Goal: Transaction & Acquisition: Book appointment/travel/reservation

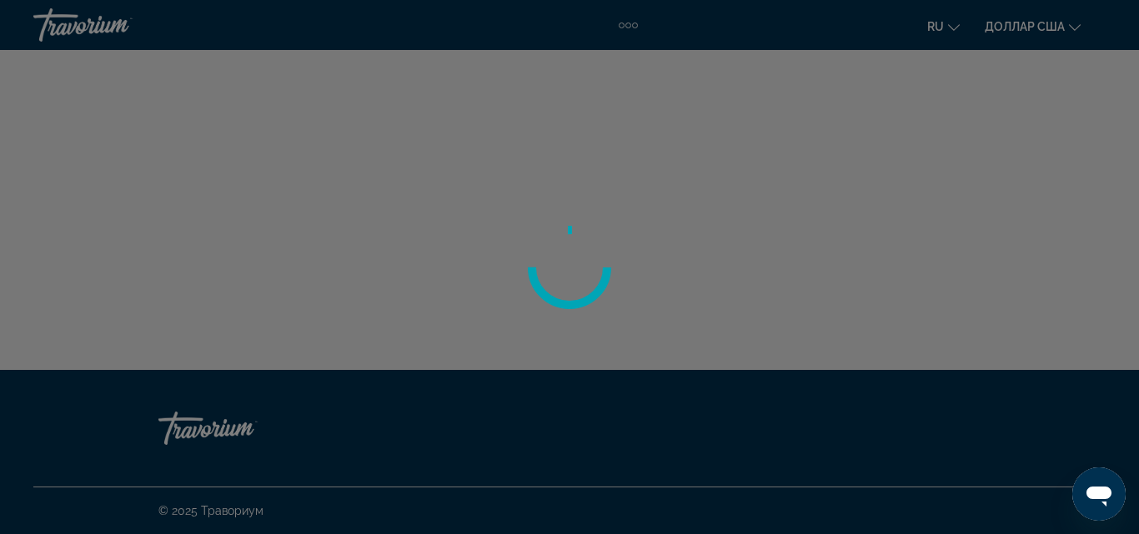
click at [65, 29] on div at bounding box center [569, 267] width 1139 height 534
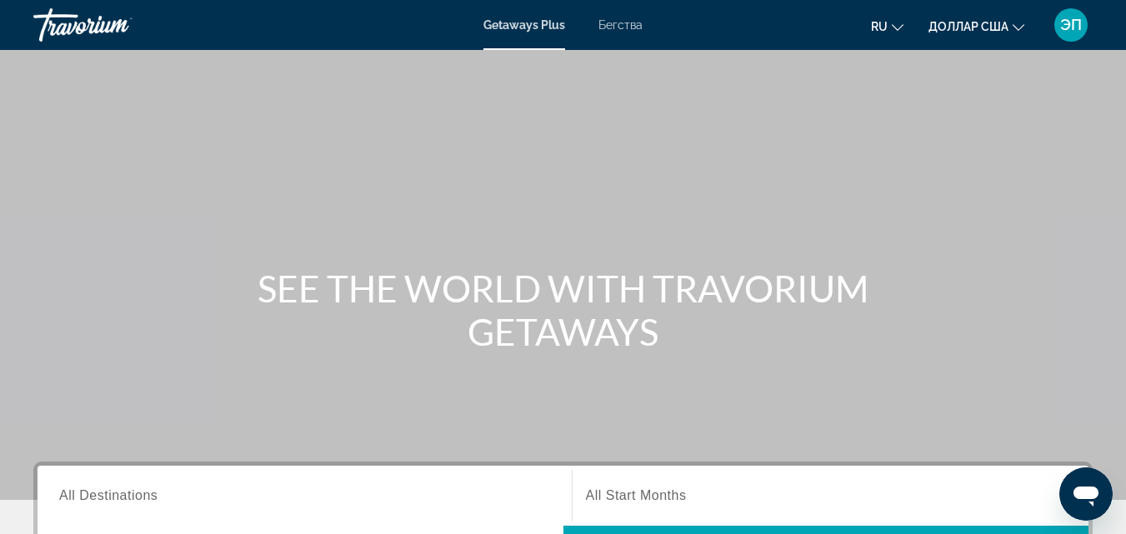
click at [629, 26] on font "Бегства" at bounding box center [621, 24] width 44 height 13
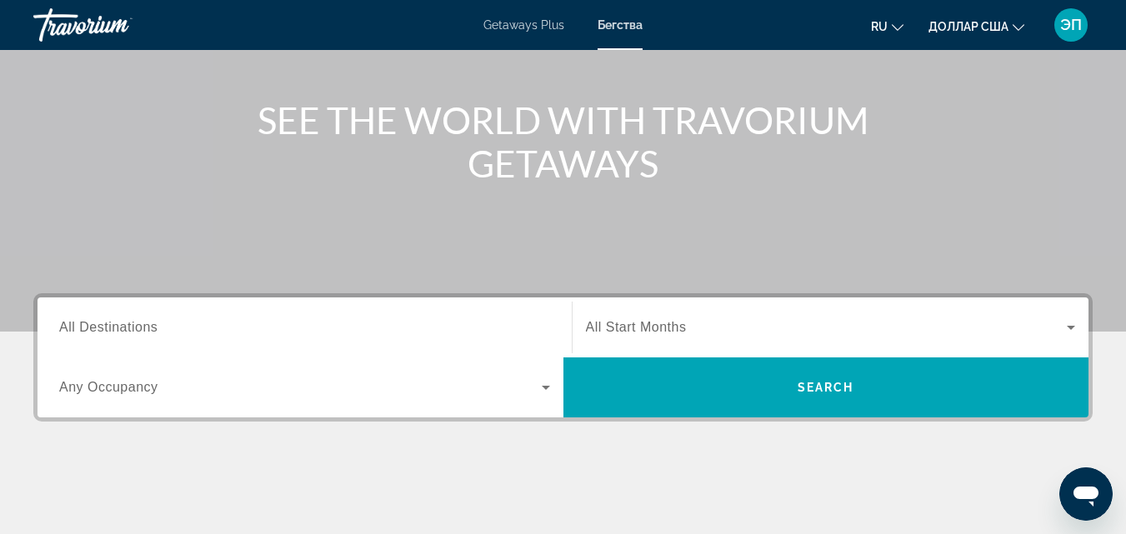
scroll to position [188, 0]
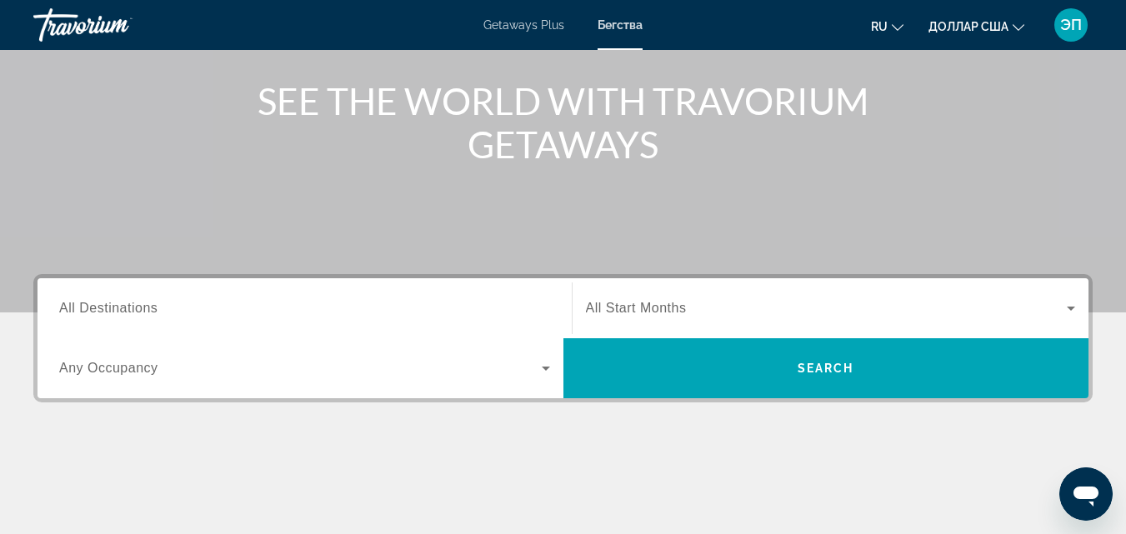
click at [152, 304] on span "All Destinations" at bounding box center [108, 308] width 98 height 14
click at [152, 304] on input "Destination All Destinations" at bounding box center [304, 309] width 491 height 20
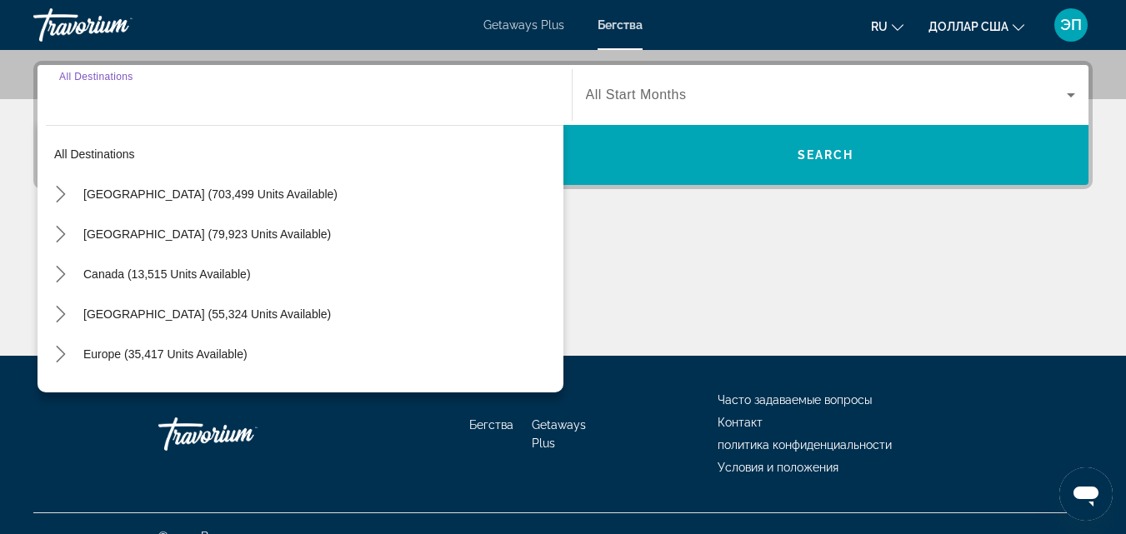
scroll to position [408, 0]
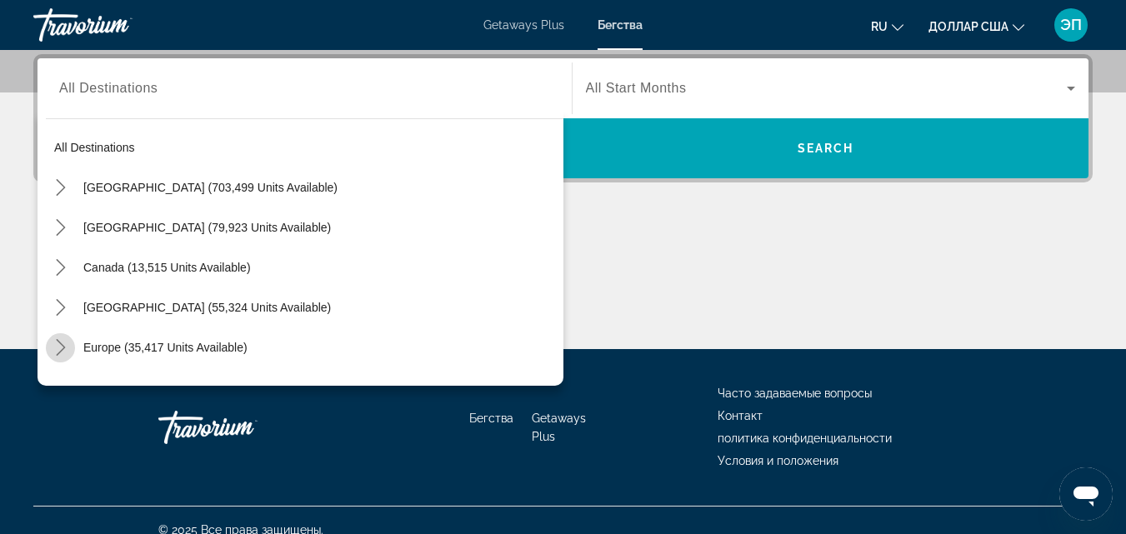
click at [60, 344] on icon "Toggle Europe (35,417 units available) submenu" at bounding box center [60, 347] width 9 height 17
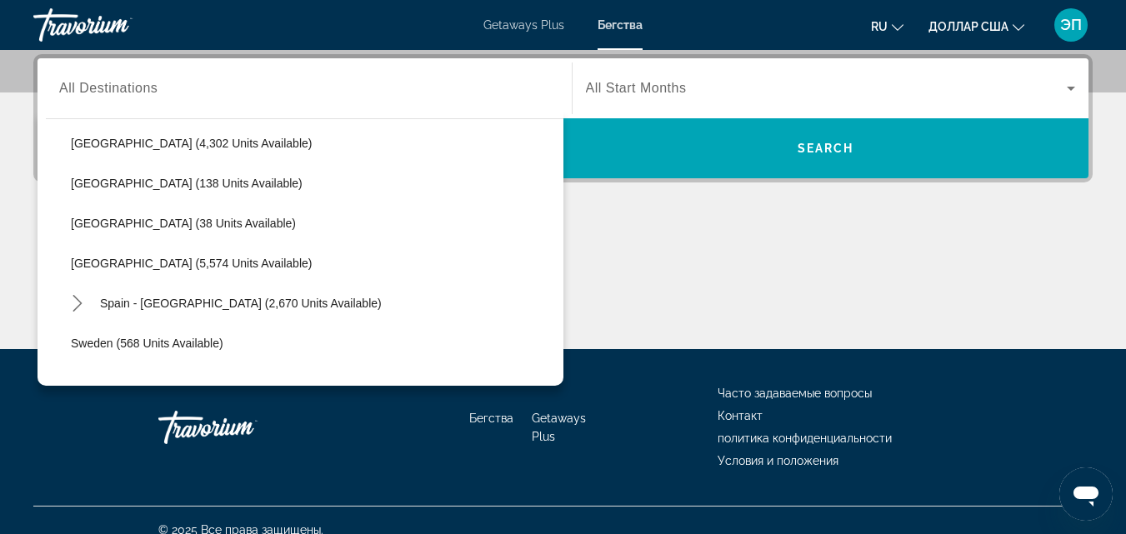
scroll to position [821, 0]
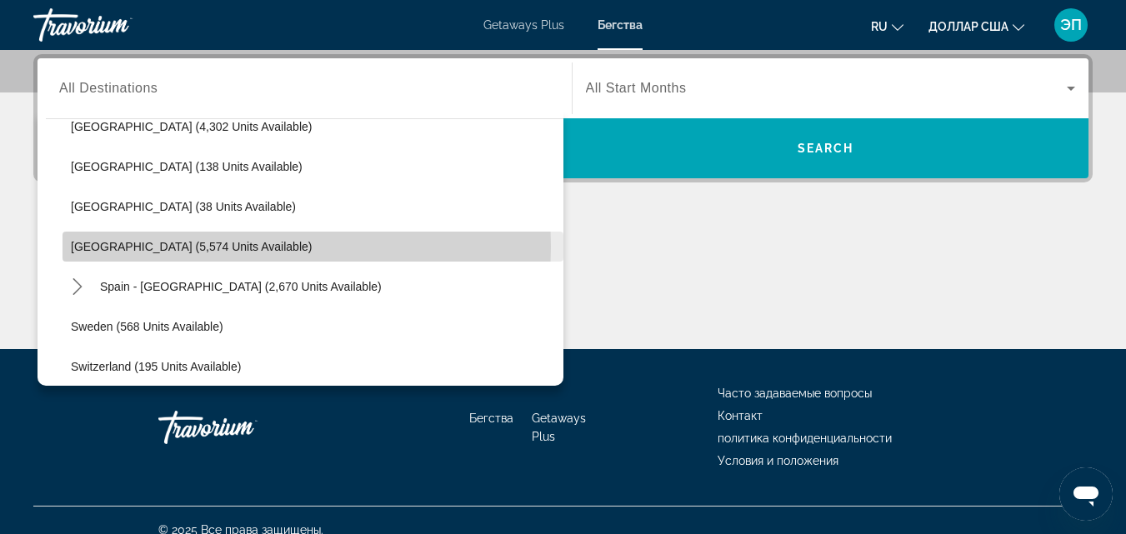
click at [85, 247] on span "[GEOGRAPHIC_DATA] (5,574 units available)" at bounding box center [191, 246] width 241 height 13
type input "**********"
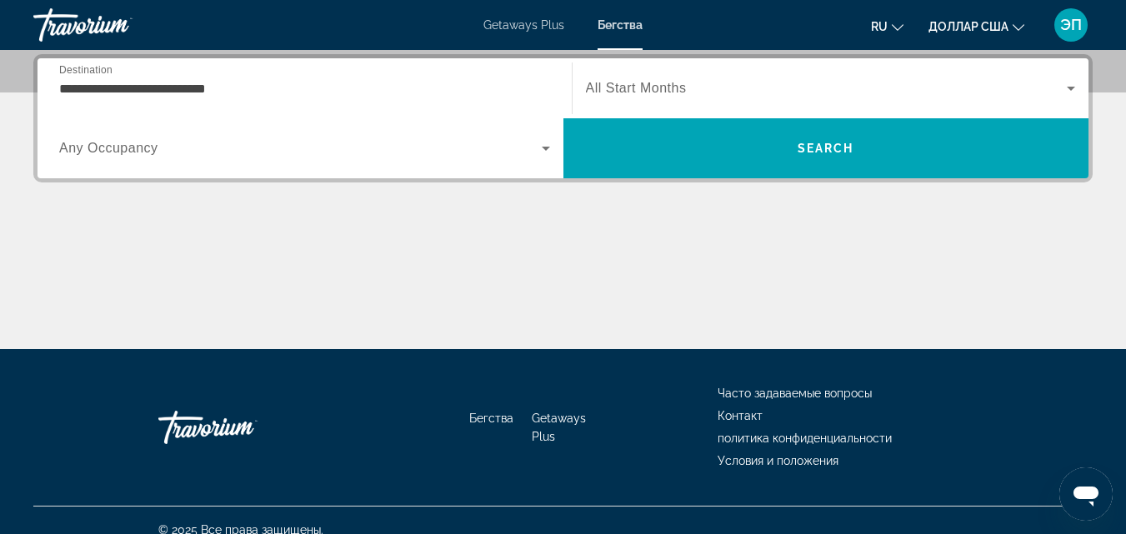
click at [683, 95] on label "Start Month All Start Months" at bounding box center [636, 88] width 101 height 15
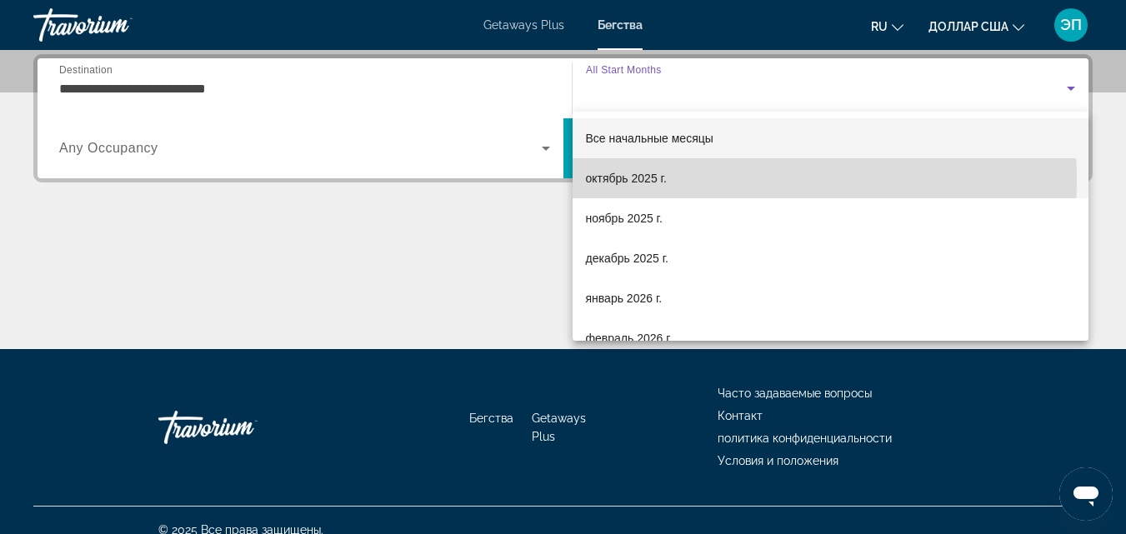
click at [618, 181] on font "октябрь 2025 г." at bounding box center [626, 178] width 81 height 13
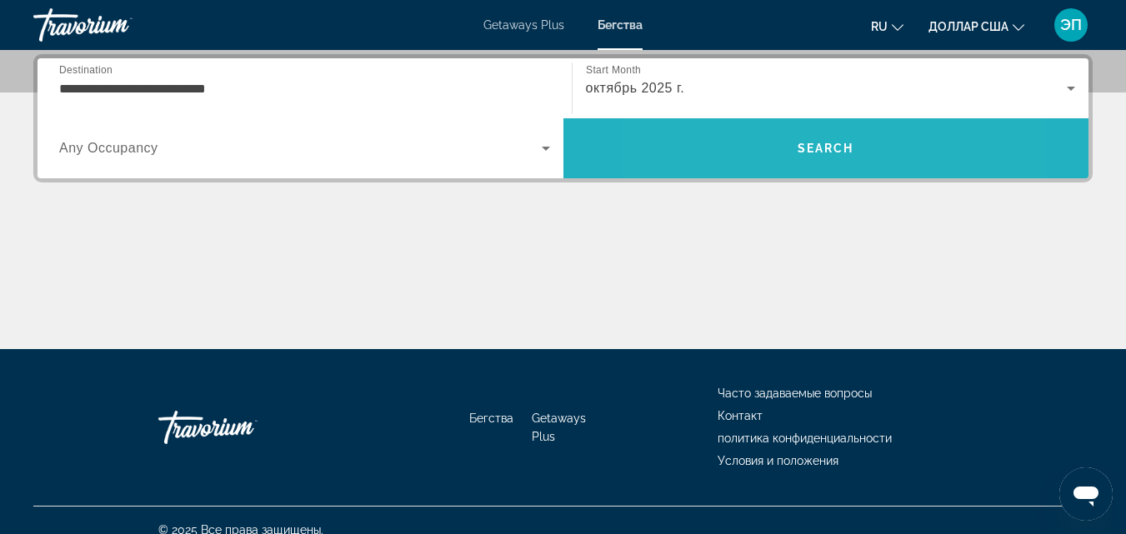
click at [750, 149] on span "Search" at bounding box center [827, 148] width 526 height 40
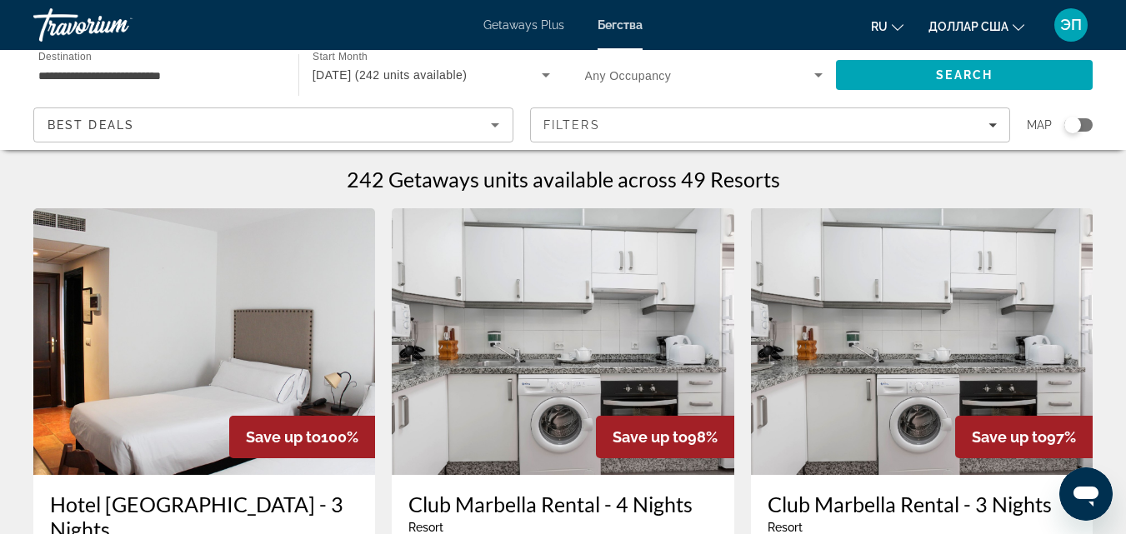
click at [1083, 124] on div "Search widget" at bounding box center [1079, 124] width 28 height 13
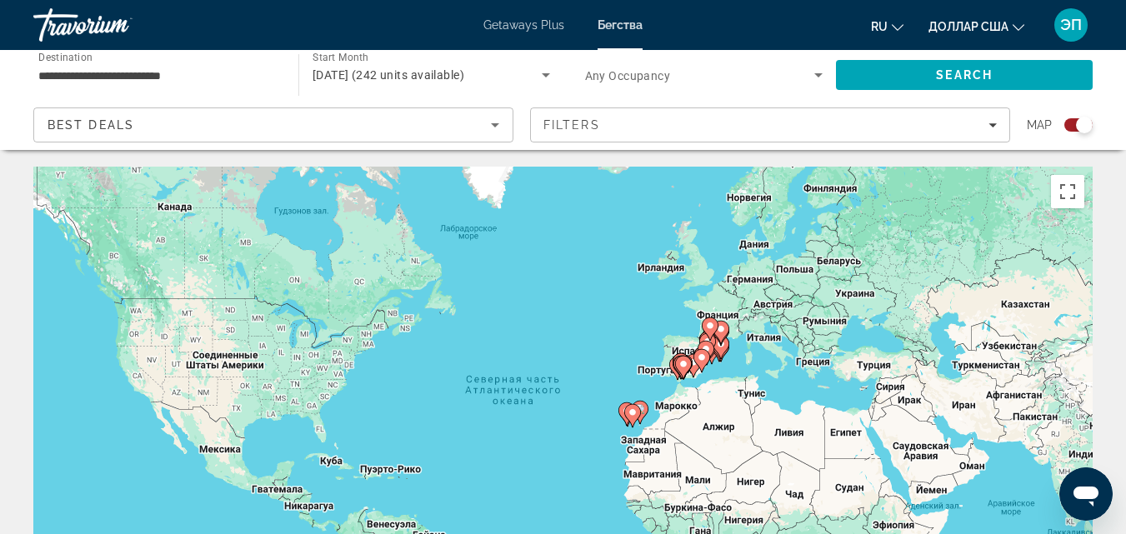
click at [715, 355] on gmp-advanced-marker "Основное содержание" at bounding box center [708, 345] width 17 height 25
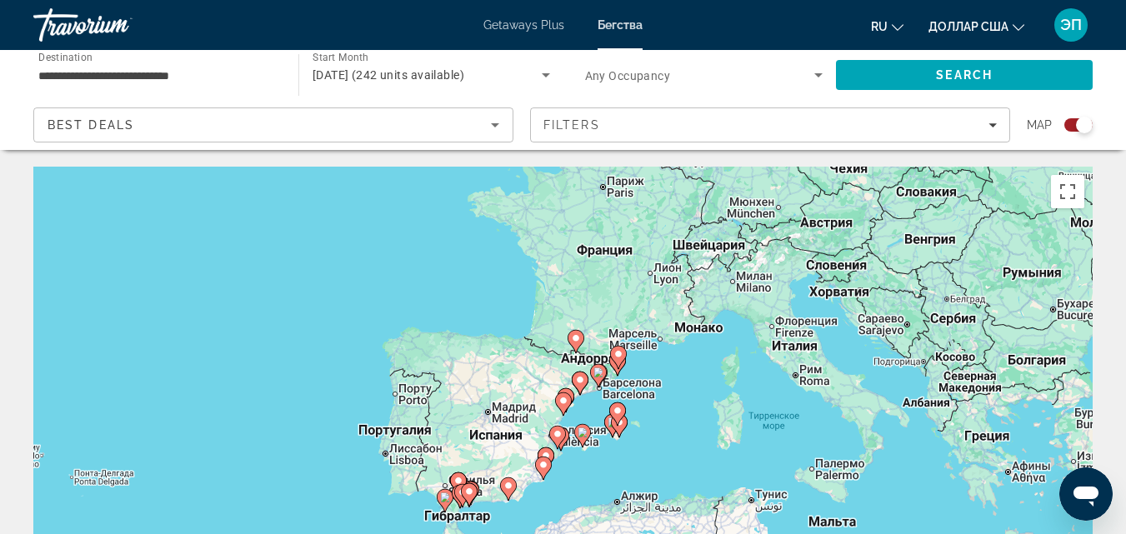
click at [614, 429] on gmp-advanced-marker "Основное содержание" at bounding box center [619, 426] width 17 height 25
type input "**********"
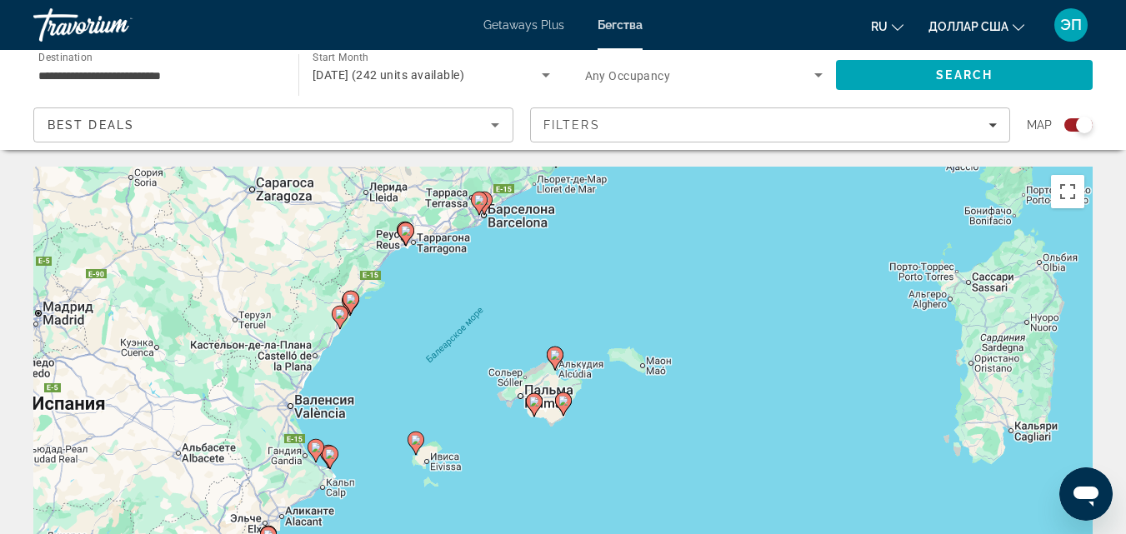
click at [536, 413] on icon "Основное содержание" at bounding box center [534, 405] width 17 height 23
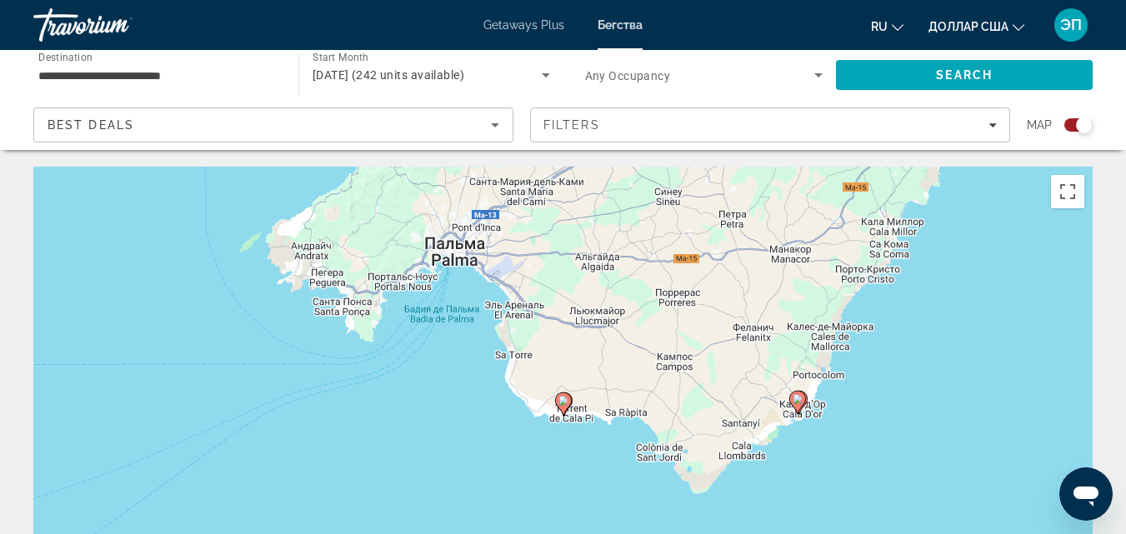
click at [564, 409] on icon "Основное содержание" at bounding box center [562, 405] width 15 height 22
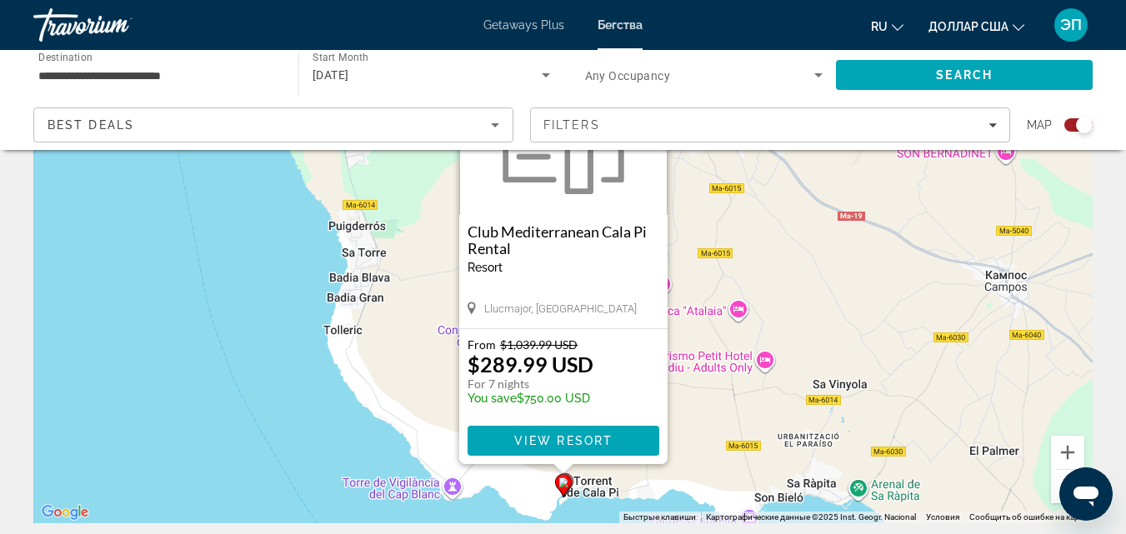
scroll to position [188, 0]
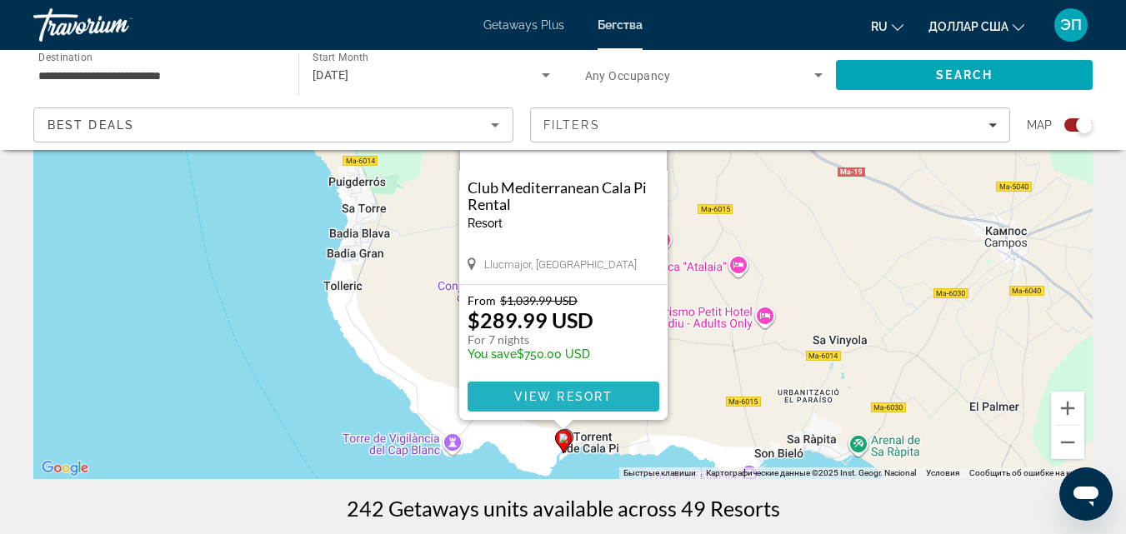
click at [551, 403] on span "View Resort" at bounding box center [563, 396] width 98 height 13
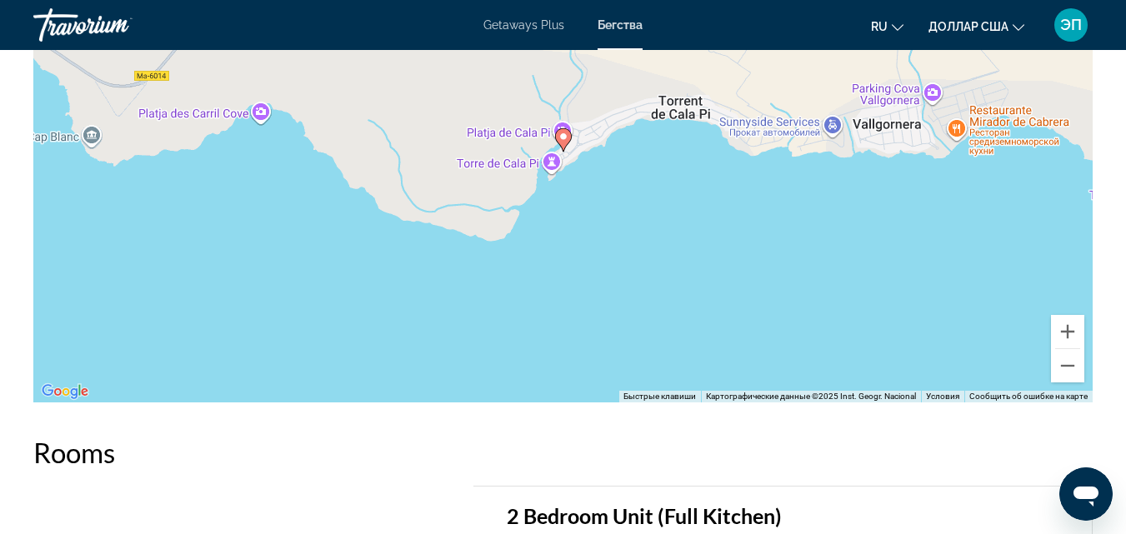
scroll to position [2526, 0]
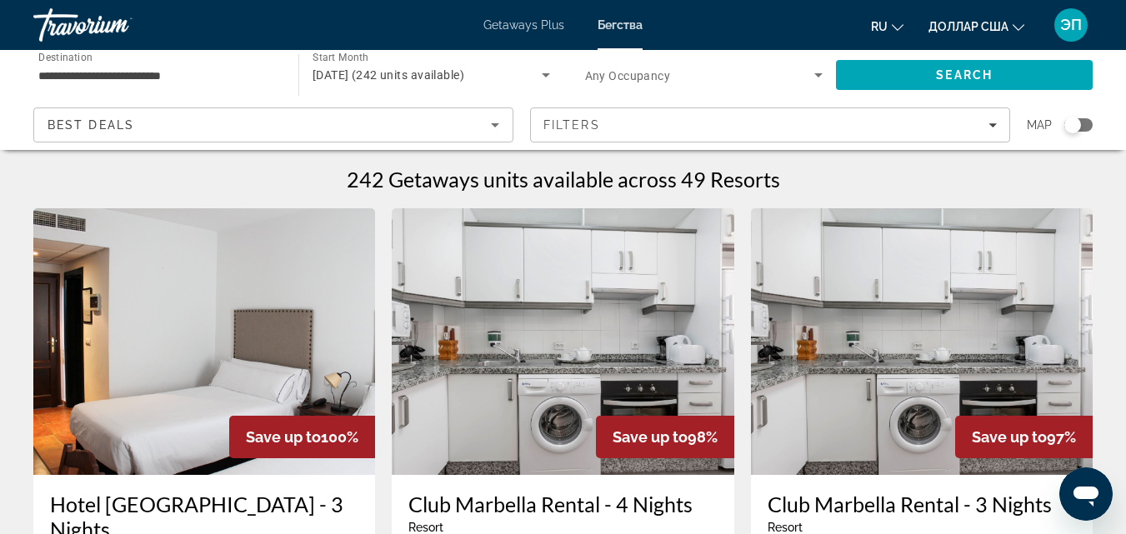
click at [1087, 130] on div "Search widget" at bounding box center [1079, 124] width 28 height 13
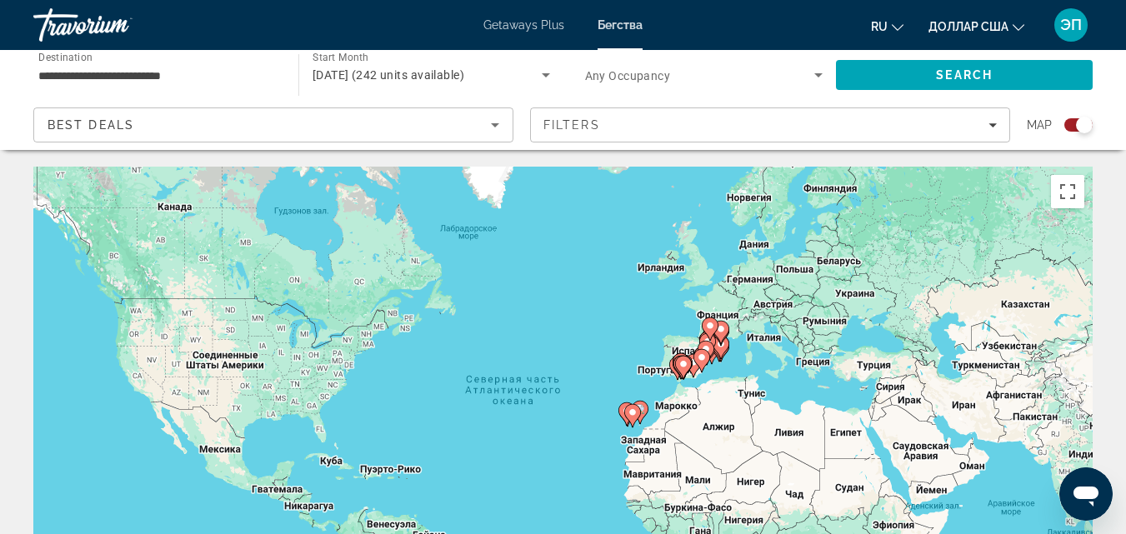
click at [720, 360] on icon "Основное содержание" at bounding box center [721, 350] width 17 height 23
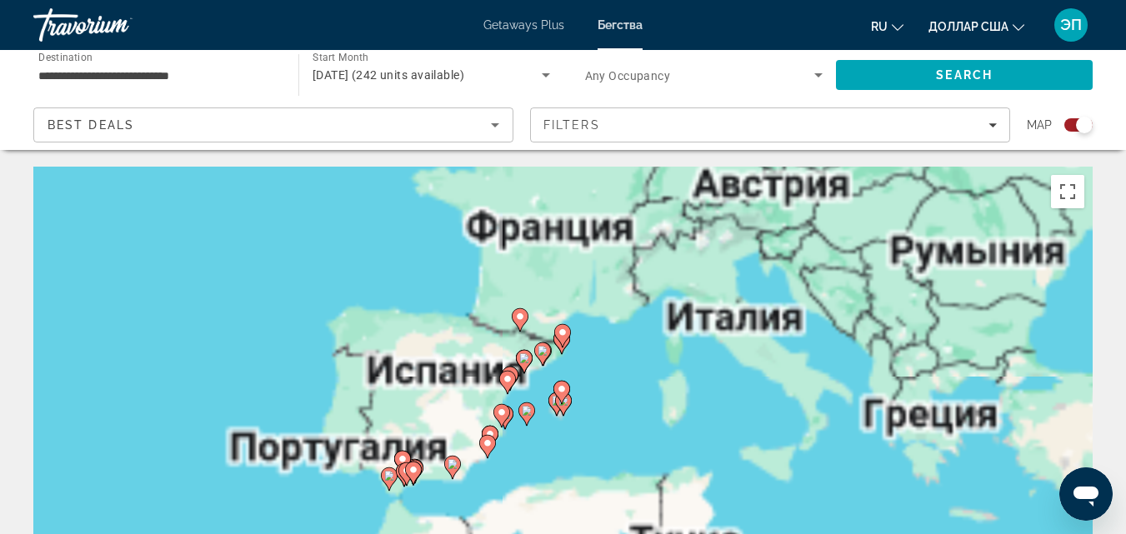
click at [552, 411] on gmp-advanced-marker "Основное содержание" at bounding box center [557, 404] width 17 height 25
type input "**********"
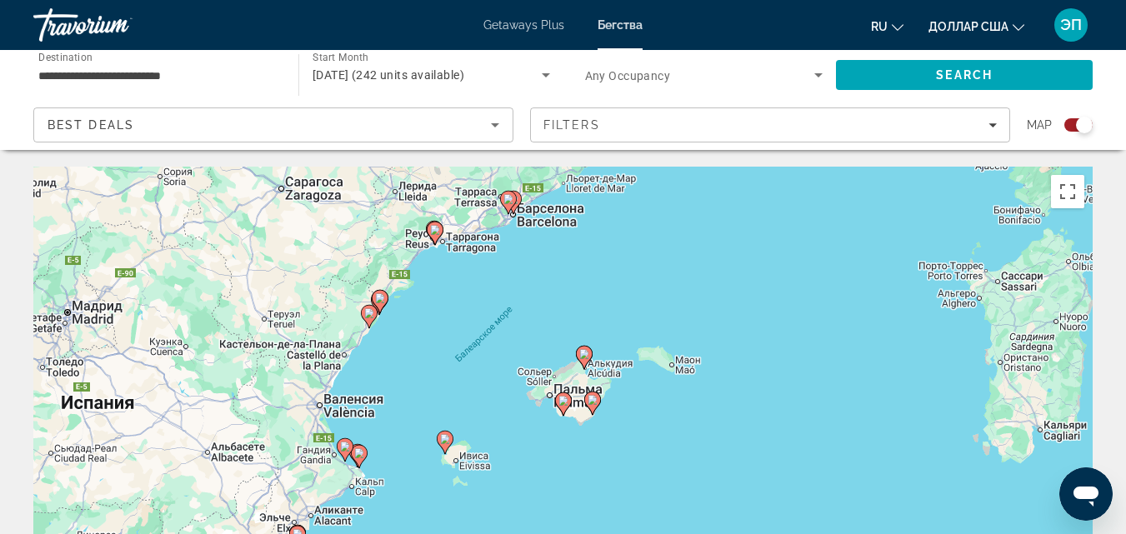
click at [567, 408] on icon "Основное содержание" at bounding box center [562, 405] width 15 height 22
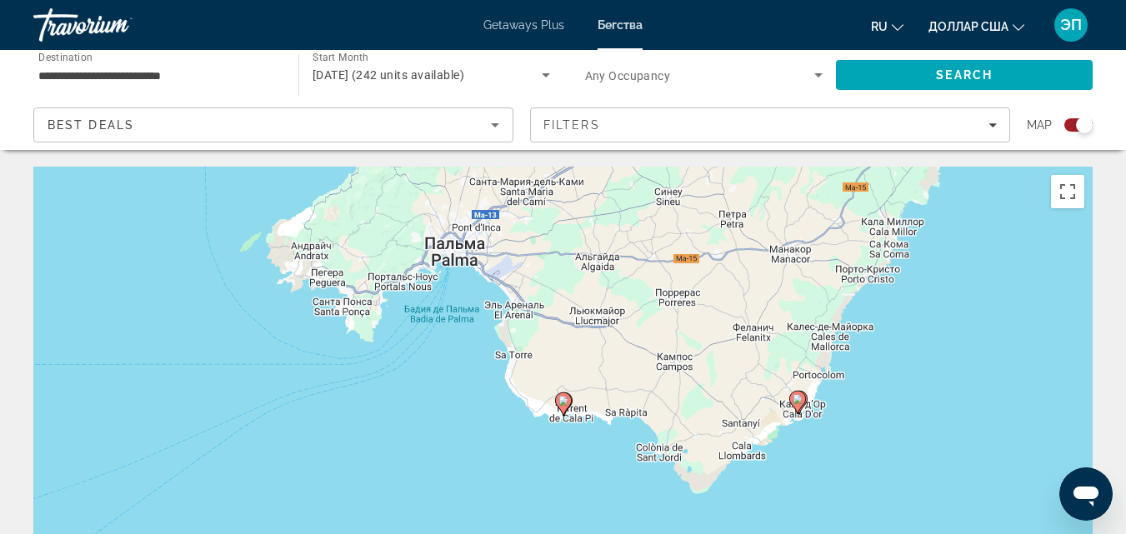
click at [569, 394] on gmp-advanced-marker "Основное содержание" at bounding box center [563, 404] width 17 height 25
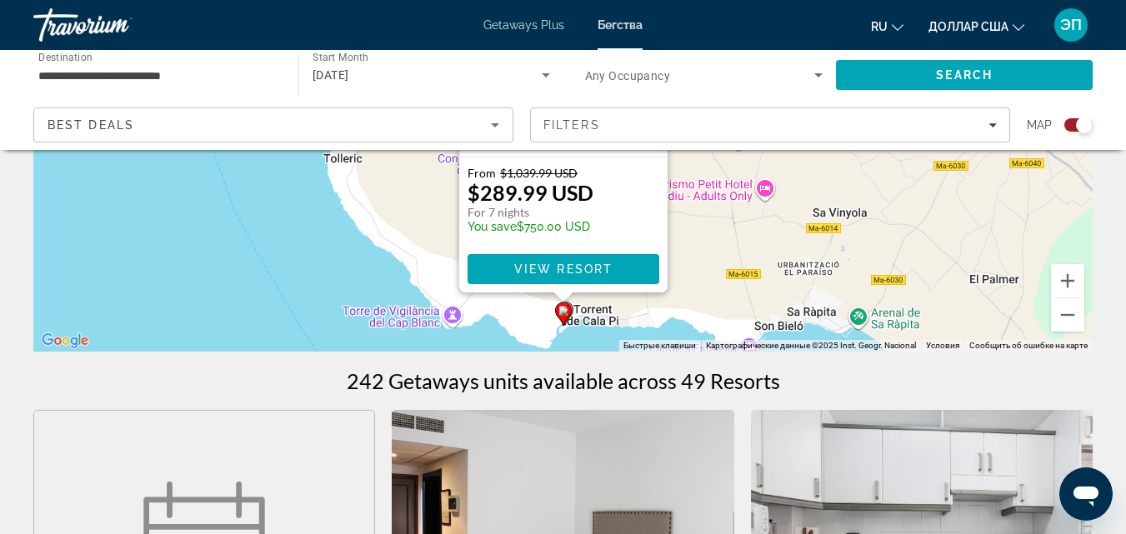
scroll to position [348, 0]
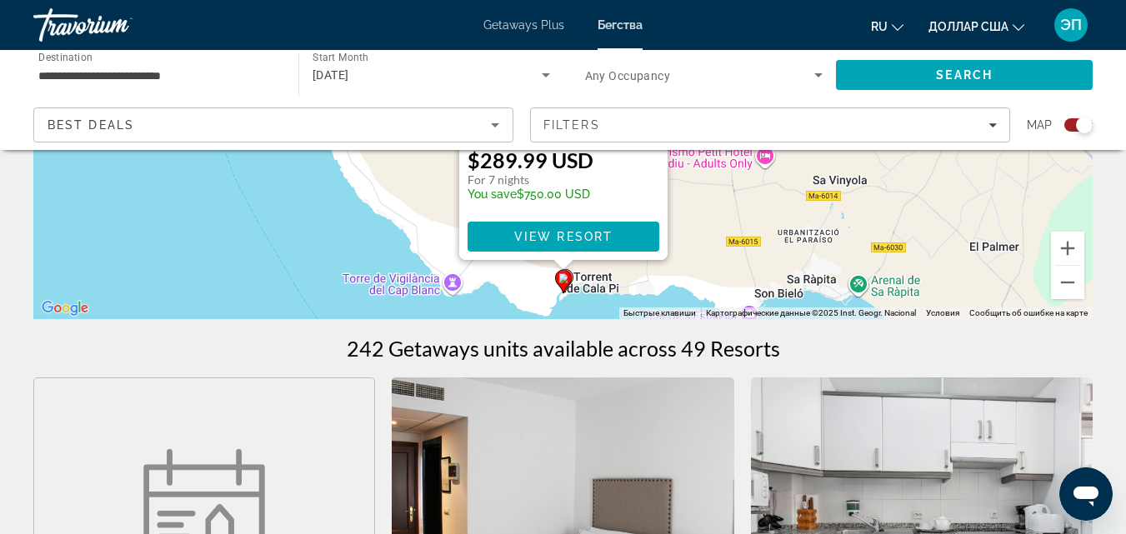
click at [569, 271] on gmp-advanced-marker "Основное содержание" at bounding box center [563, 281] width 17 height 25
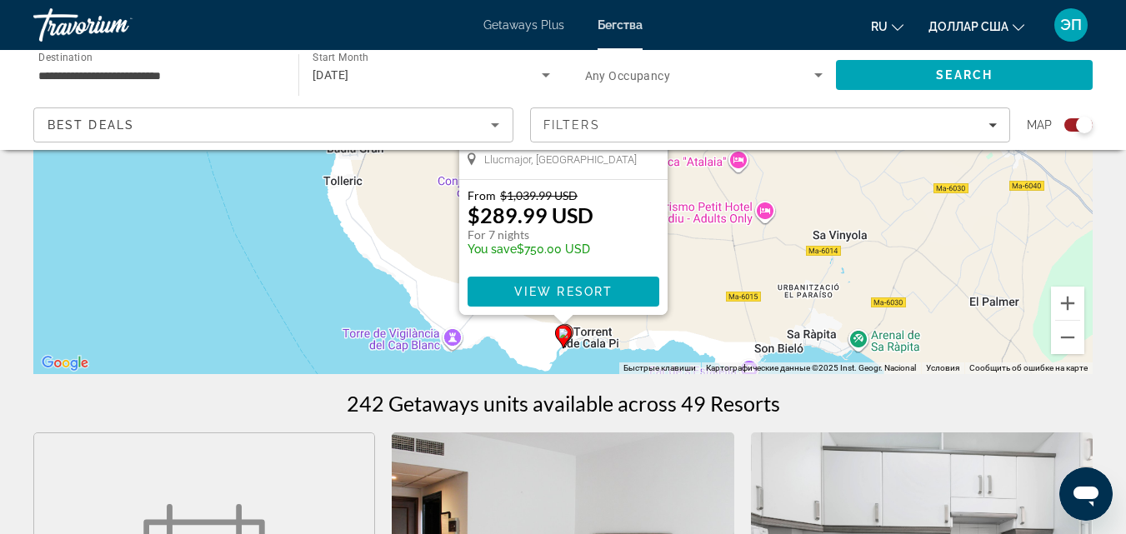
scroll to position [354, 0]
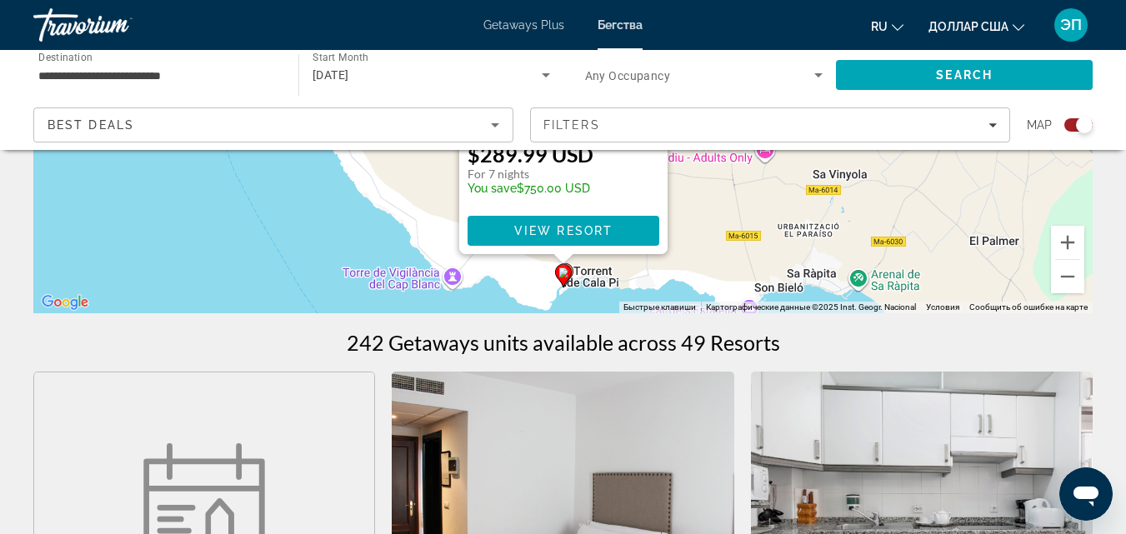
click at [572, 270] on icon "Основное содержание" at bounding box center [564, 275] width 15 height 22
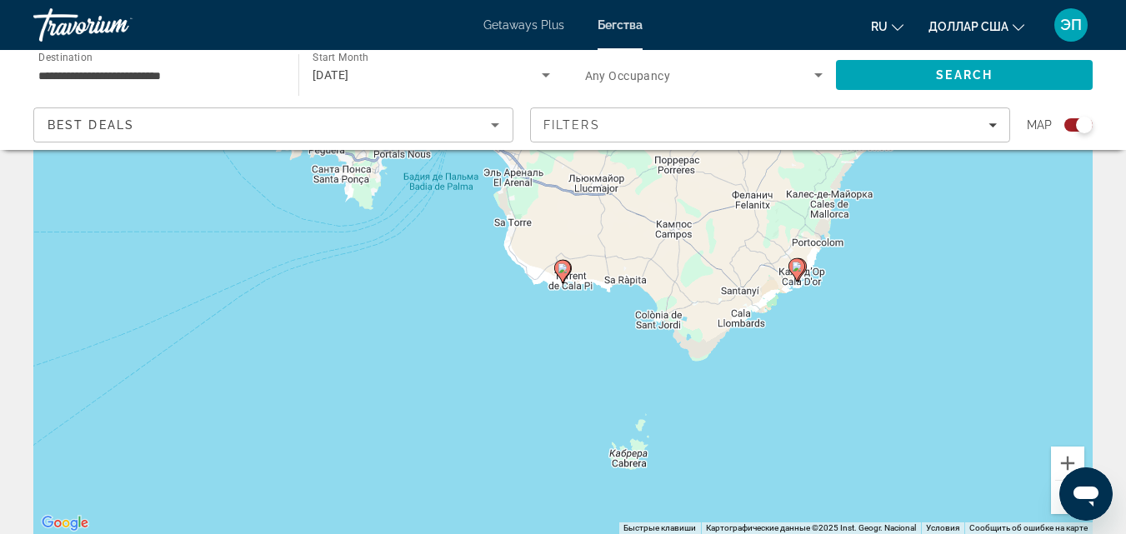
scroll to position [122, 0]
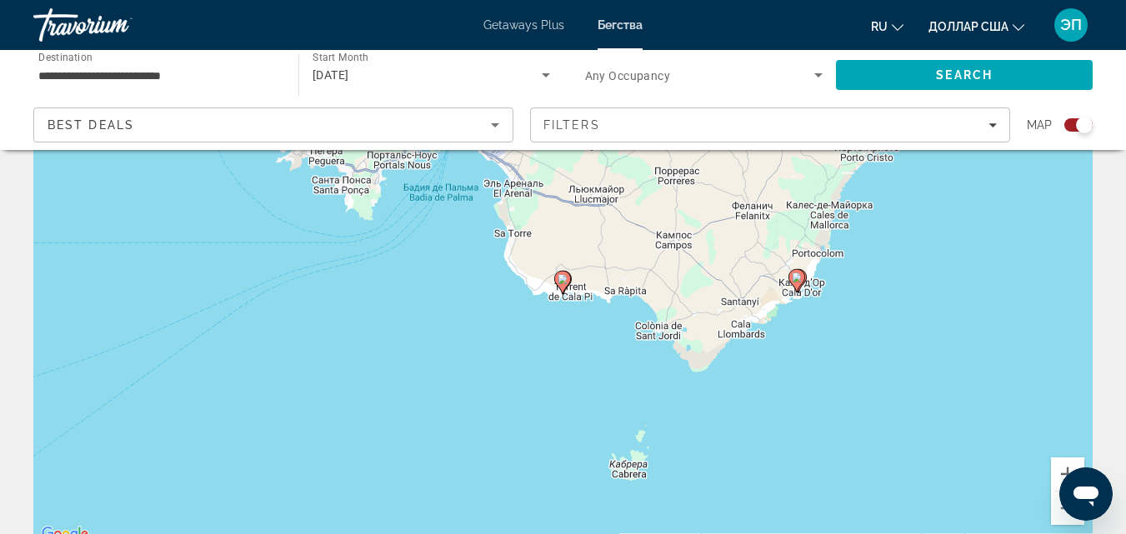
click at [570, 279] on icon "Основное содержание" at bounding box center [562, 283] width 15 height 22
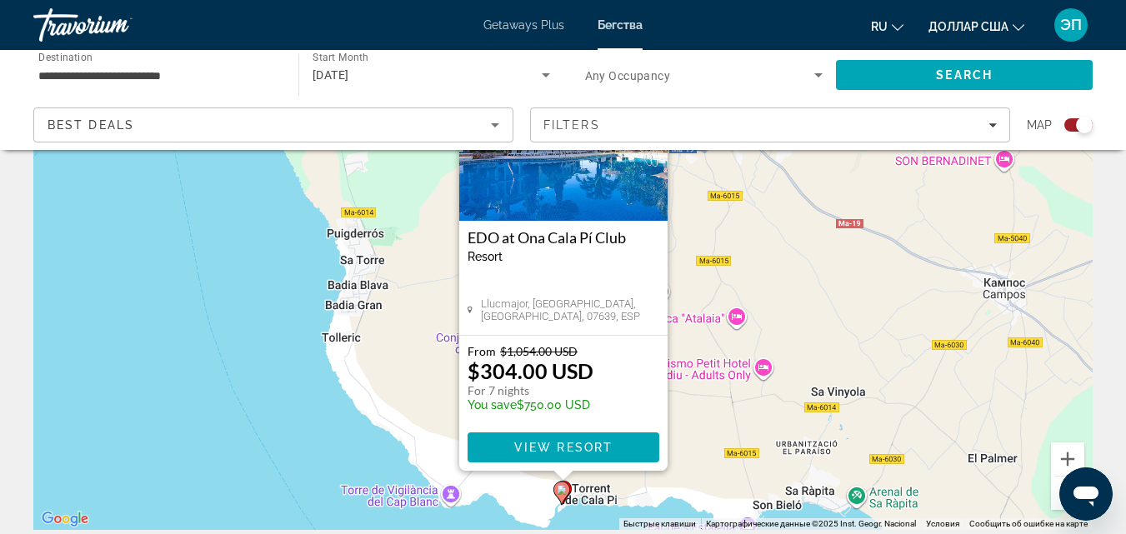
scroll to position [153, 0]
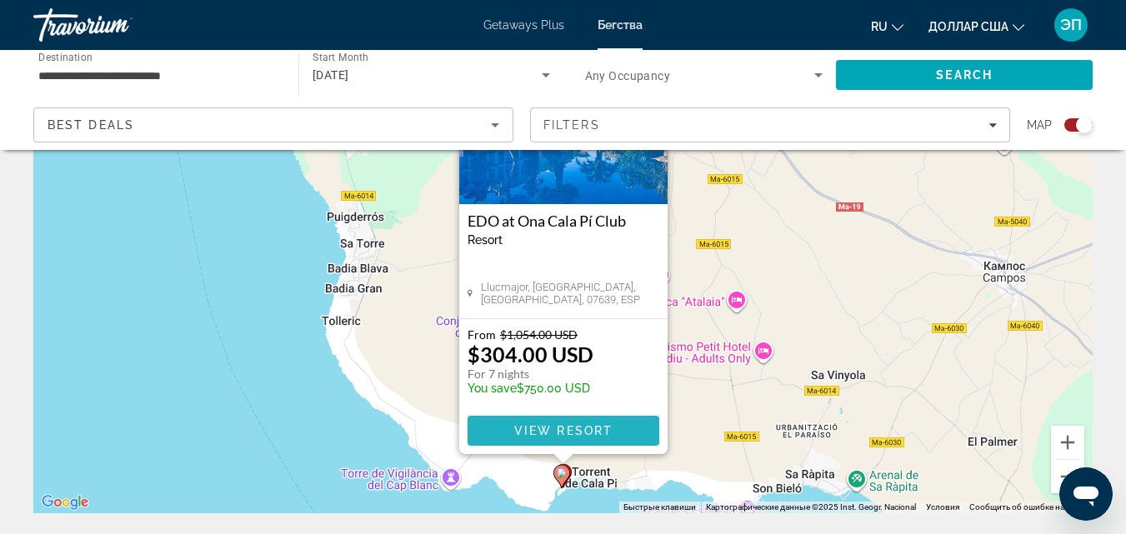
click at [580, 429] on span "View Resort" at bounding box center [563, 430] width 98 height 13
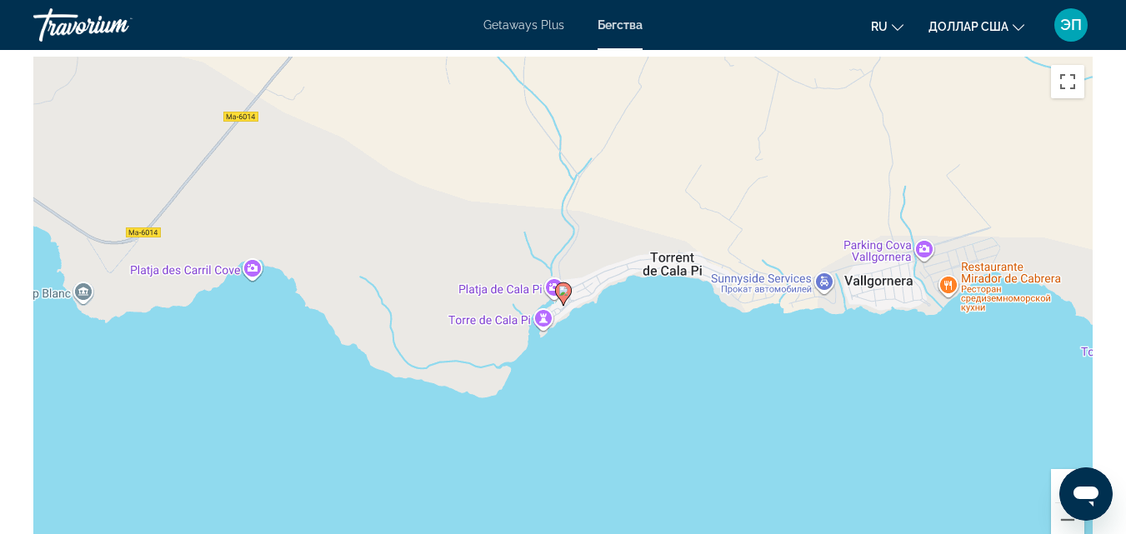
scroll to position [2421, 0]
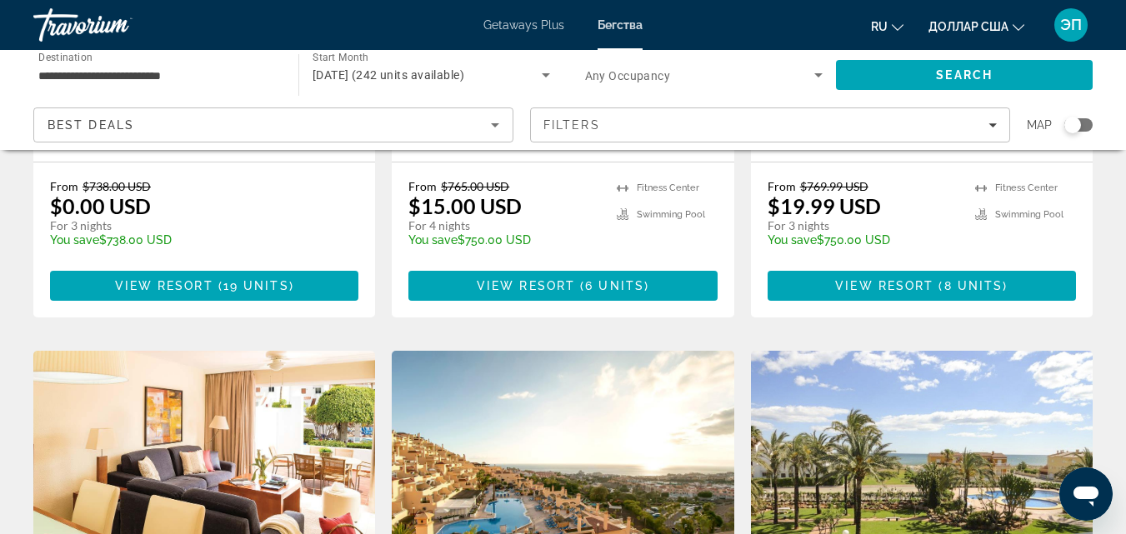
scroll to position [463, 0]
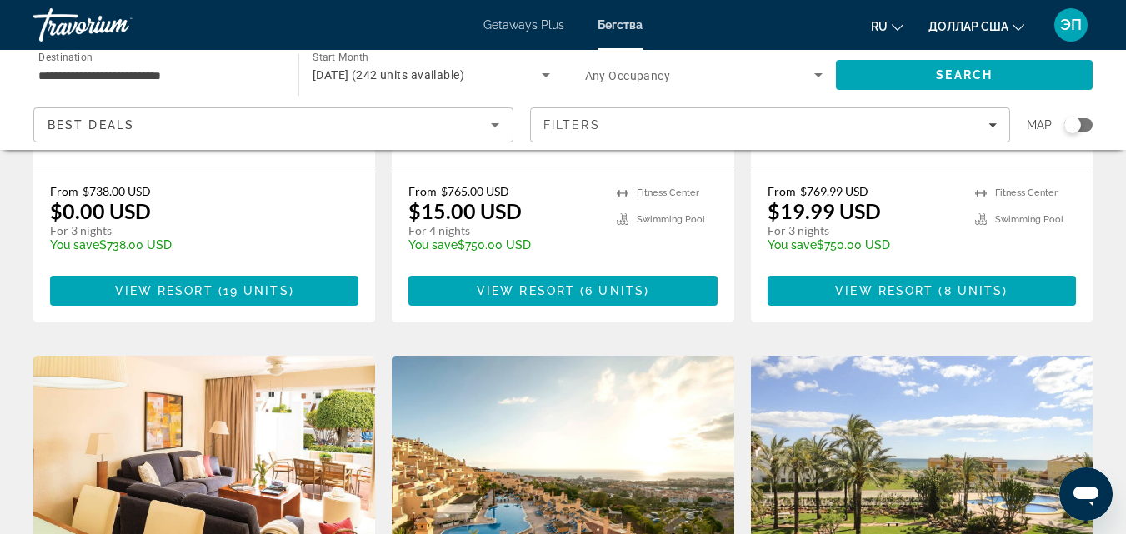
click at [1079, 123] on div "Search widget" at bounding box center [1073, 125] width 17 height 17
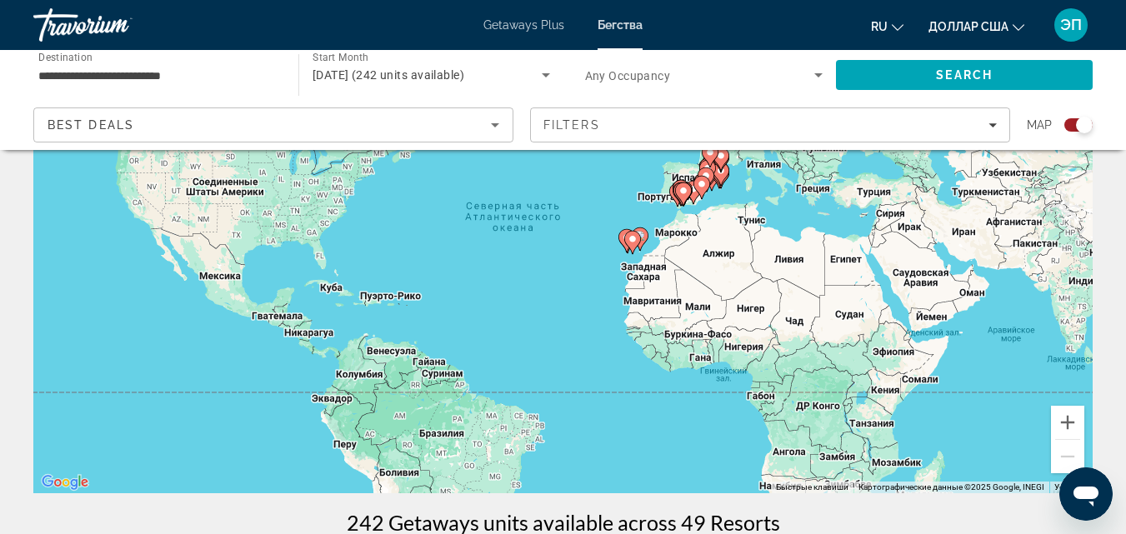
scroll to position [163, 0]
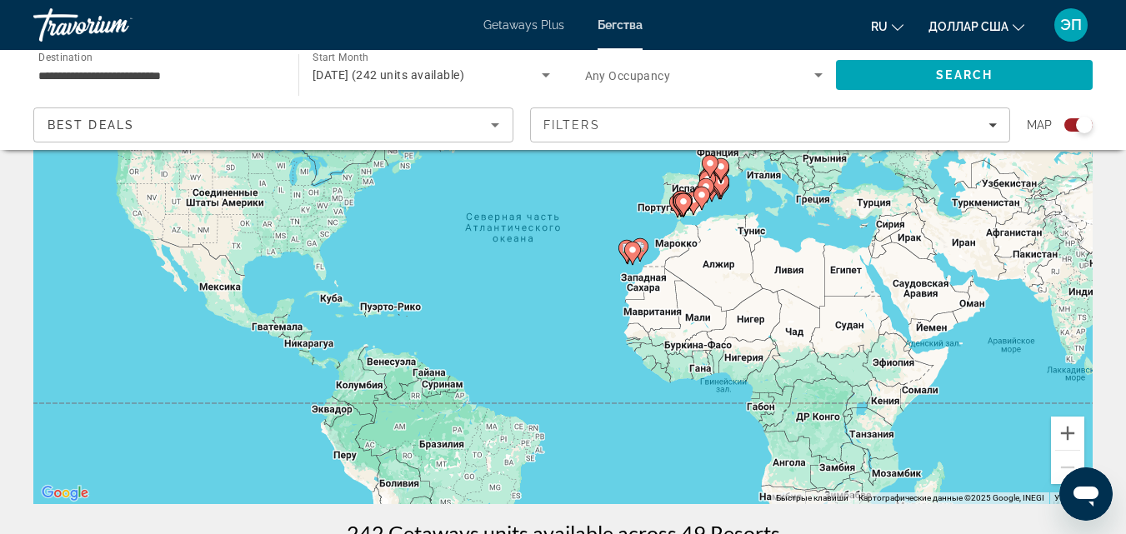
click at [716, 191] on gmp-advanced-marker "Основное содержание" at bounding box center [721, 185] width 17 height 25
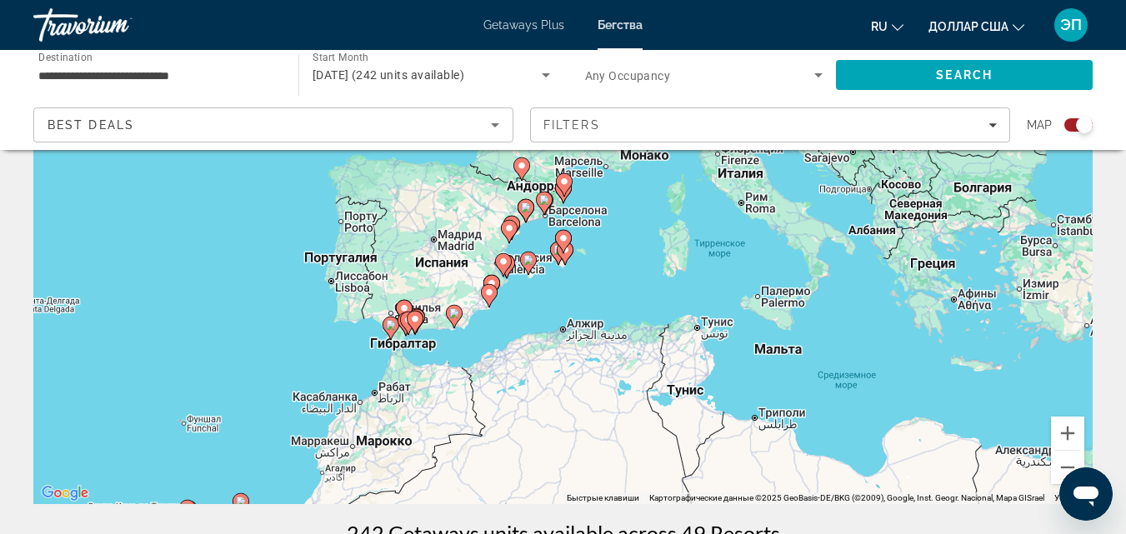
click at [555, 249] on gmp-advanced-marker "Основное содержание" at bounding box center [563, 241] width 17 height 25
type input "**********"
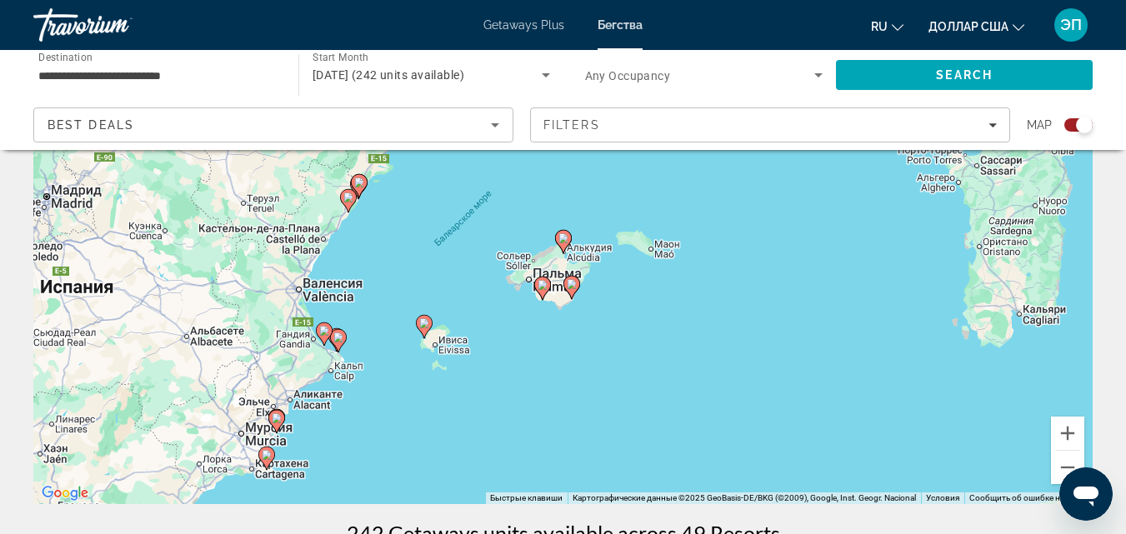
click at [571, 289] on icon "Основное содержание" at bounding box center [571, 288] width 15 height 22
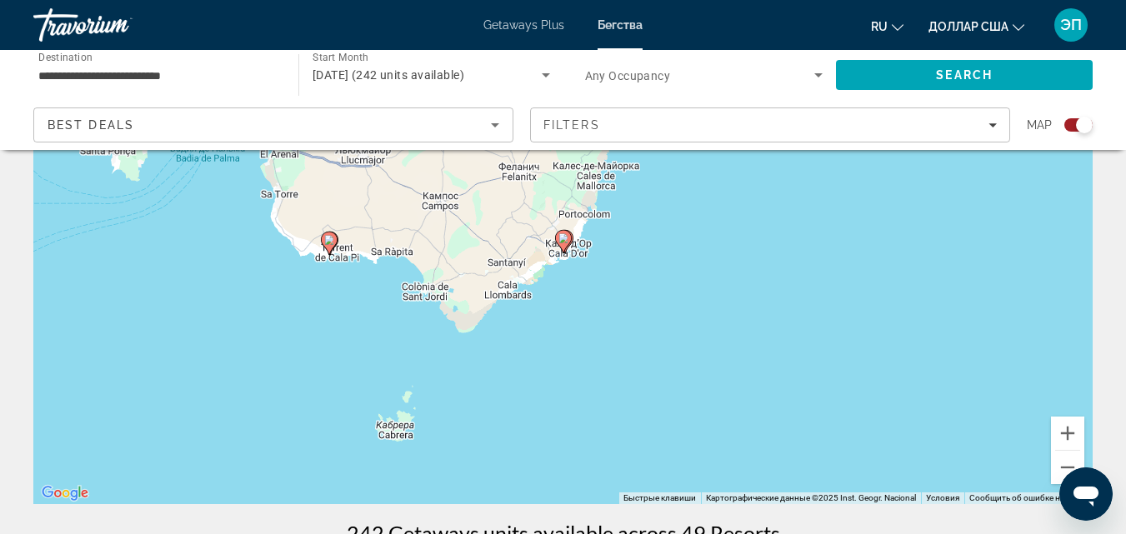
click at [564, 247] on icon "Основное содержание" at bounding box center [562, 242] width 15 height 22
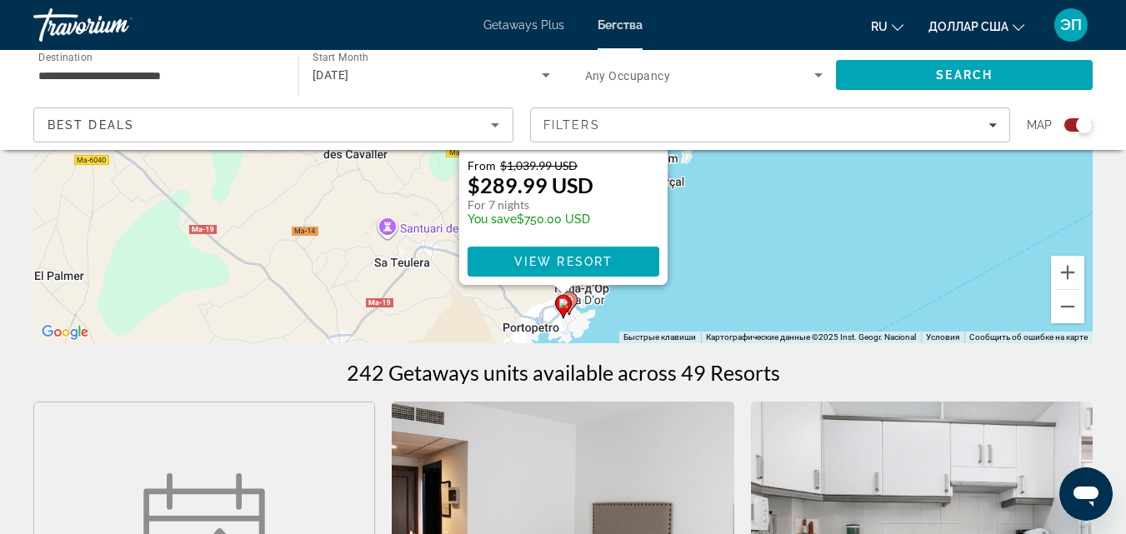
scroll to position [318, 0]
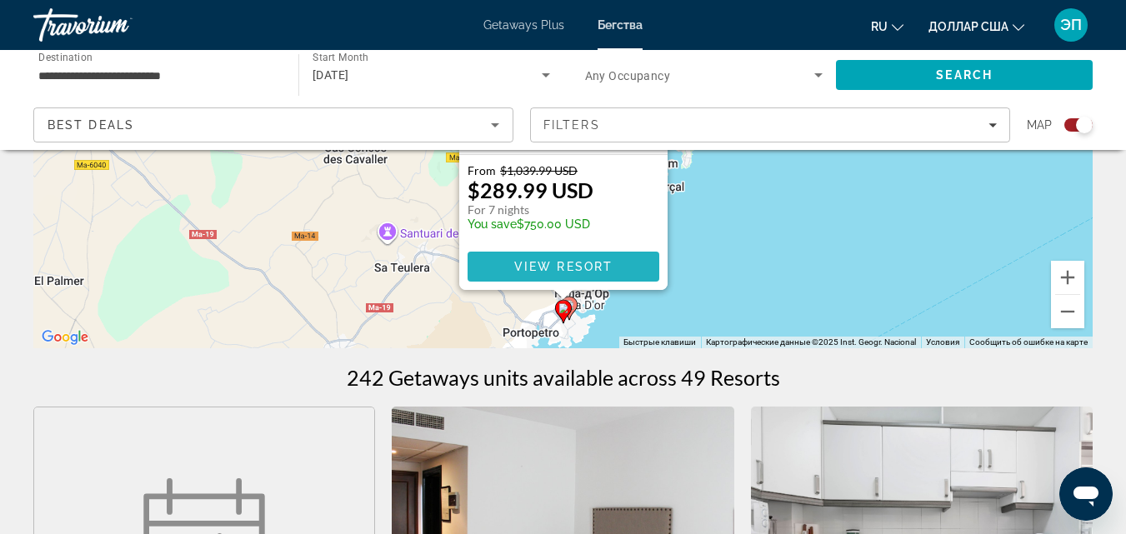
click at [554, 266] on span "View Resort" at bounding box center [563, 266] width 98 height 13
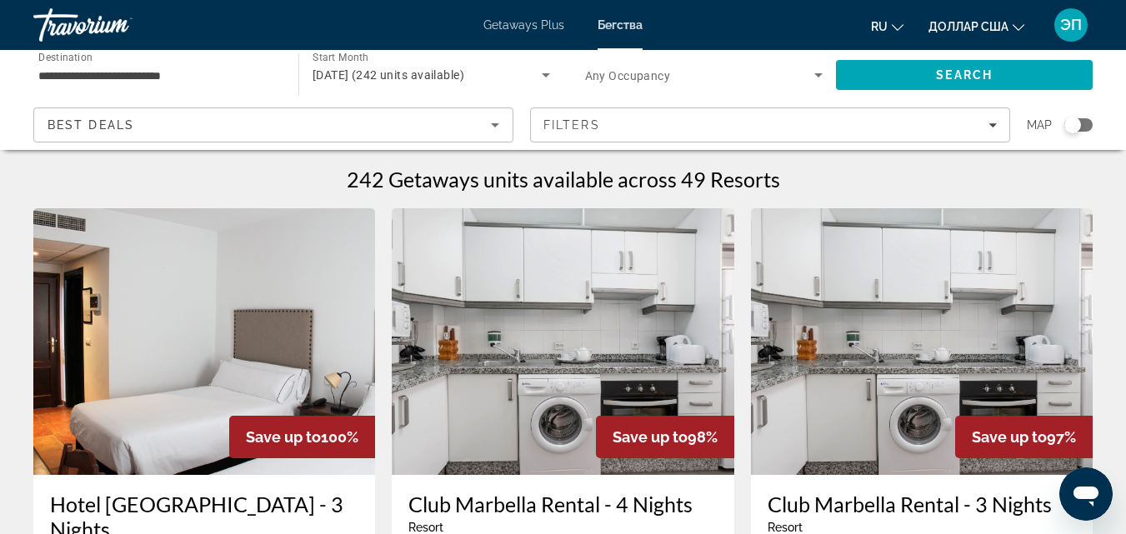
click at [1078, 126] on div "Search widget" at bounding box center [1073, 125] width 17 height 17
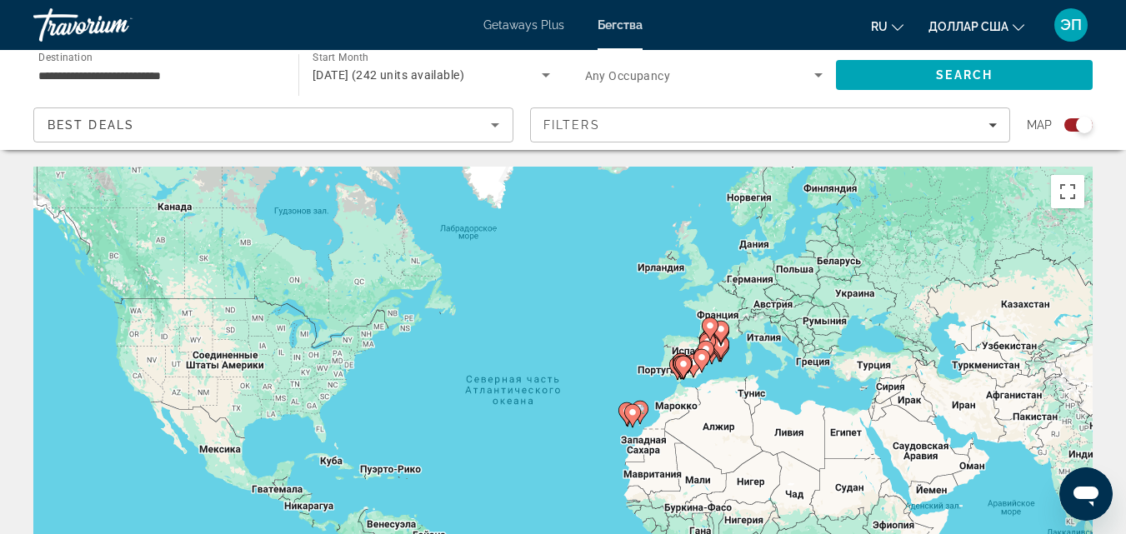
click at [725, 354] on gmp-advanced-marker "Основное содержание" at bounding box center [721, 347] width 17 height 25
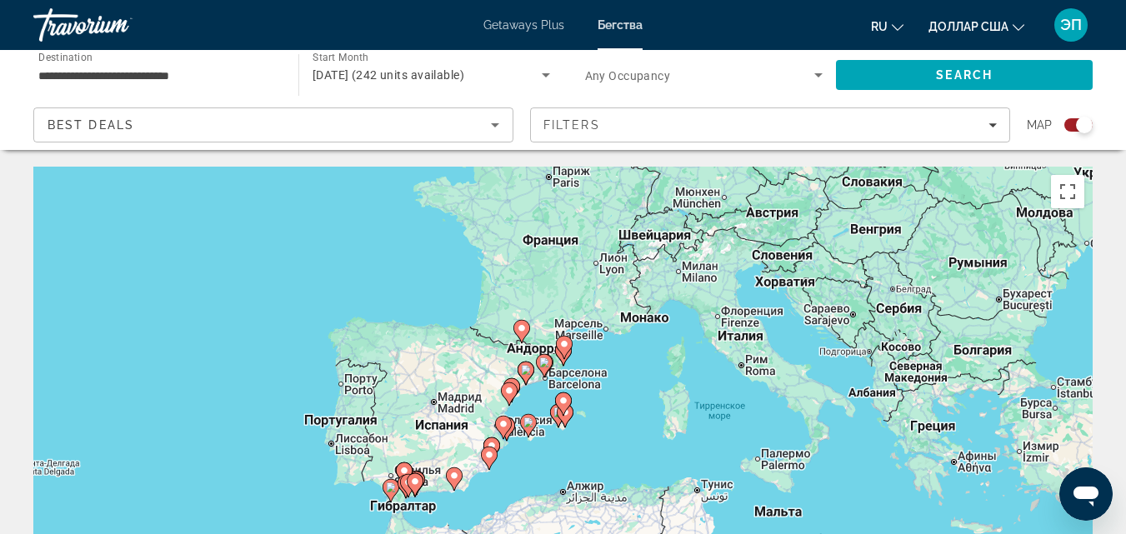
click at [565, 419] on icon "Основное содержание" at bounding box center [564, 416] width 15 height 22
type input "**********"
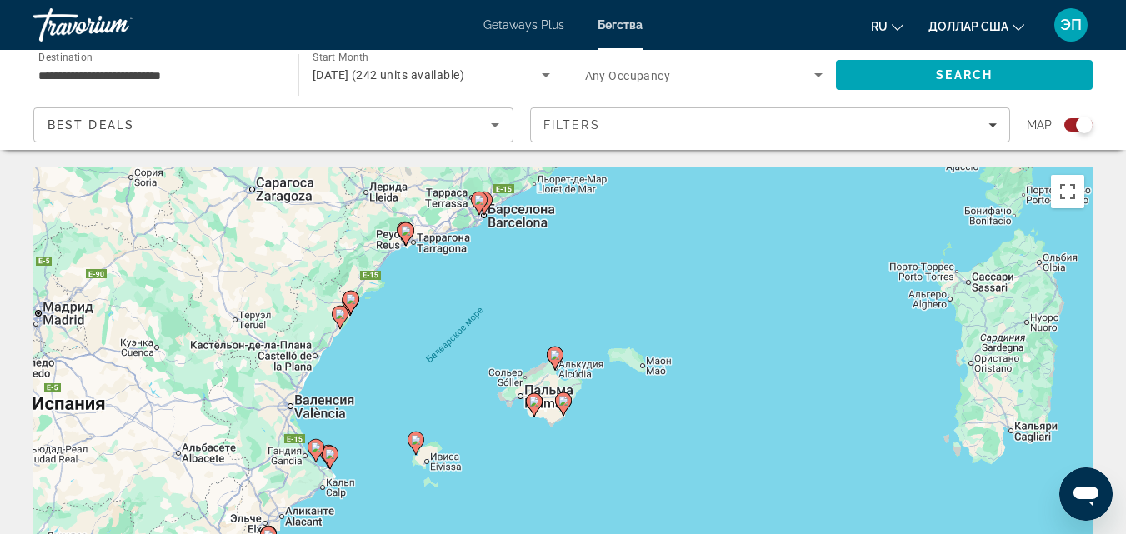
click at [565, 419] on div "Для навигации используйте клавиши со стрелками. Чтобы активировать перетаскиван…" at bounding box center [563, 417] width 1060 height 500
click at [564, 408] on icon "Основное содержание" at bounding box center [562, 405] width 15 height 22
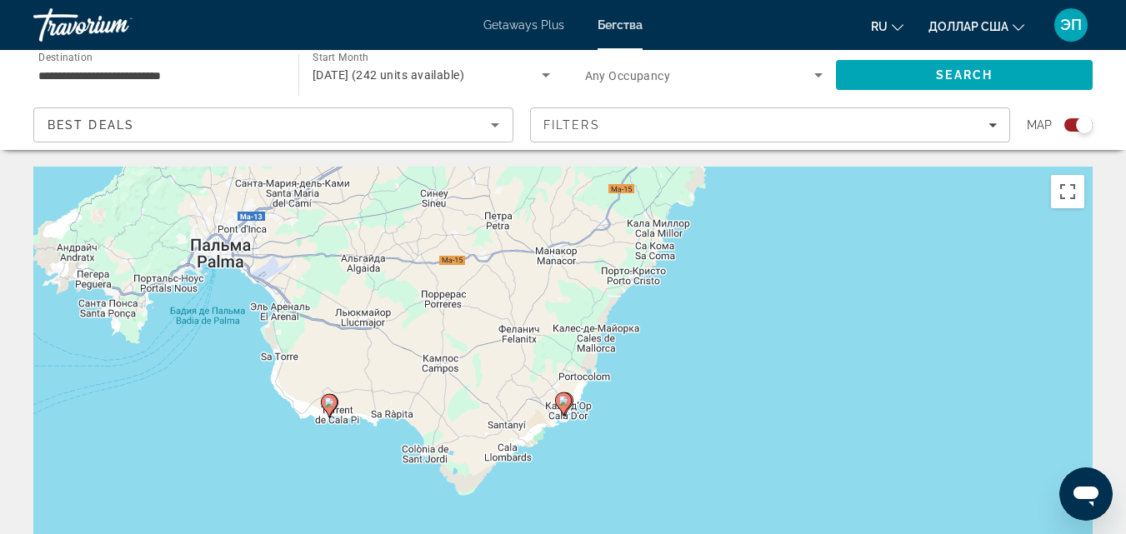
click at [572, 397] on icon "Основное содержание" at bounding box center [565, 404] width 17 height 23
click at [569, 401] on icon "Основное содержание" at bounding box center [561, 405] width 15 height 22
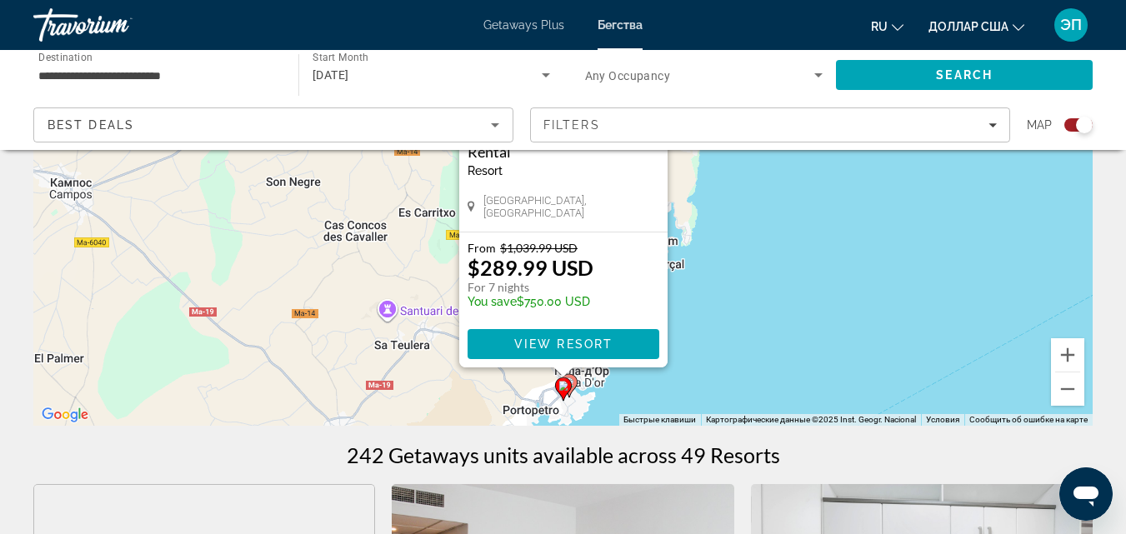
scroll to position [247, 0]
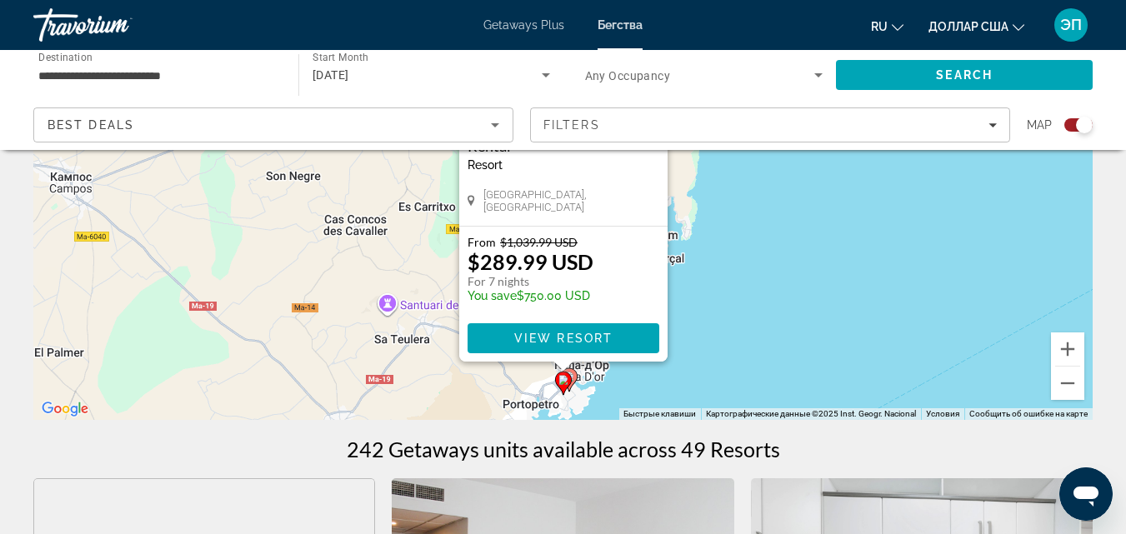
click at [574, 372] on icon "Основное содержание" at bounding box center [568, 380] width 15 height 22
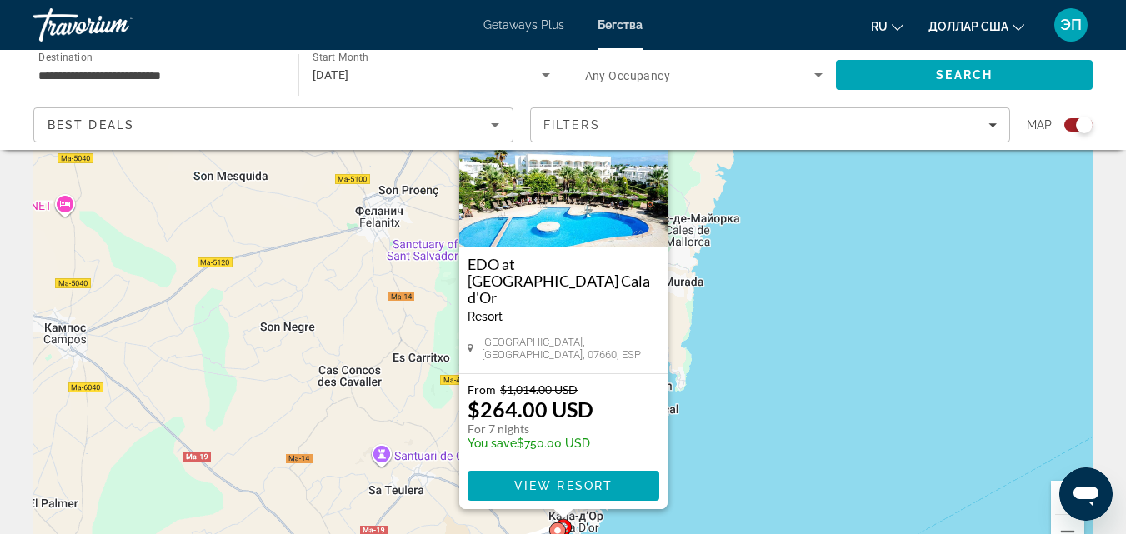
scroll to position [230, 0]
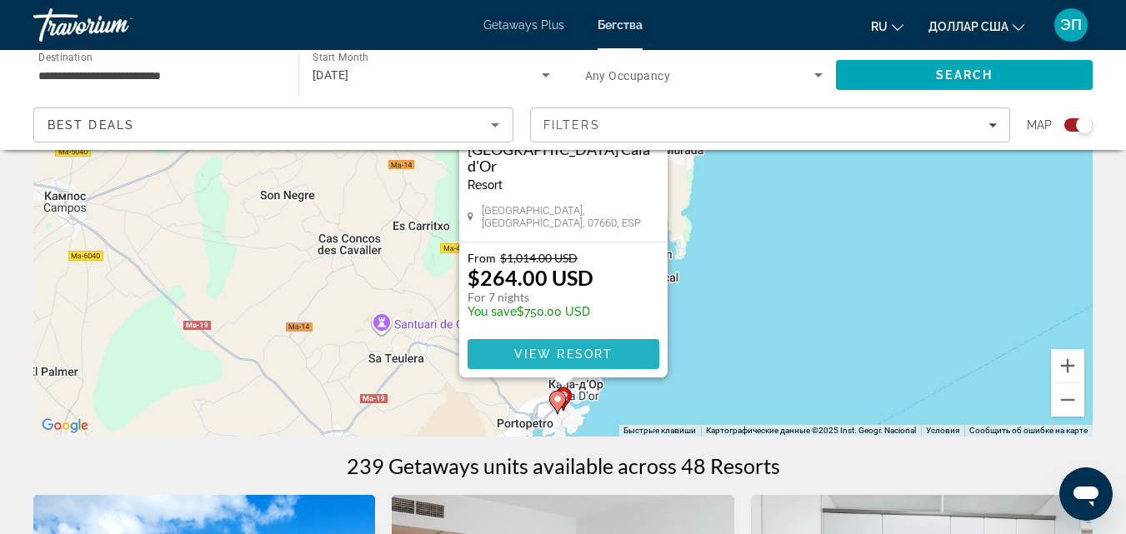
click at [595, 352] on span "View Resort" at bounding box center [563, 354] width 98 height 13
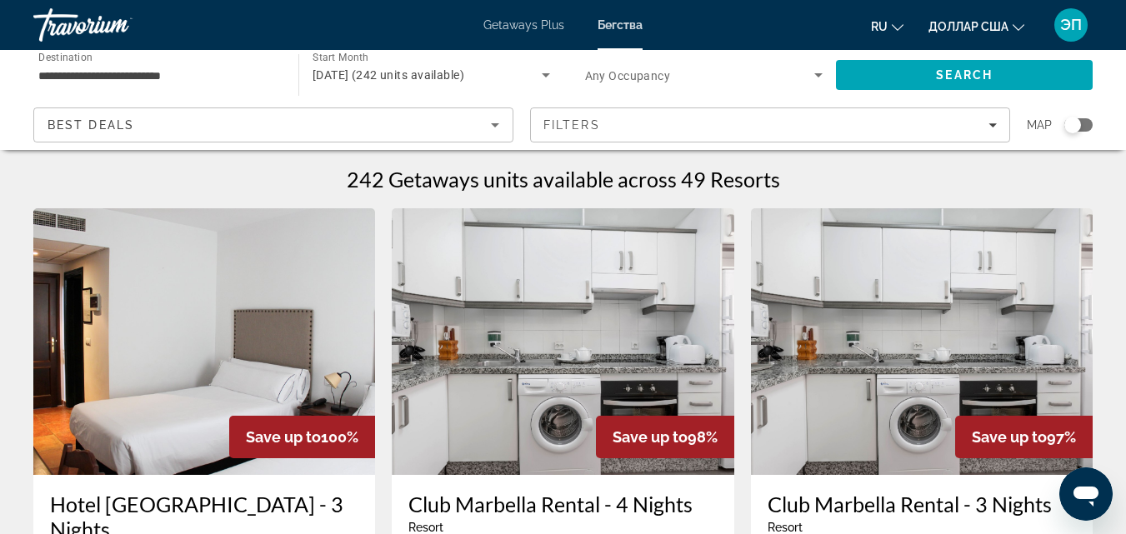
click at [1085, 124] on div "Search widget" at bounding box center [1079, 124] width 28 height 13
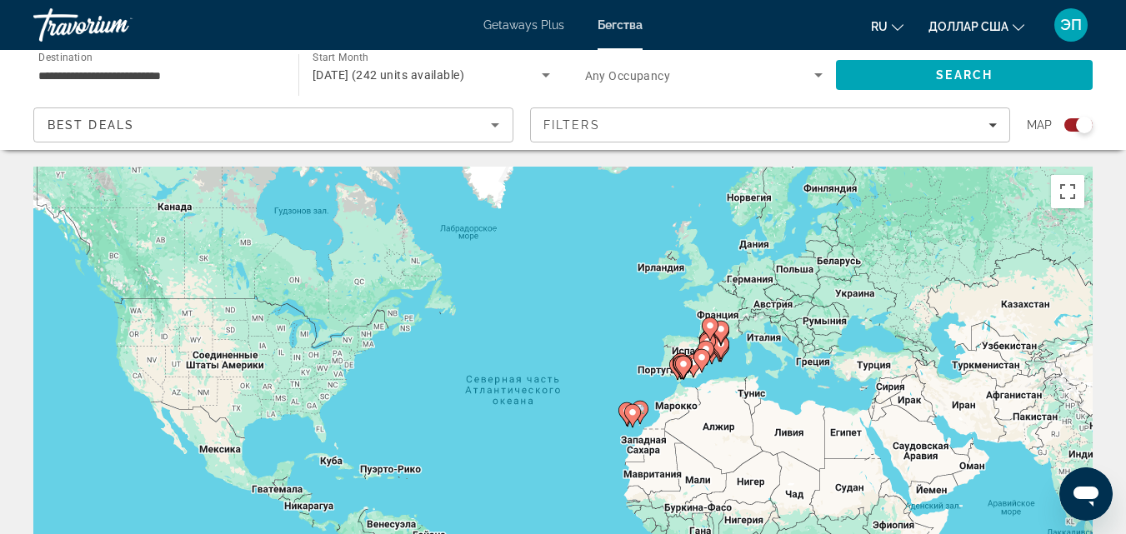
click at [719, 344] on gmp-advanced-marker "Основное содержание" at bounding box center [721, 332] width 17 height 25
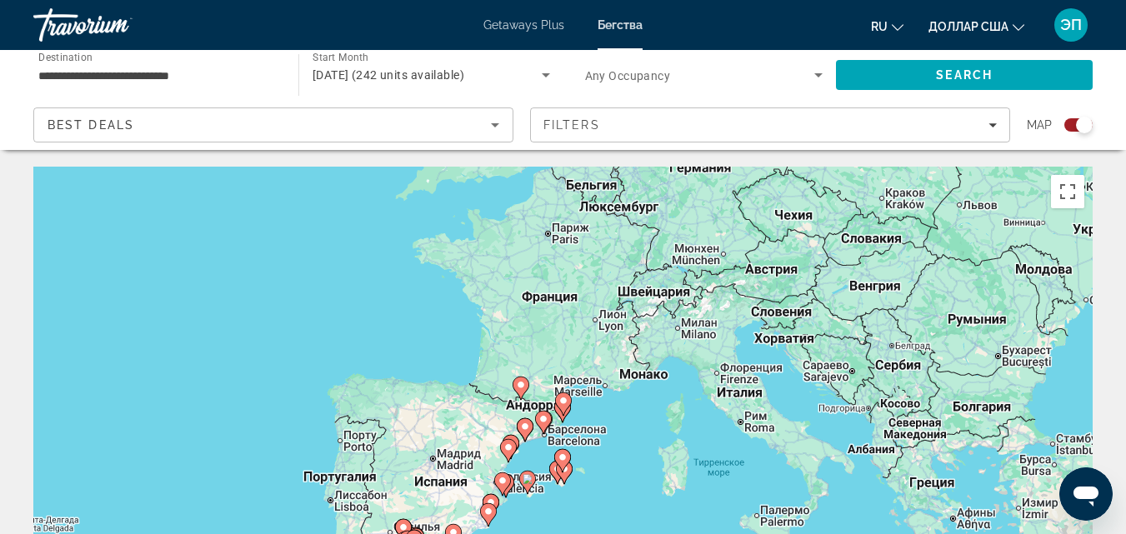
click at [560, 464] on icon "Основное содержание" at bounding box center [561, 461] width 15 height 22
type input "**********"
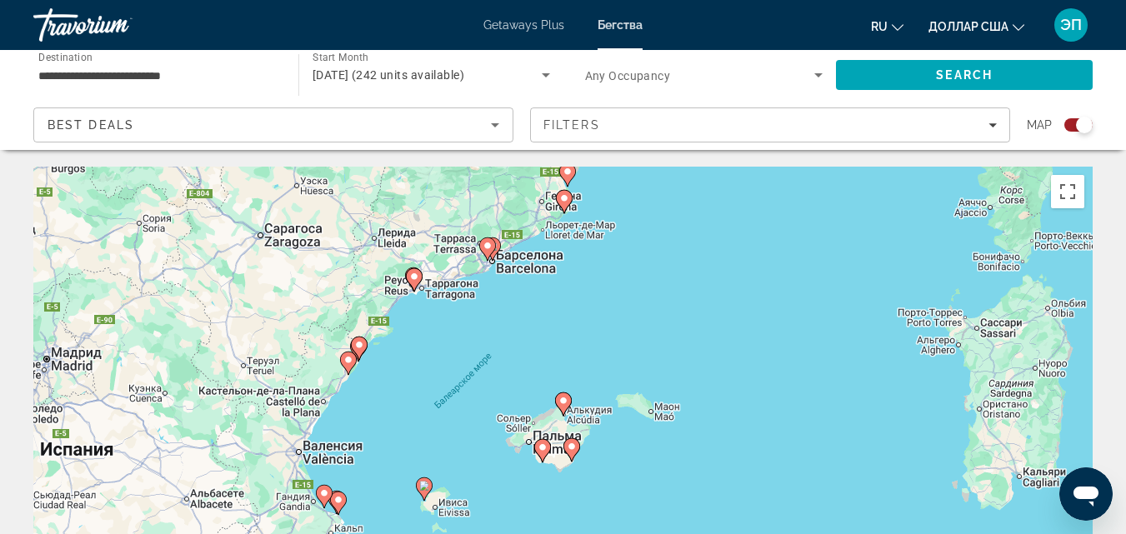
click at [564, 407] on icon "Основное содержание" at bounding box center [562, 405] width 15 height 22
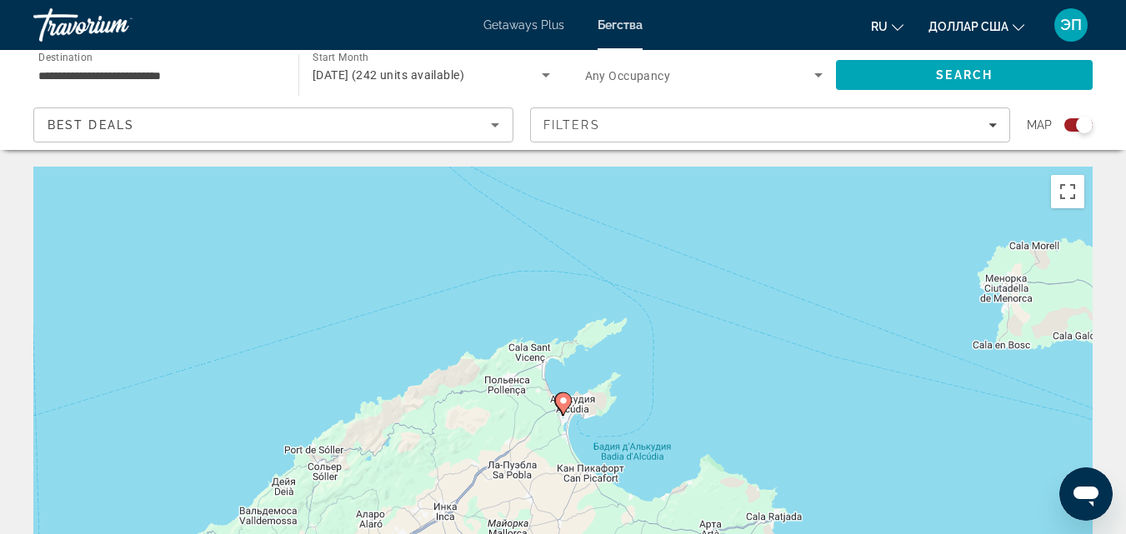
click at [564, 407] on icon "Основное содержание" at bounding box center [562, 405] width 15 height 22
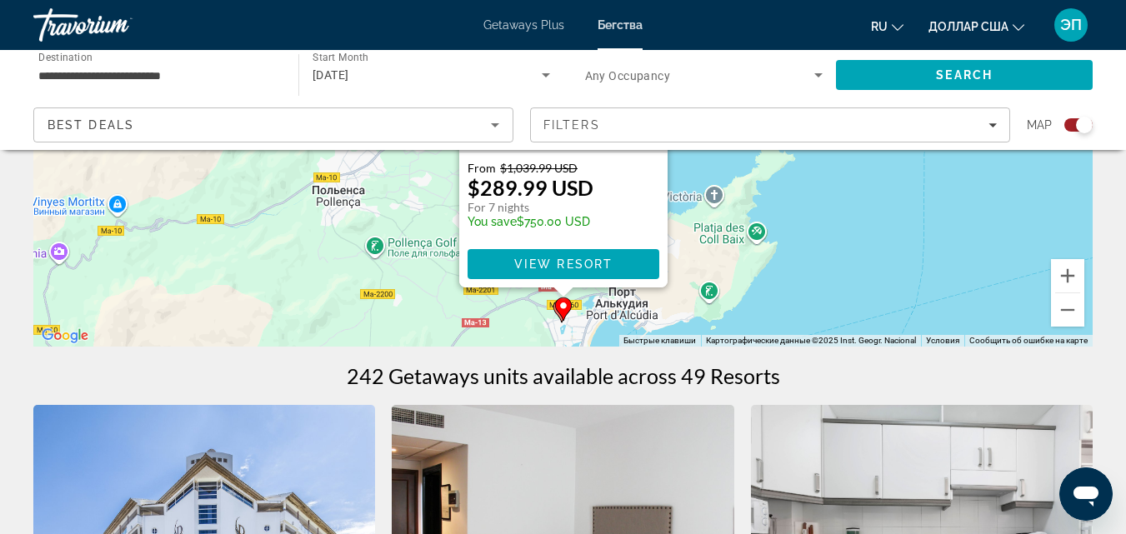
scroll to position [309, 0]
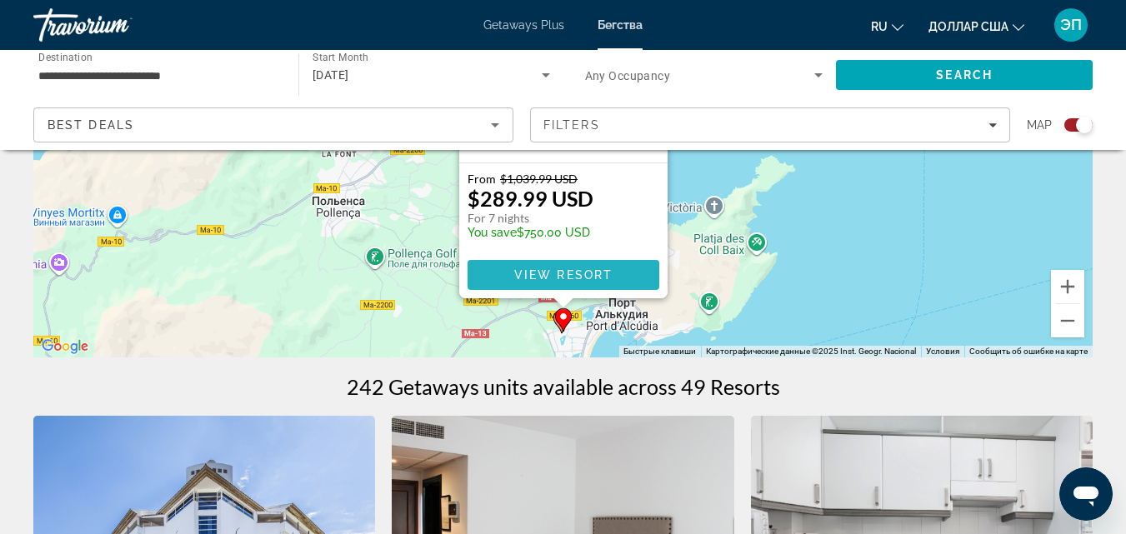
click at [562, 277] on span "View Resort" at bounding box center [563, 274] width 98 height 13
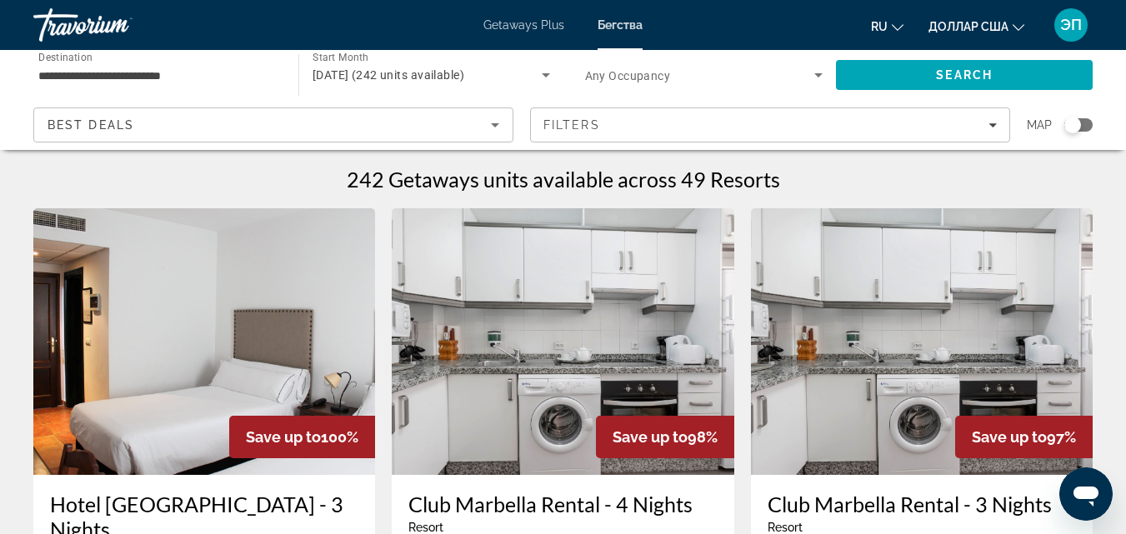
click at [1081, 125] on div "Search widget" at bounding box center [1073, 125] width 17 height 17
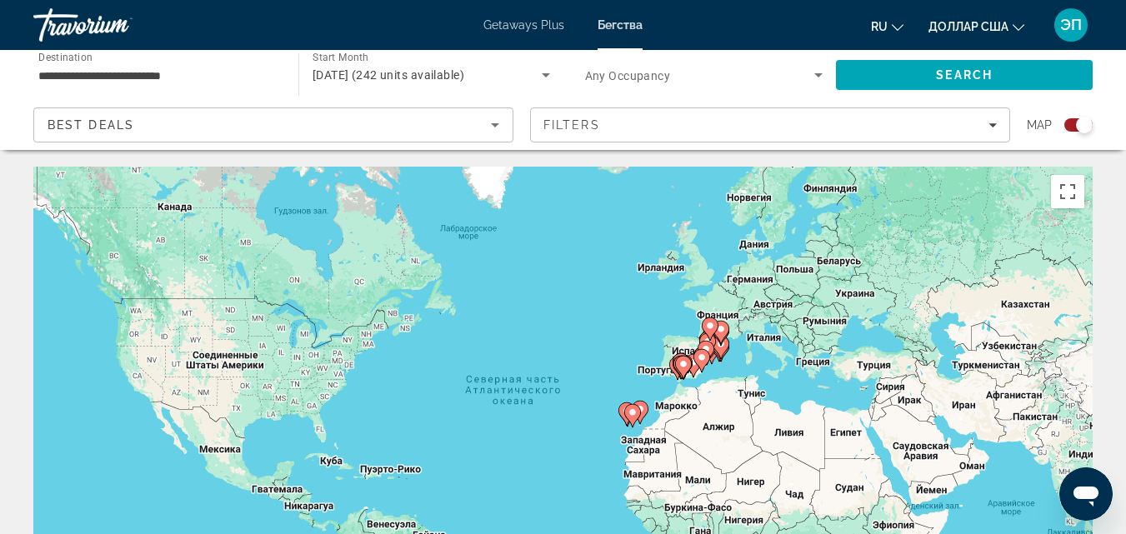
click at [721, 349] on icon "Основное содержание" at bounding box center [720, 348] width 15 height 22
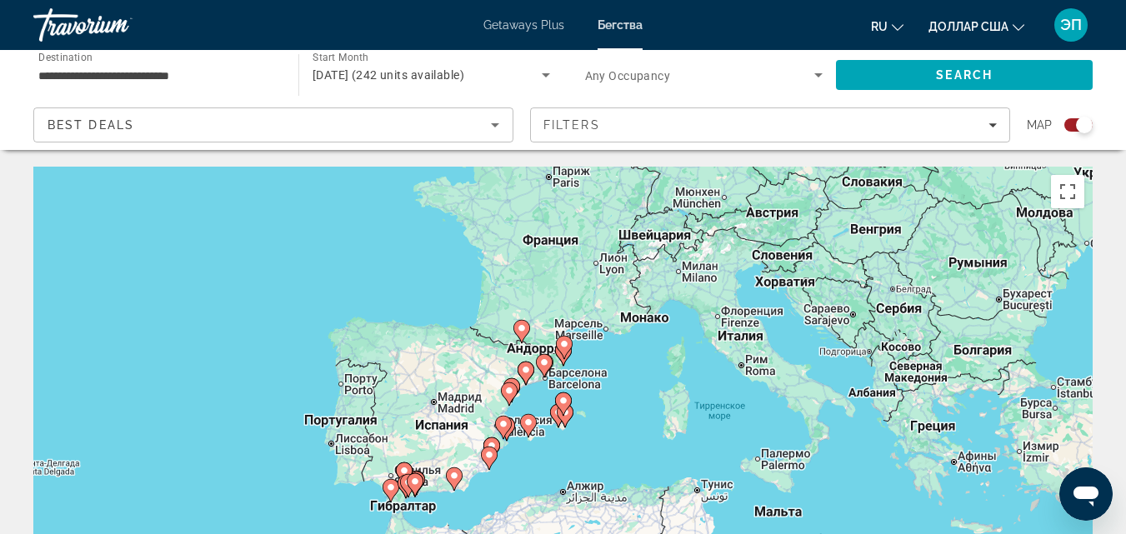
click at [561, 399] on image "Основное содержание" at bounding box center [564, 401] width 10 height 10
type input "**********"
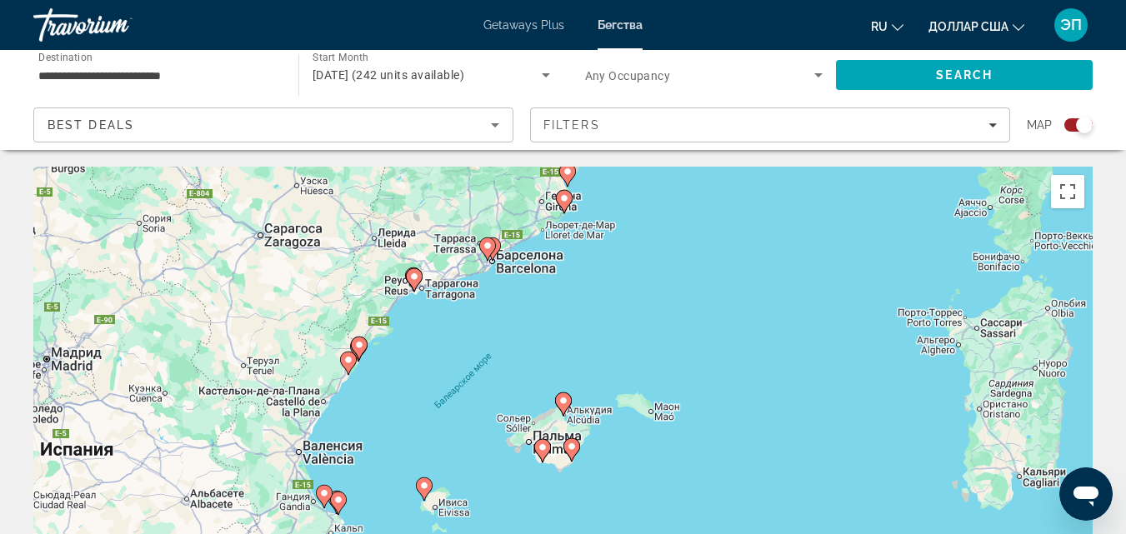
click at [561, 399] on image "Основное содержание" at bounding box center [564, 401] width 10 height 10
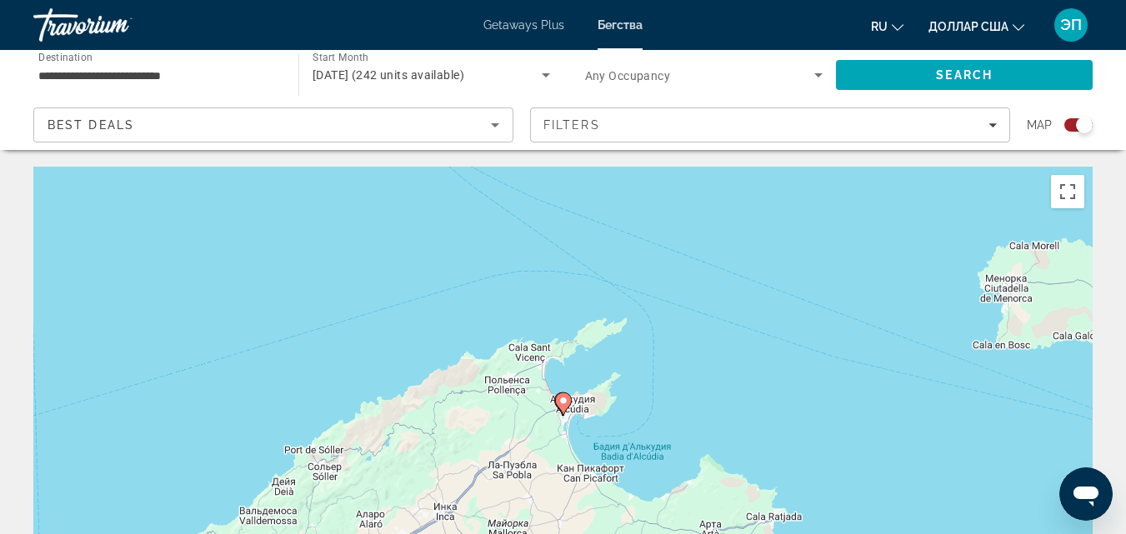
click at [562, 406] on icon "Основное содержание" at bounding box center [562, 405] width 15 height 22
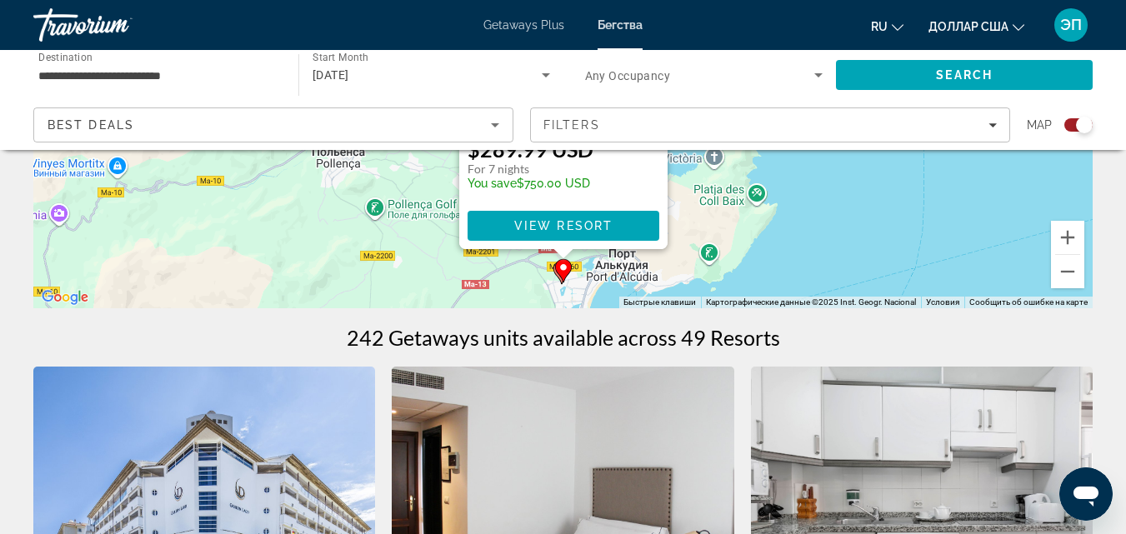
scroll to position [354, 0]
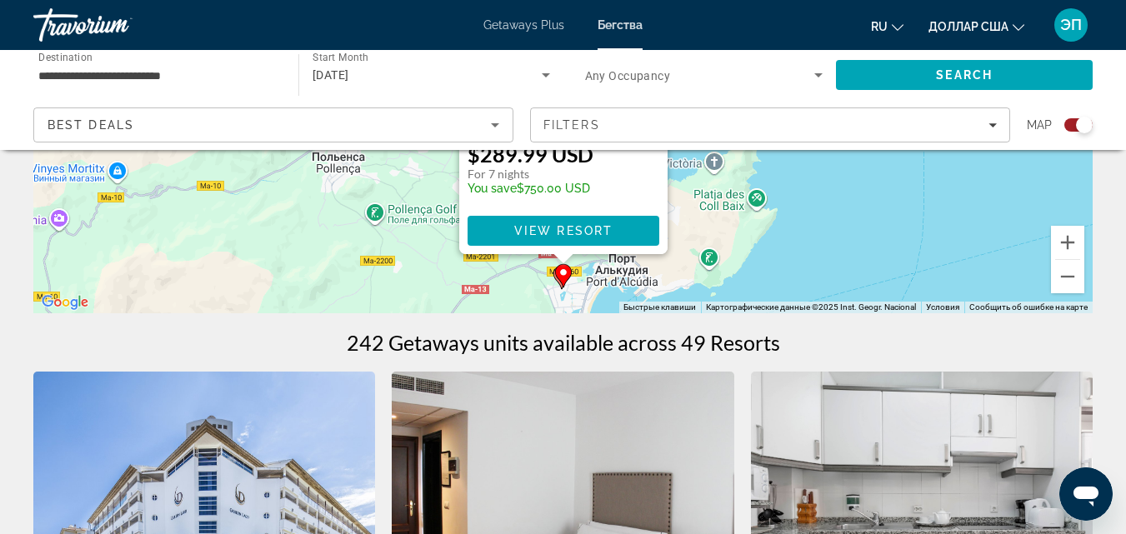
click at [556, 281] on gmp-advanced-marker "Основное содержание" at bounding box center [563, 275] width 17 height 25
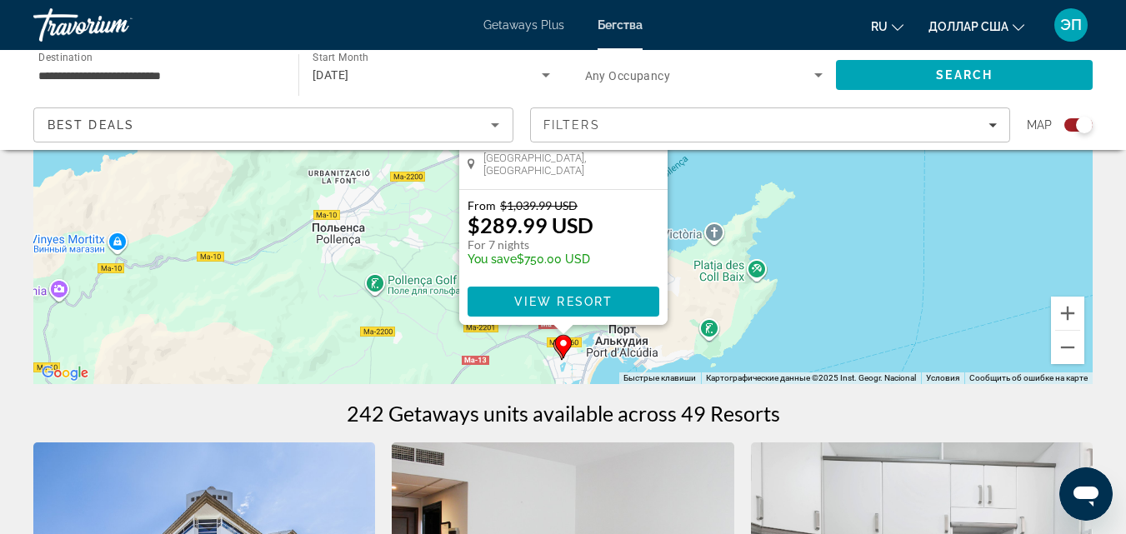
scroll to position [293, 0]
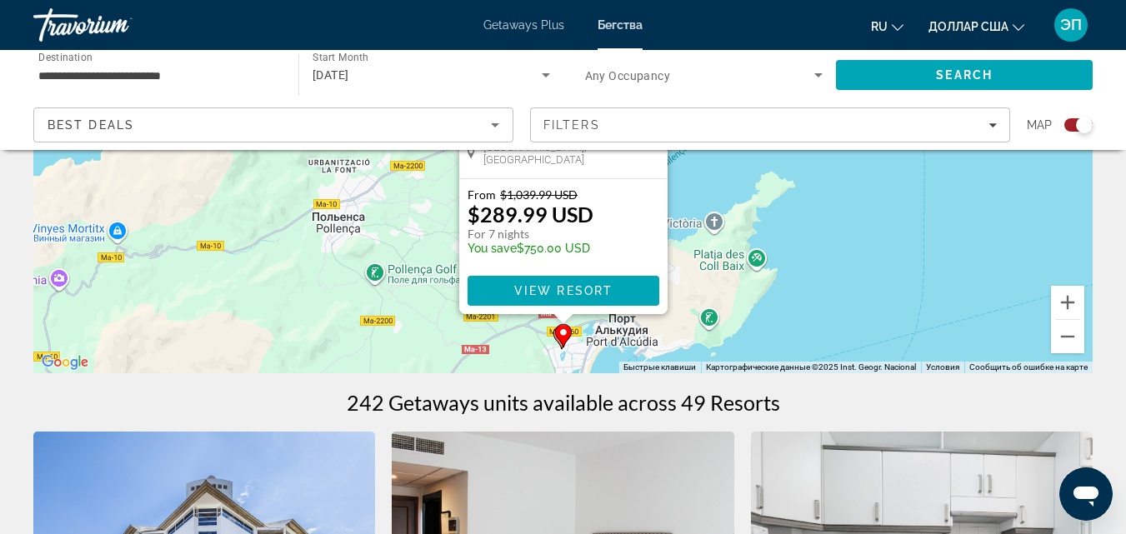
click at [557, 344] on gmp-advanced-marker "Основное содержание" at bounding box center [563, 335] width 17 height 25
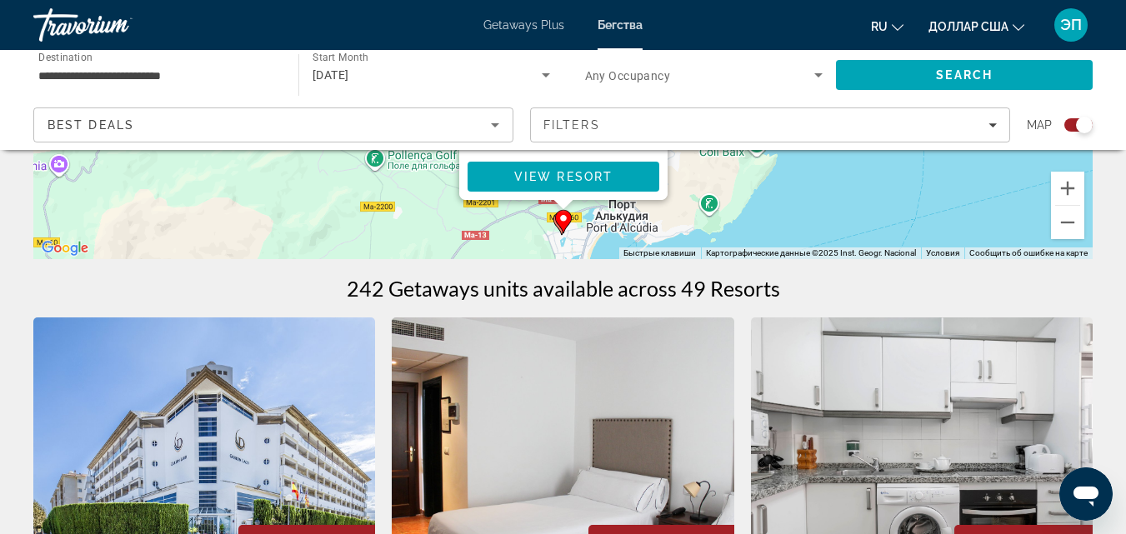
scroll to position [451, 0]
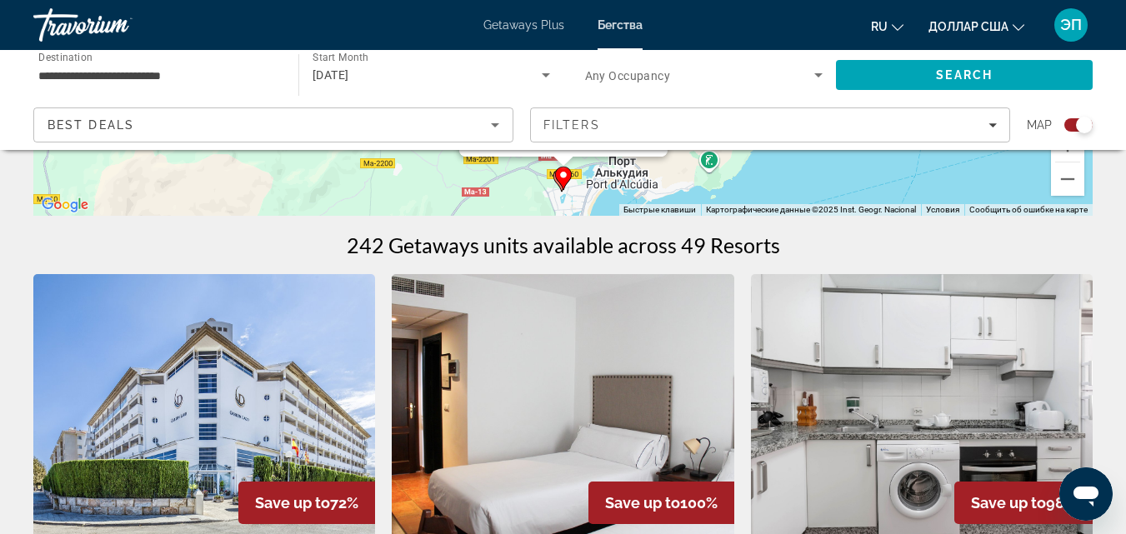
click at [558, 183] on gmp-advanced-marker "Основное содержание" at bounding box center [563, 178] width 17 height 25
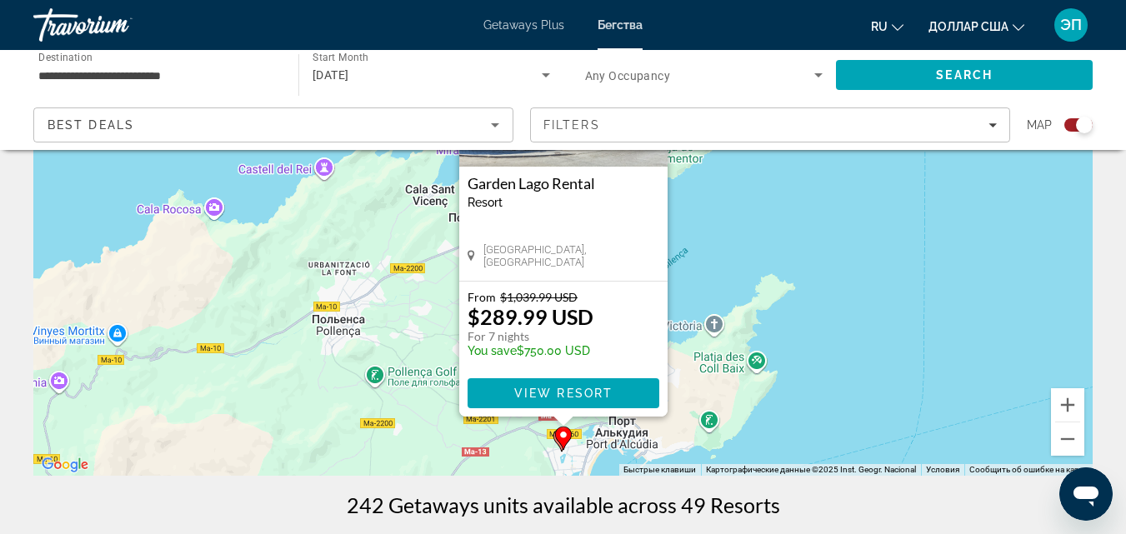
scroll to position [204, 0]
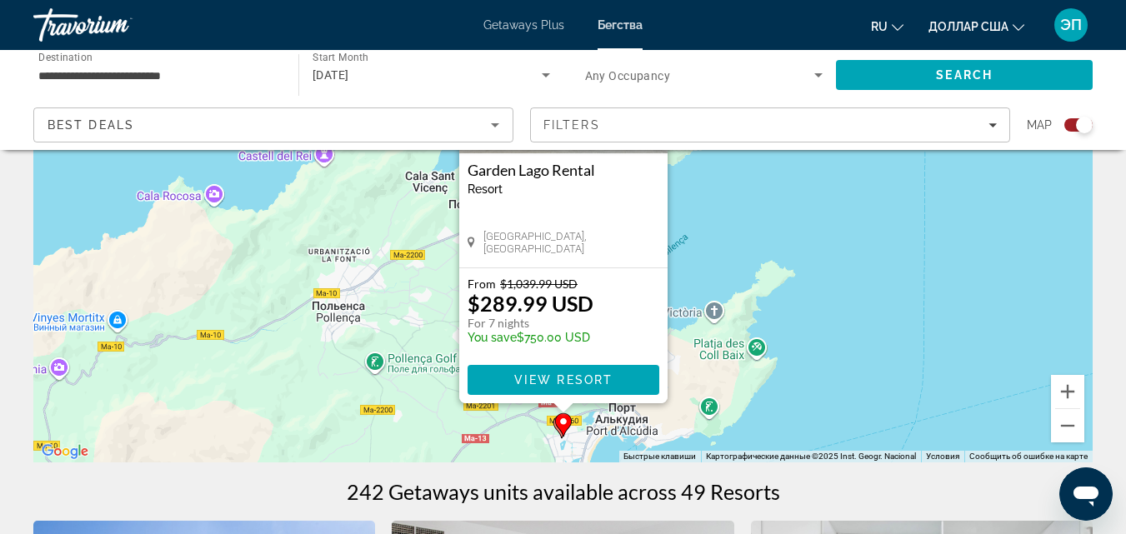
click at [556, 427] on gmp-advanced-marker "Основное содержание" at bounding box center [563, 425] width 17 height 25
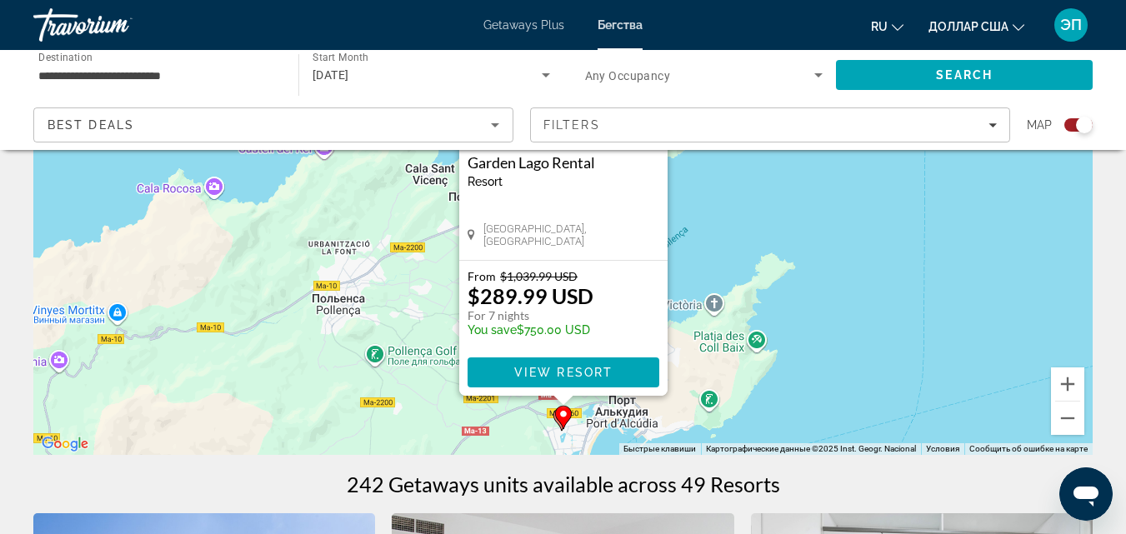
scroll to position [233, 0]
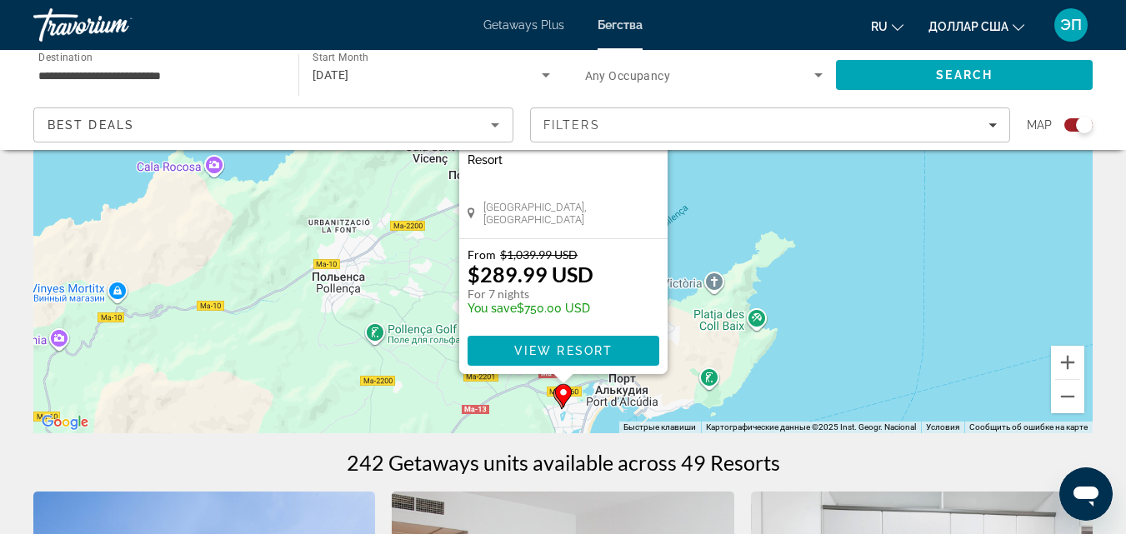
click at [559, 402] on gmp-advanced-marker "Основное содержание" at bounding box center [563, 396] width 17 height 25
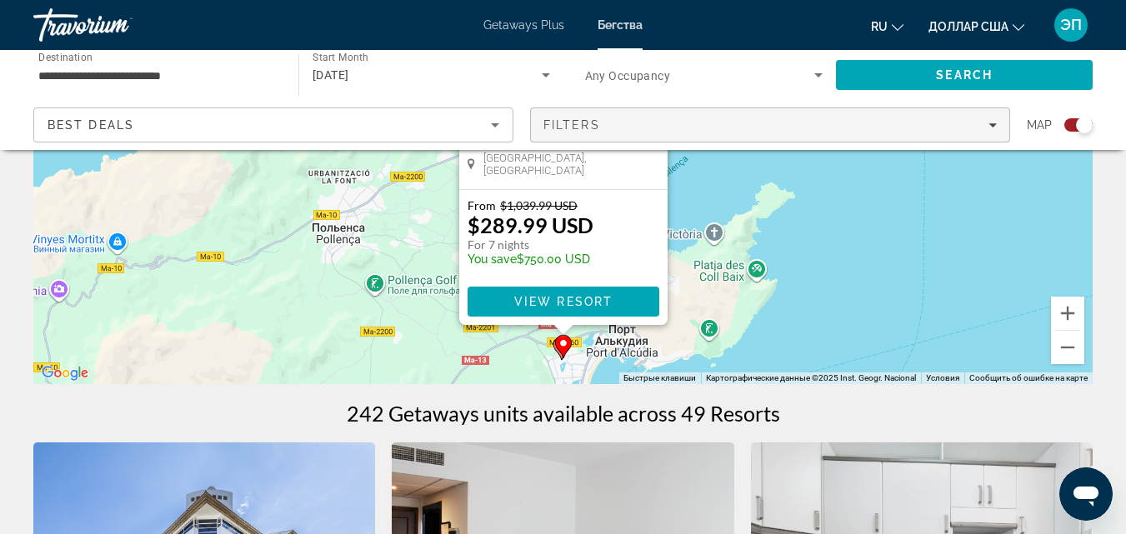
scroll to position [293, 0]
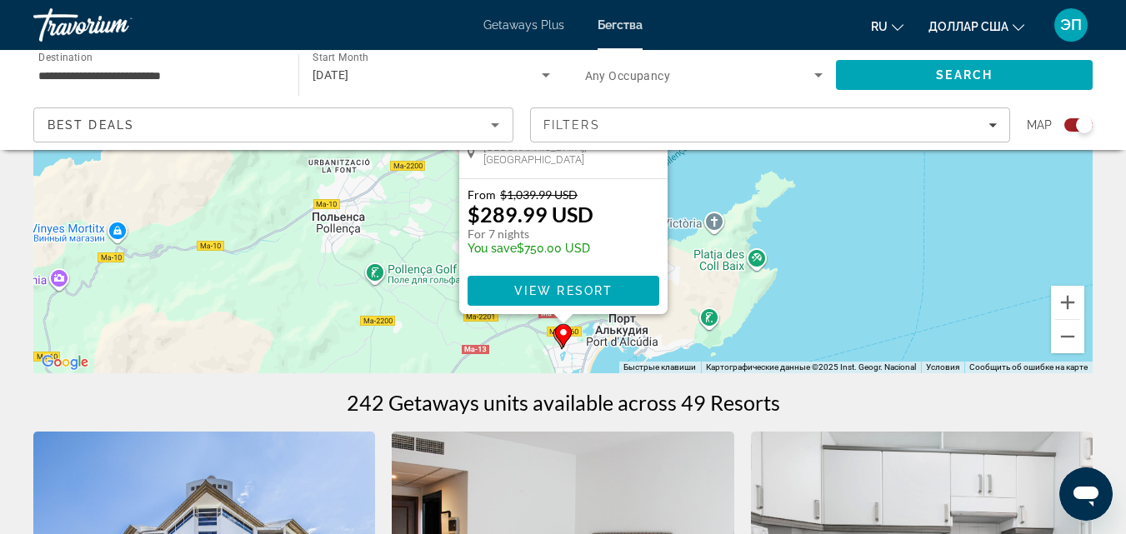
click at [554, 336] on icon "Основное содержание" at bounding box center [562, 337] width 17 height 23
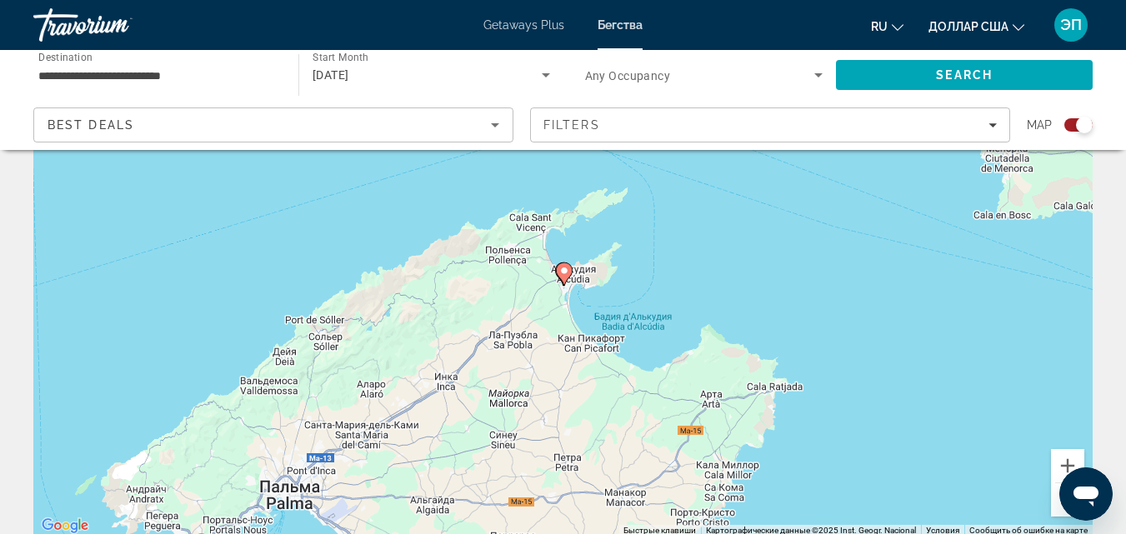
scroll to position [114, 0]
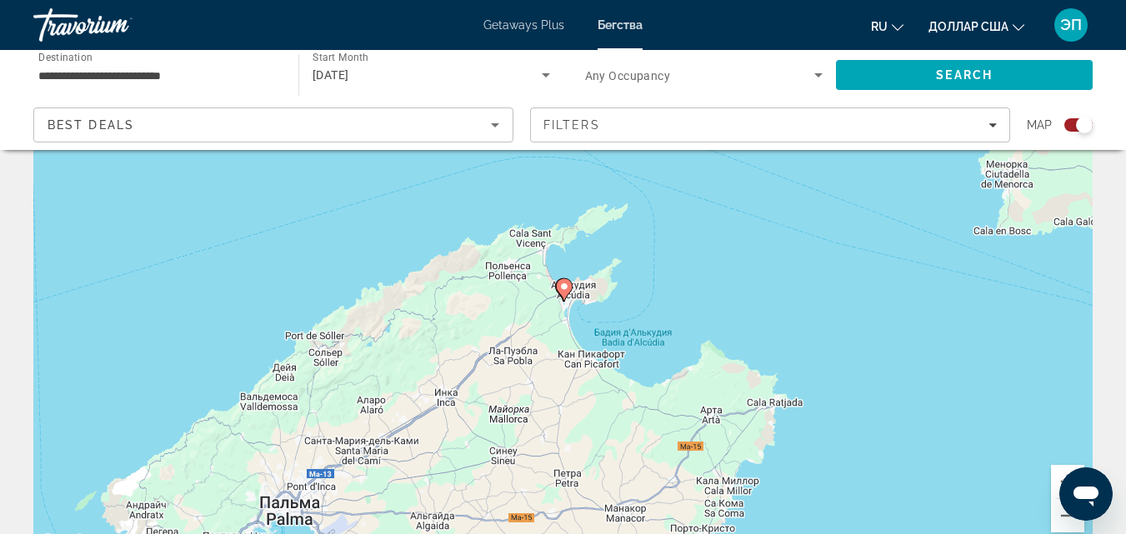
click at [559, 295] on gmp-advanced-marker "Основное содержание" at bounding box center [564, 290] width 17 height 25
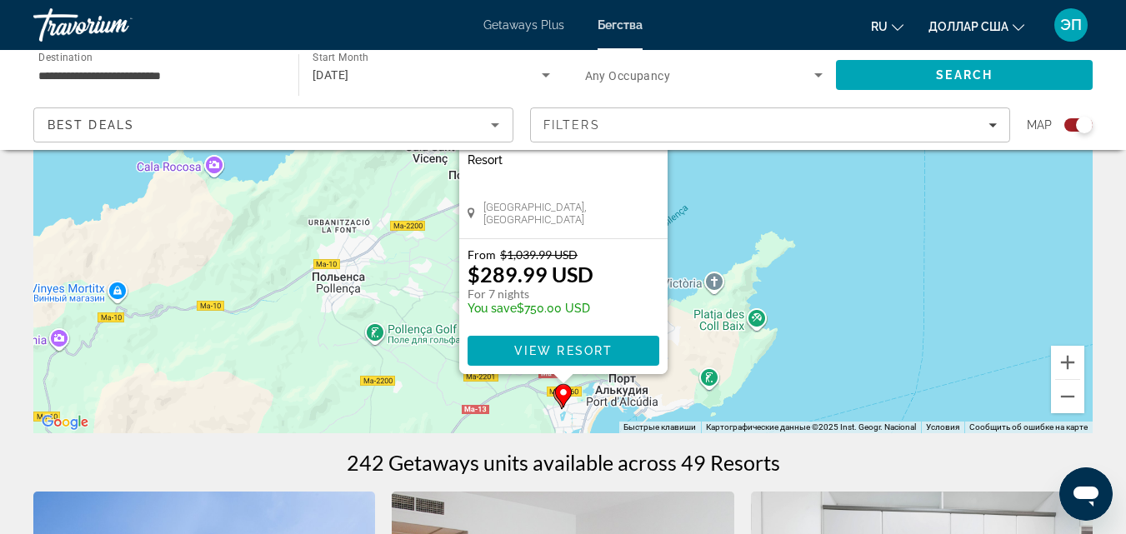
scroll to position [239, 0]
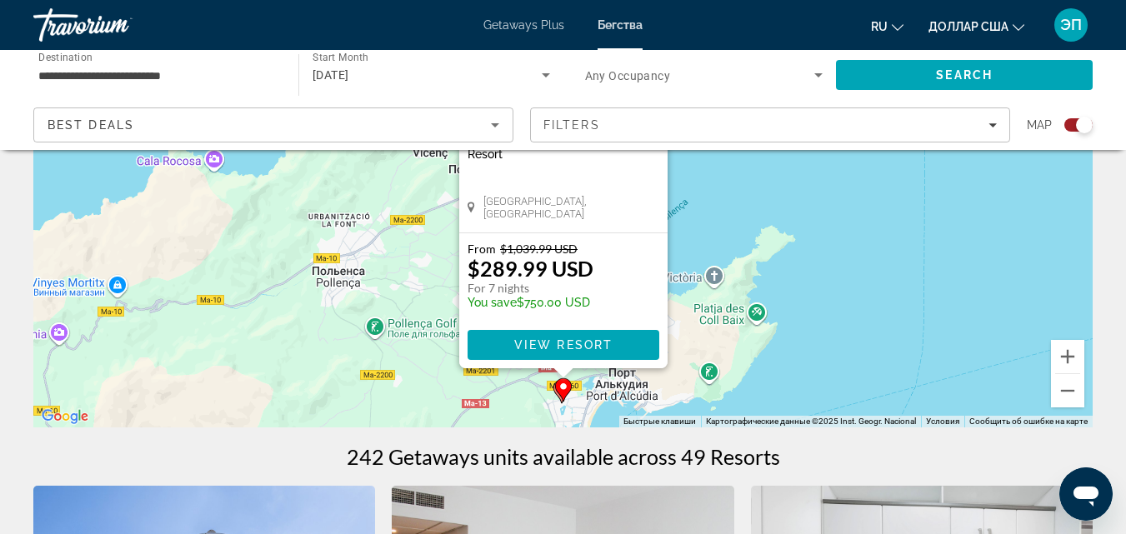
click at [558, 400] on gmp-advanced-marker "Основное содержание" at bounding box center [563, 390] width 17 height 25
click at [557, 398] on gmp-advanced-marker "Основное содержание" at bounding box center [563, 390] width 17 height 25
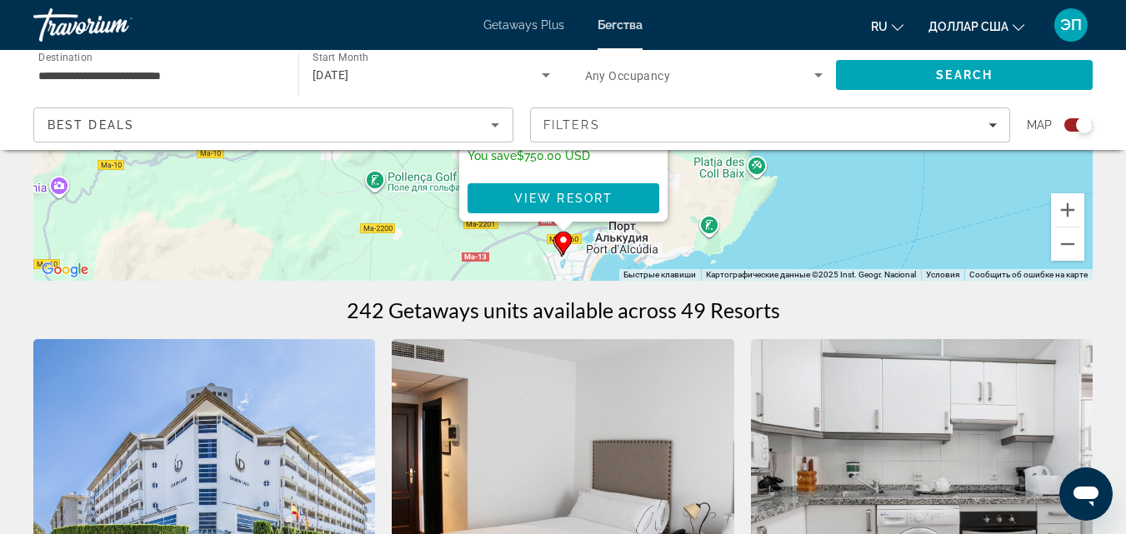
scroll to position [434, 0]
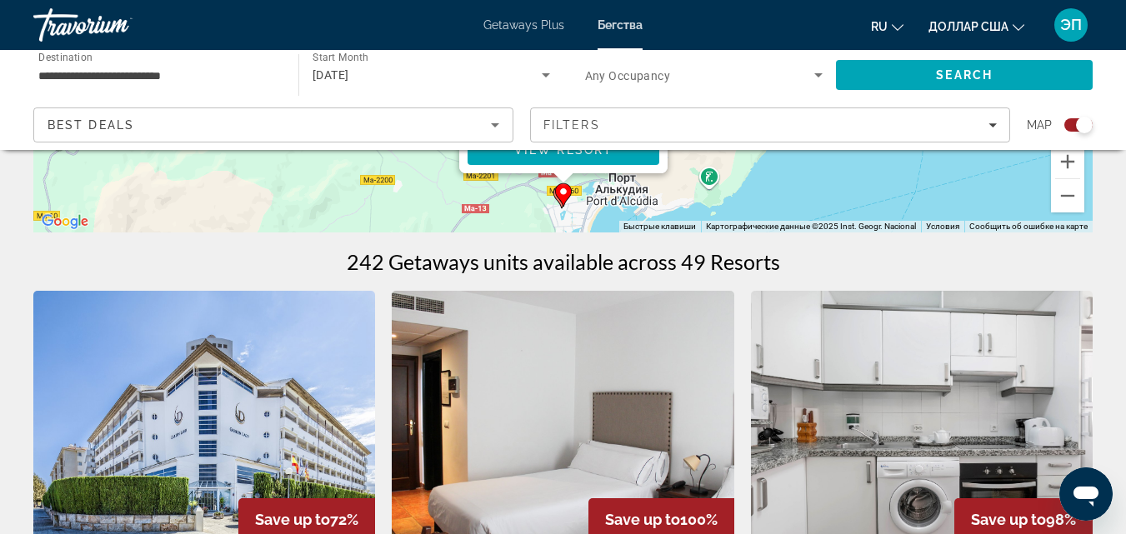
click at [554, 199] on gmp-advanced-marker "Основное содержание" at bounding box center [562, 196] width 17 height 25
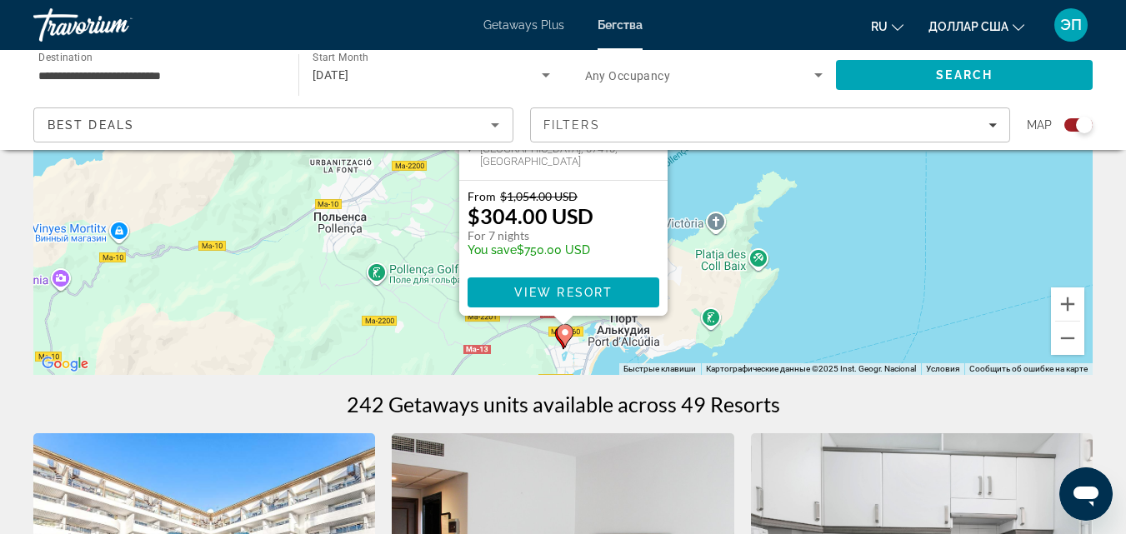
scroll to position [0, 0]
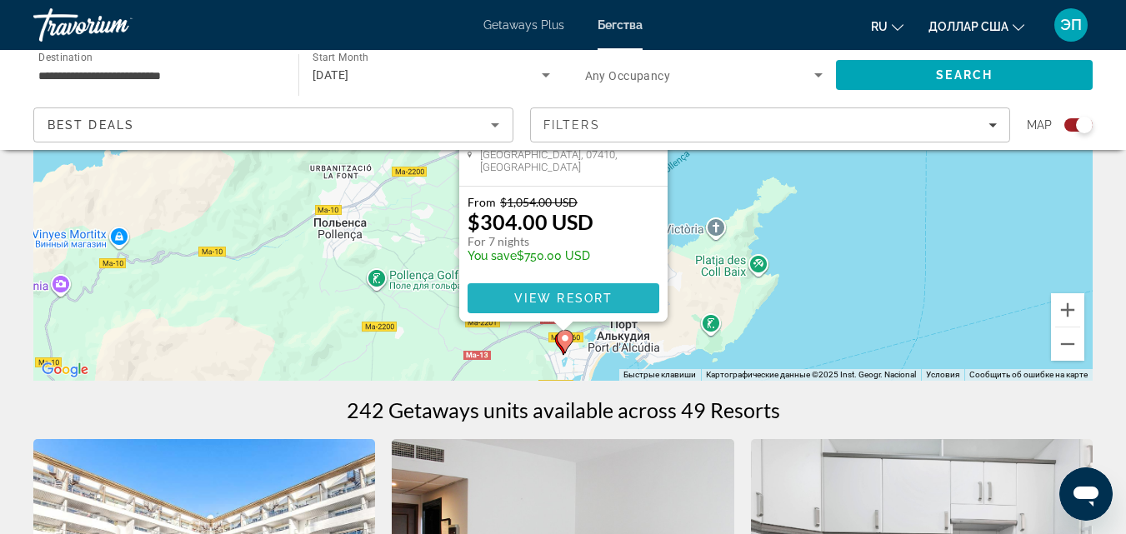
click at [590, 304] on span "View Resort" at bounding box center [563, 298] width 98 height 13
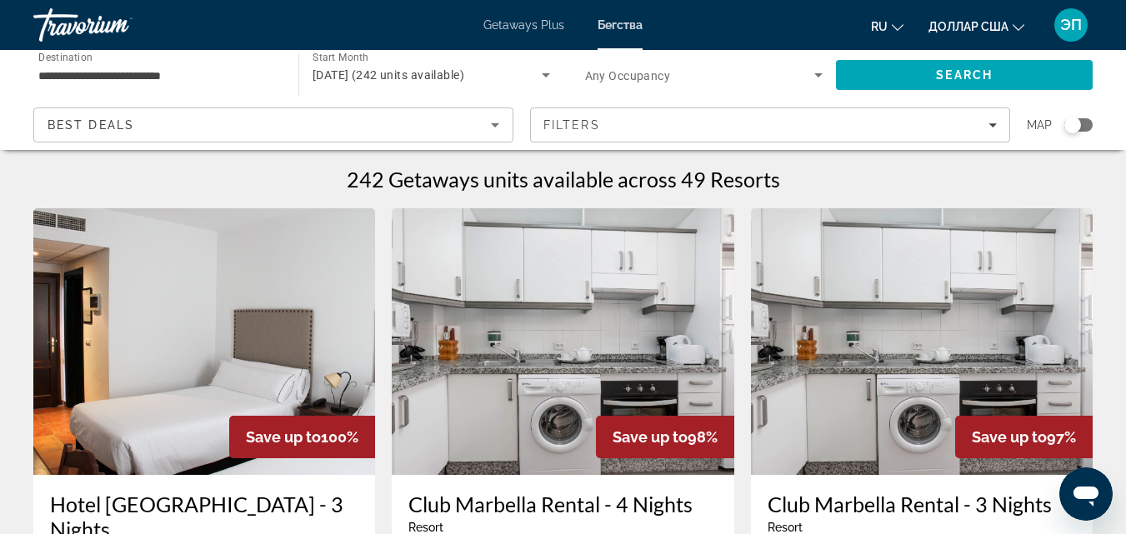
click at [1080, 123] on div "Search widget" at bounding box center [1073, 125] width 17 height 17
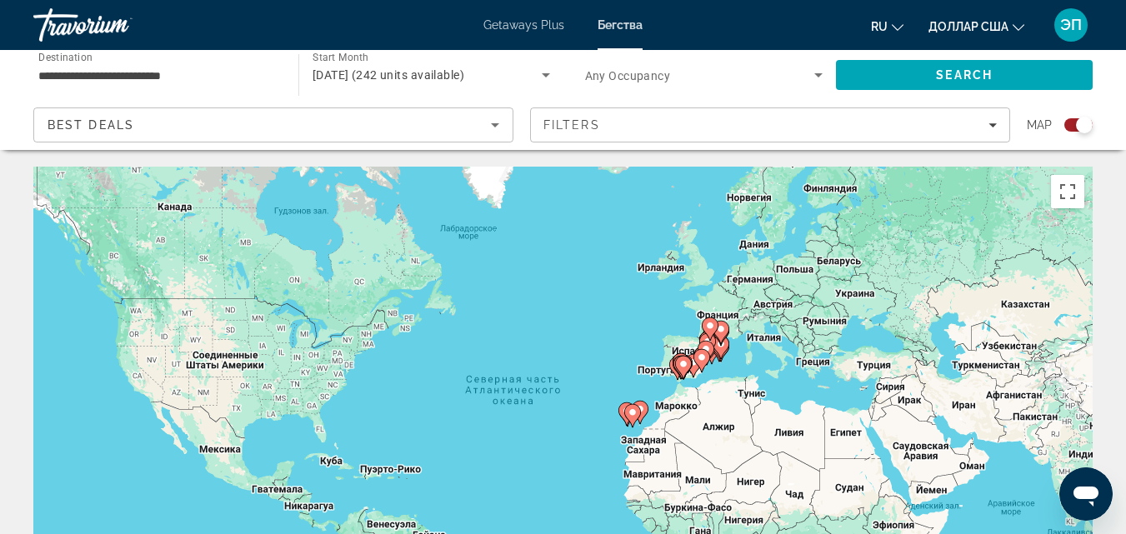
click at [720, 352] on icon "Основное содержание" at bounding box center [720, 348] width 15 height 22
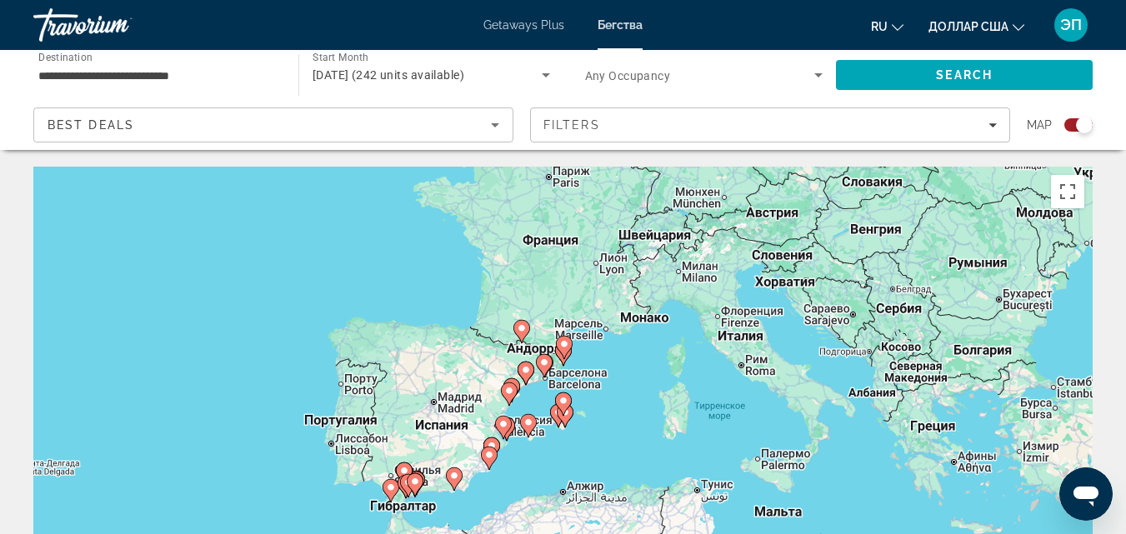
click at [553, 418] on icon "Основное содержание" at bounding box center [558, 415] width 17 height 23
type input "**********"
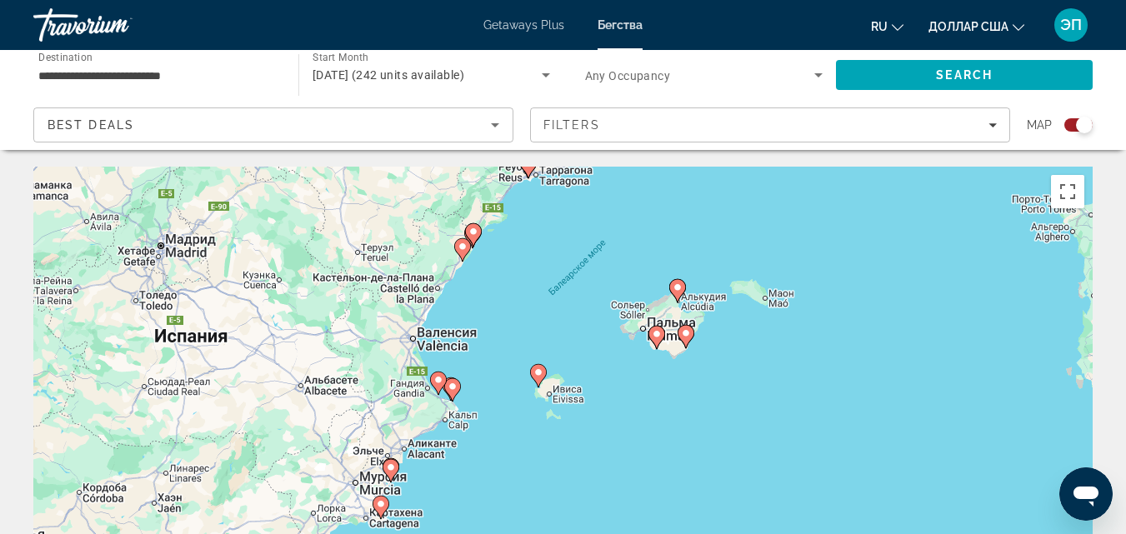
drag, startPoint x: 504, startPoint y: 476, endPoint x: 600, endPoint y: 408, distance: 117.8
click at [600, 408] on div "Чтобы активировать перетаскивание с помощью клавиатуры, нажмите Alt + Ввод. Пос…" at bounding box center [563, 417] width 1060 height 500
click at [541, 379] on icon "Основное содержание" at bounding box center [537, 376] width 15 height 22
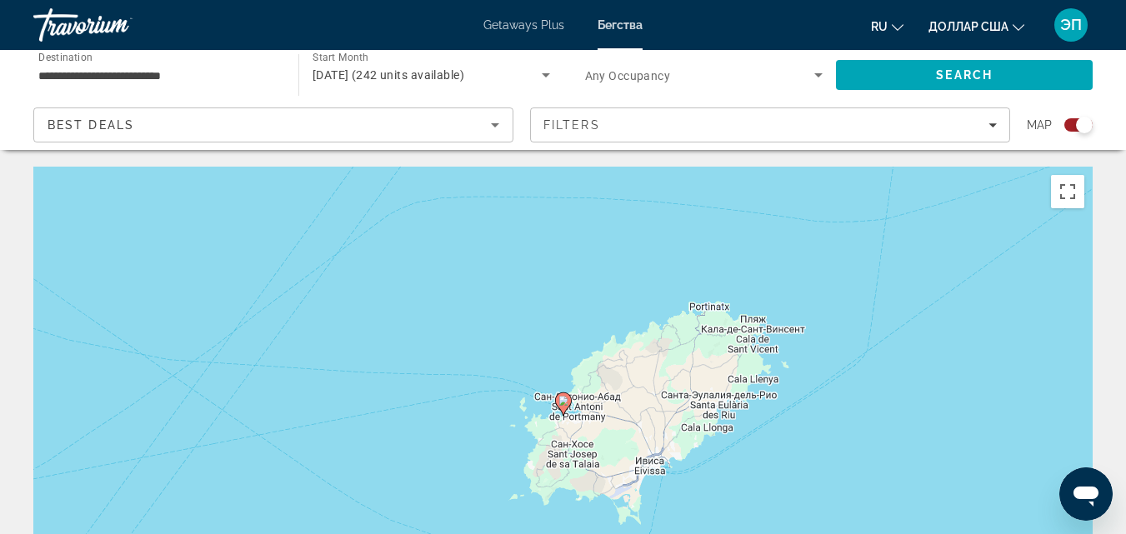
click at [567, 406] on icon "Основное содержание" at bounding box center [562, 405] width 15 height 22
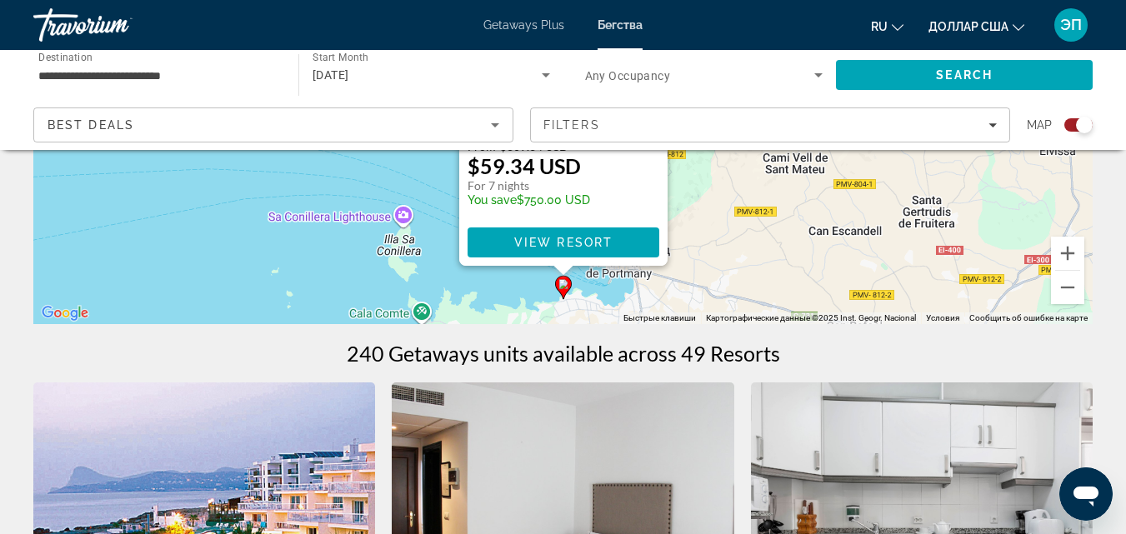
scroll to position [327, 0]
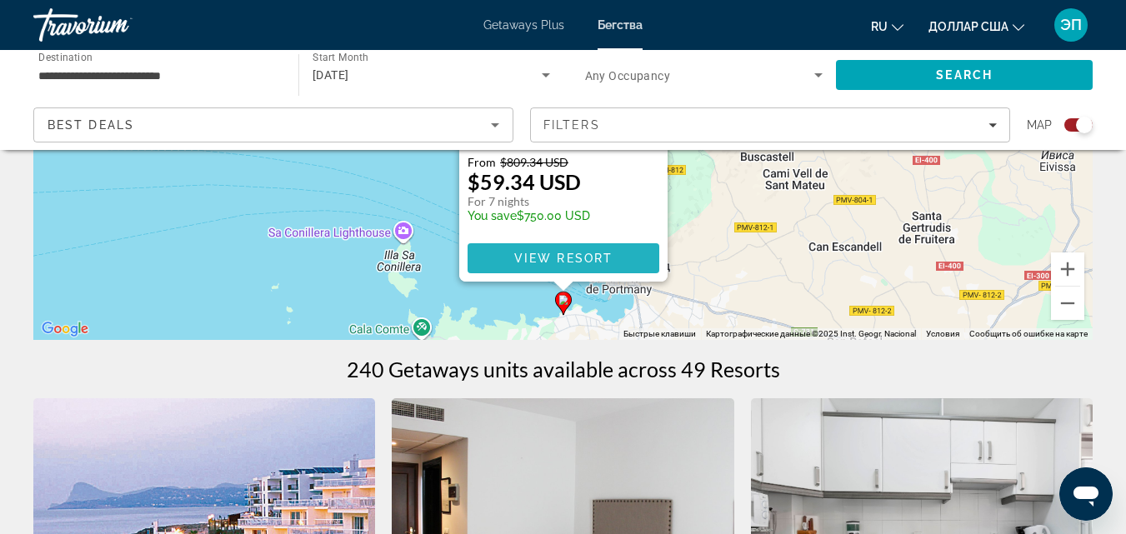
click at [591, 259] on span "View Resort" at bounding box center [563, 258] width 98 height 13
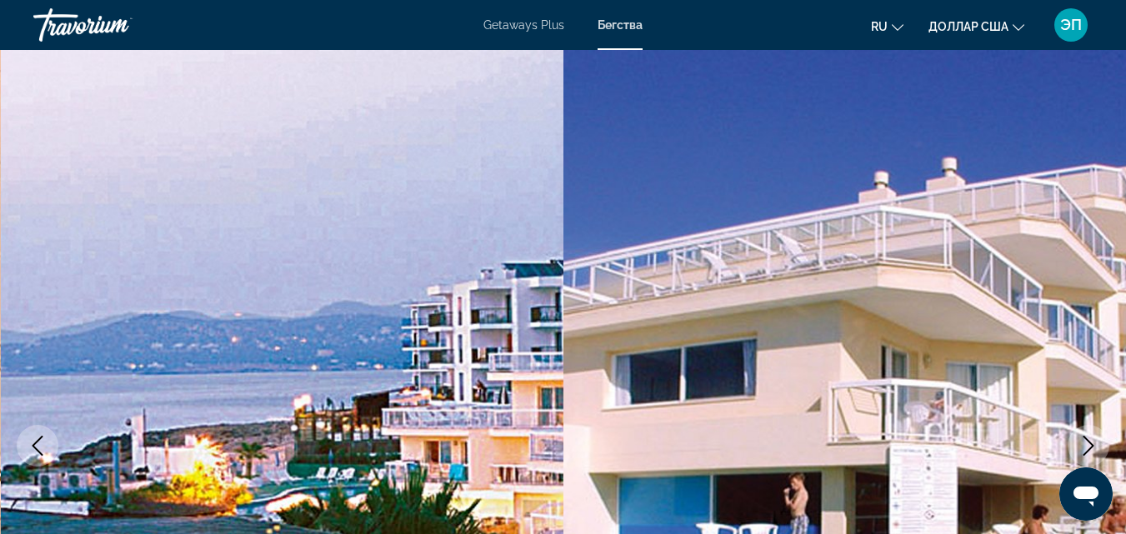
click at [92, 18] on div "Травориум" at bounding box center [116, 24] width 167 height 43
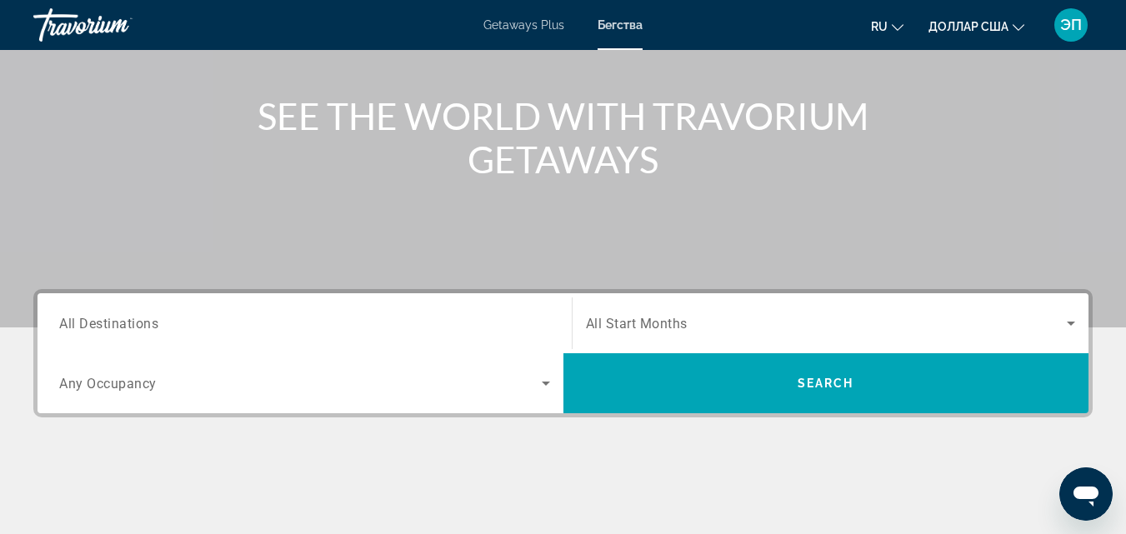
scroll to position [172, 0]
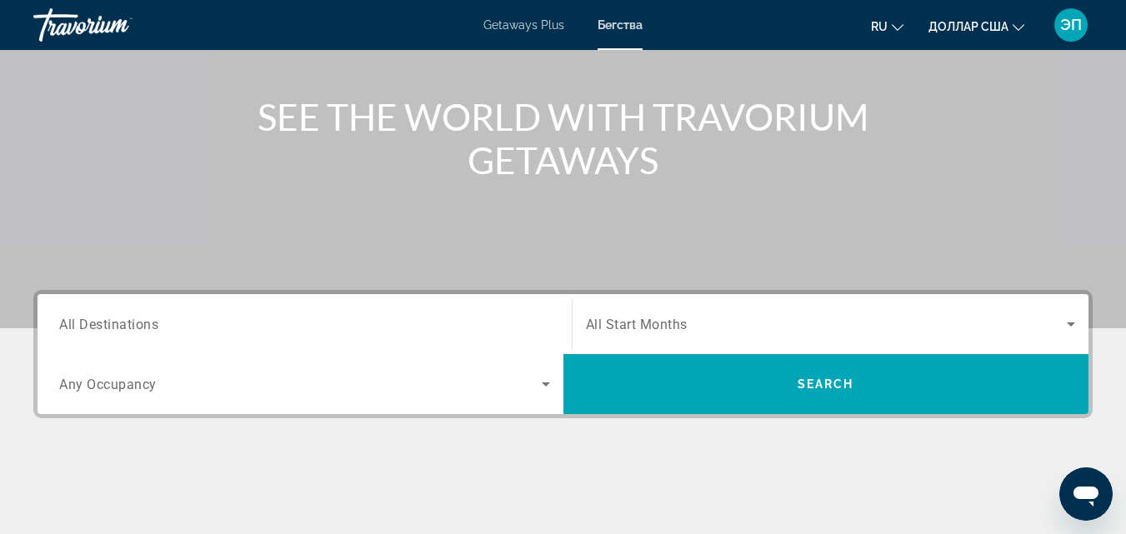
click at [258, 311] on div "Search widget" at bounding box center [304, 325] width 491 height 48
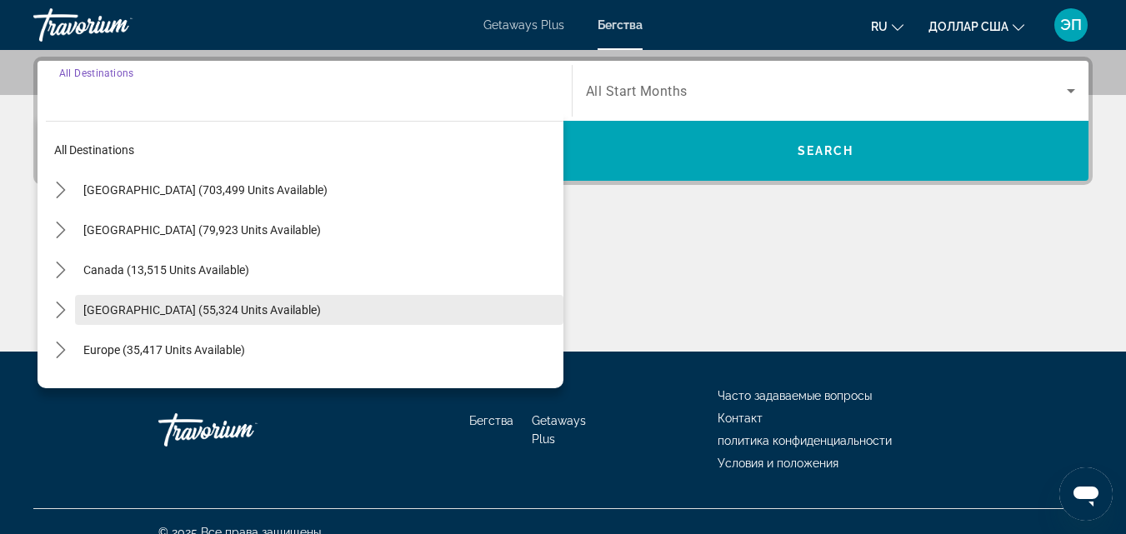
scroll to position [408, 0]
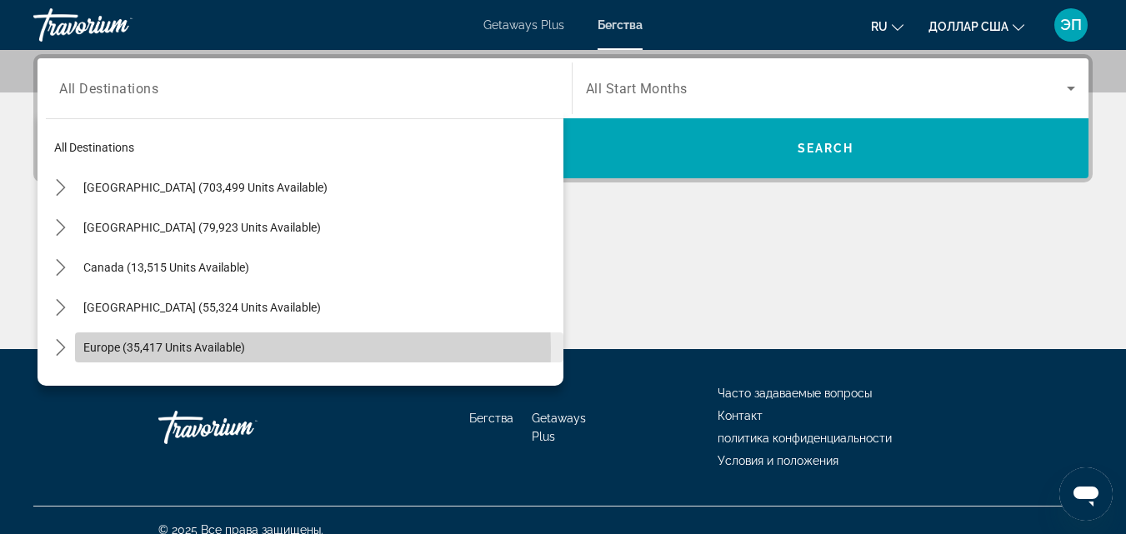
click at [152, 349] on span "Europe (35,417 units available)" at bounding box center [164, 347] width 162 height 13
type input "**********"
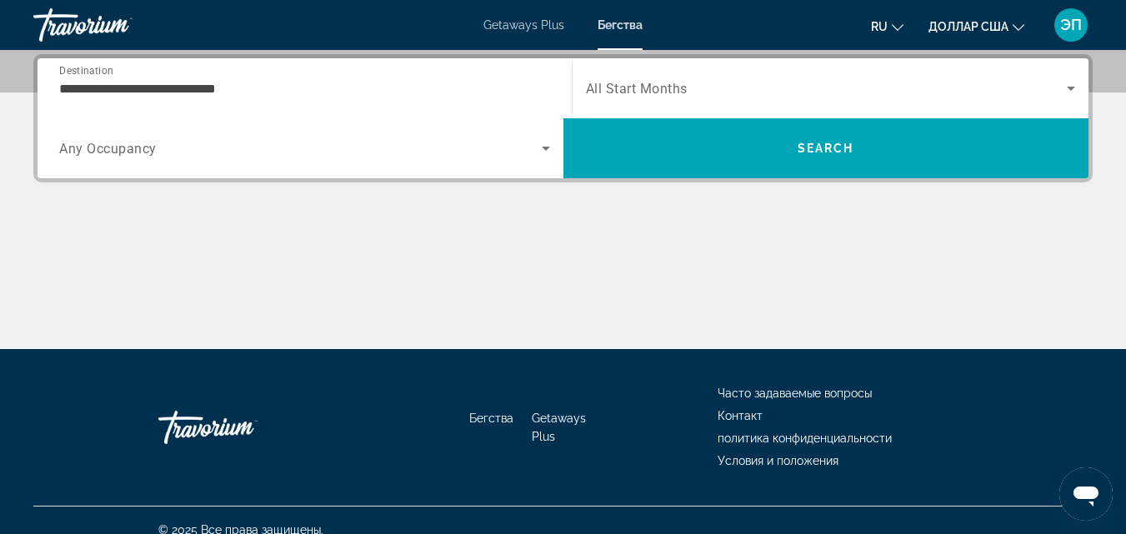
click at [653, 94] on span "All Start Months" at bounding box center [637, 89] width 102 height 16
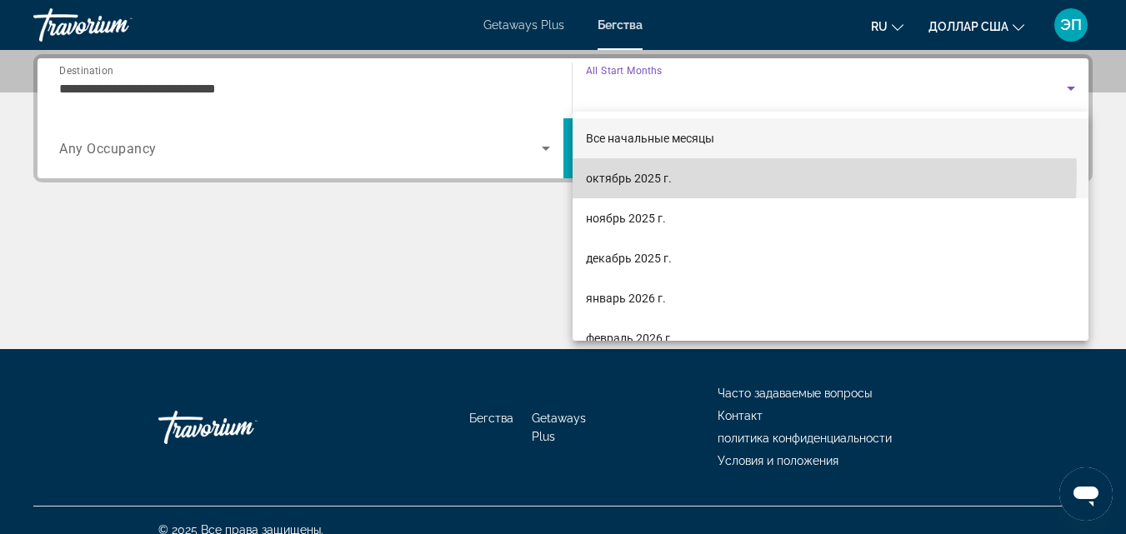
click at [609, 172] on font "октябрь 2025 г." at bounding box center [629, 178] width 86 height 13
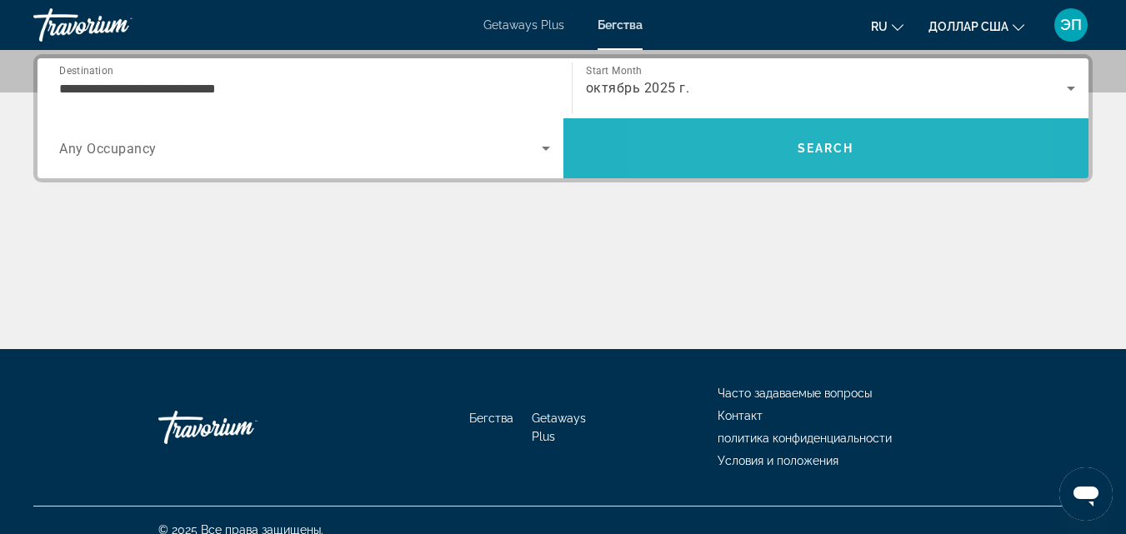
click at [754, 148] on span "Search" at bounding box center [827, 148] width 526 height 40
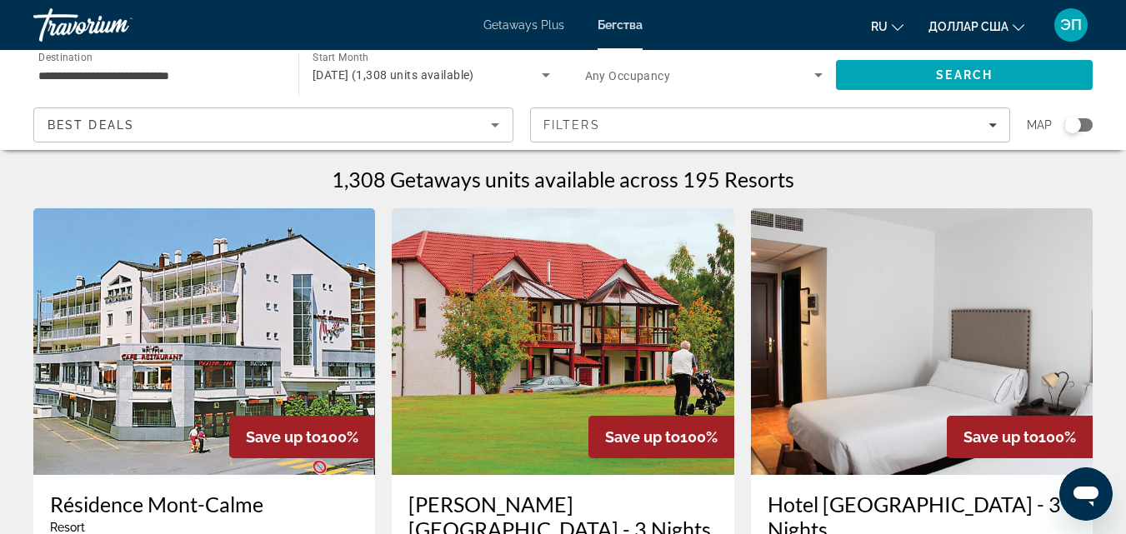
click at [1081, 123] on div "Search widget" at bounding box center [1079, 124] width 28 height 13
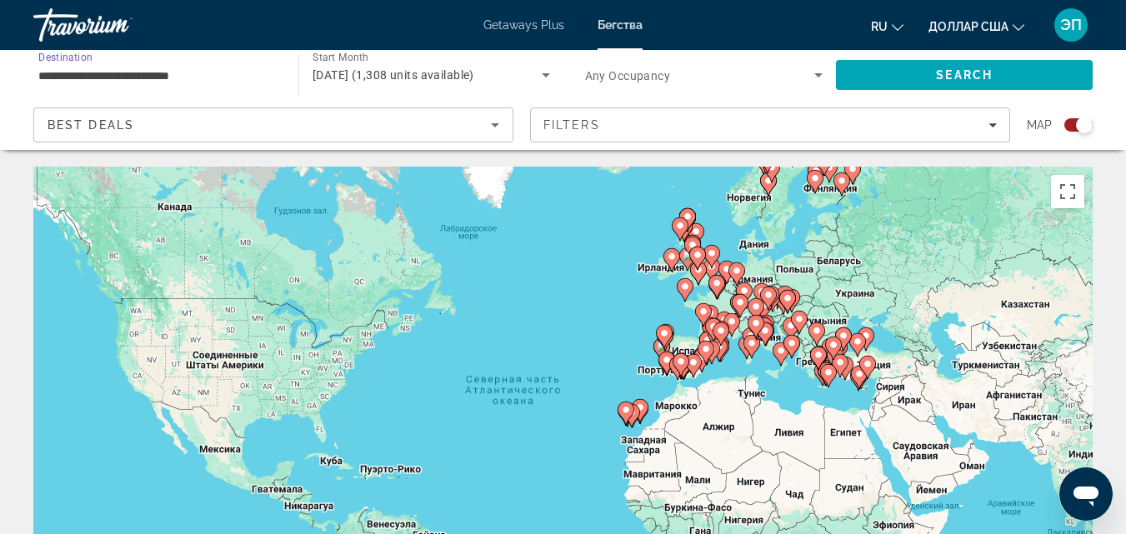
click at [118, 75] on input "**********" at bounding box center [157, 76] width 238 height 20
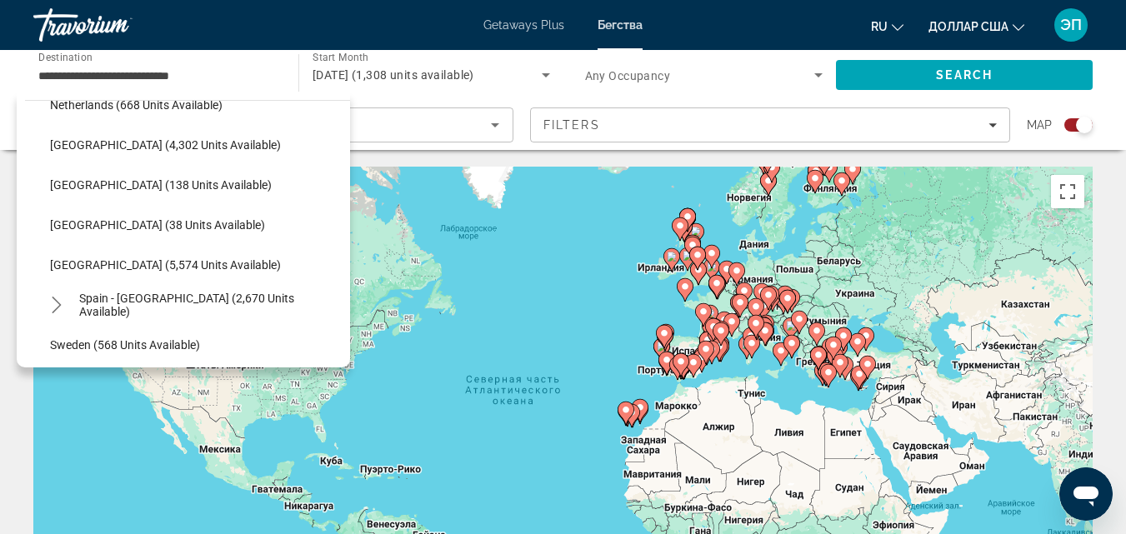
scroll to position [790, 0]
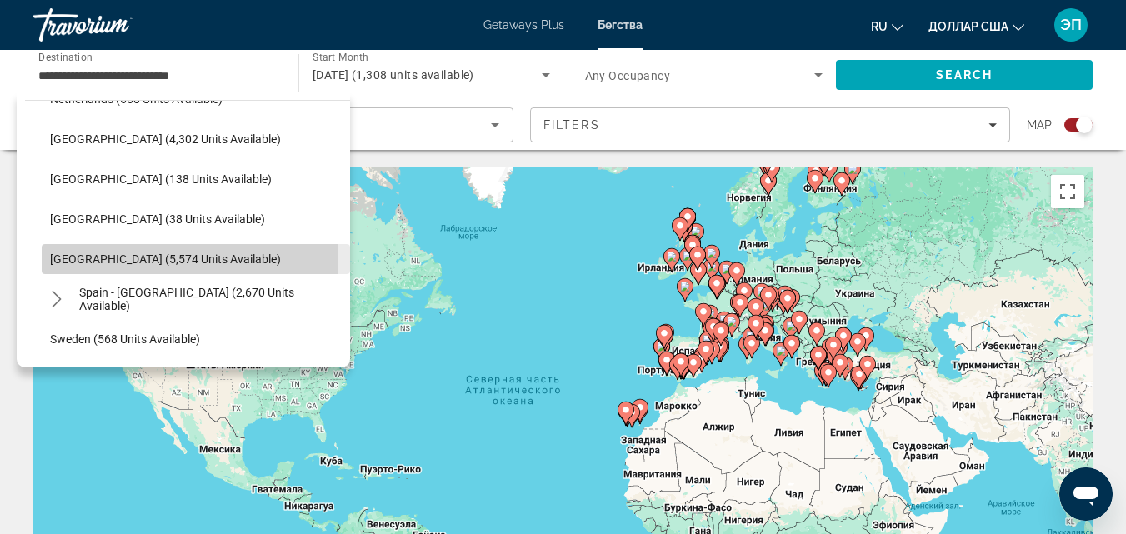
click at [108, 258] on span "[GEOGRAPHIC_DATA] (5,574 units available)" at bounding box center [165, 259] width 231 height 13
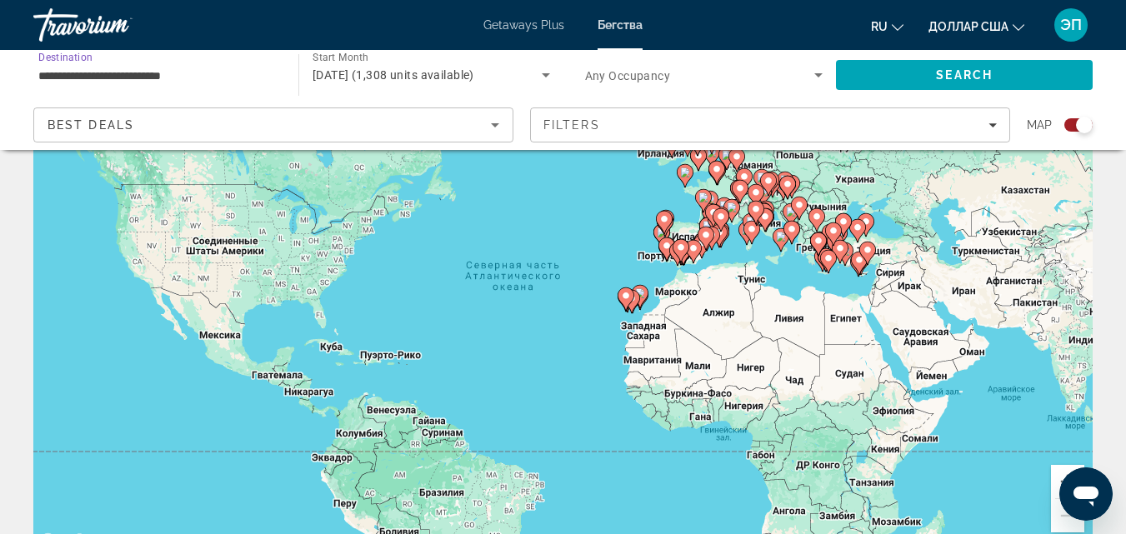
scroll to position [82, 0]
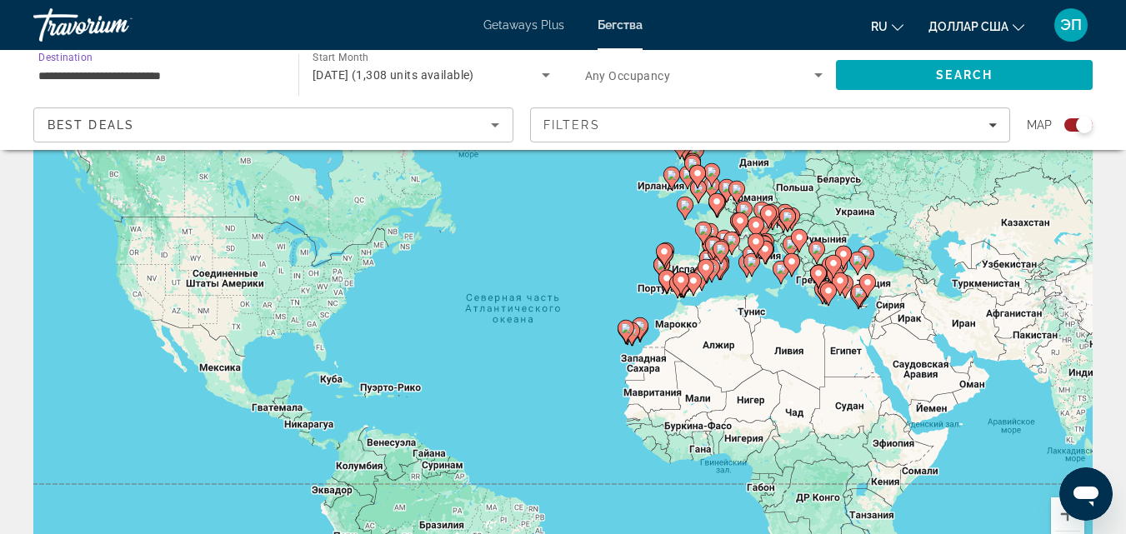
click at [747, 274] on gmp-advanced-marker "Основное содержание" at bounding box center [752, 265] width 17 height 25
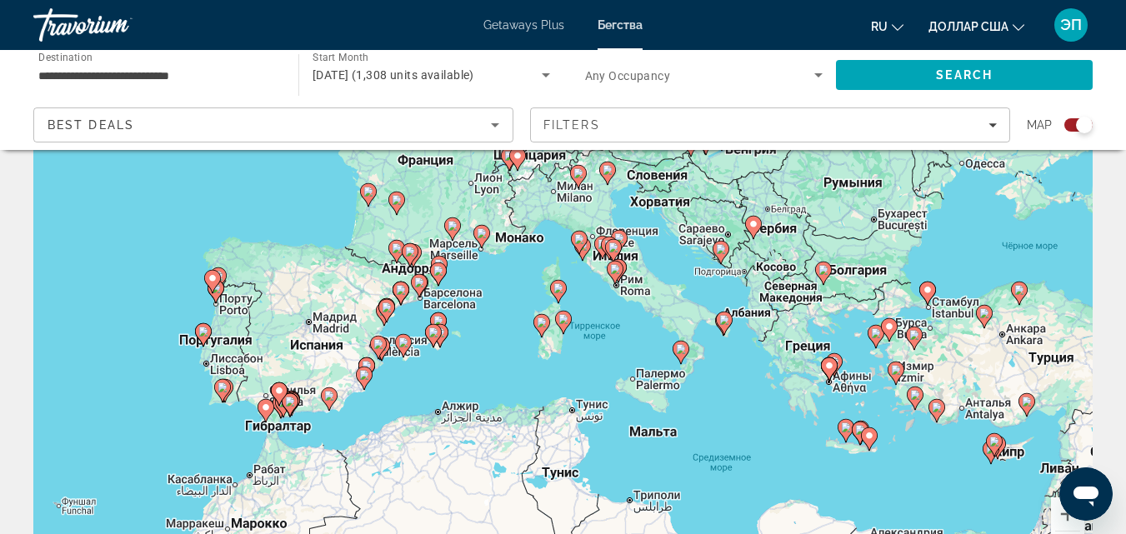
click at [432, 346] on gmp-advanced-marker "Основное содержание" at bounding box center [433, 335] width 17 height 25
type input "**********"
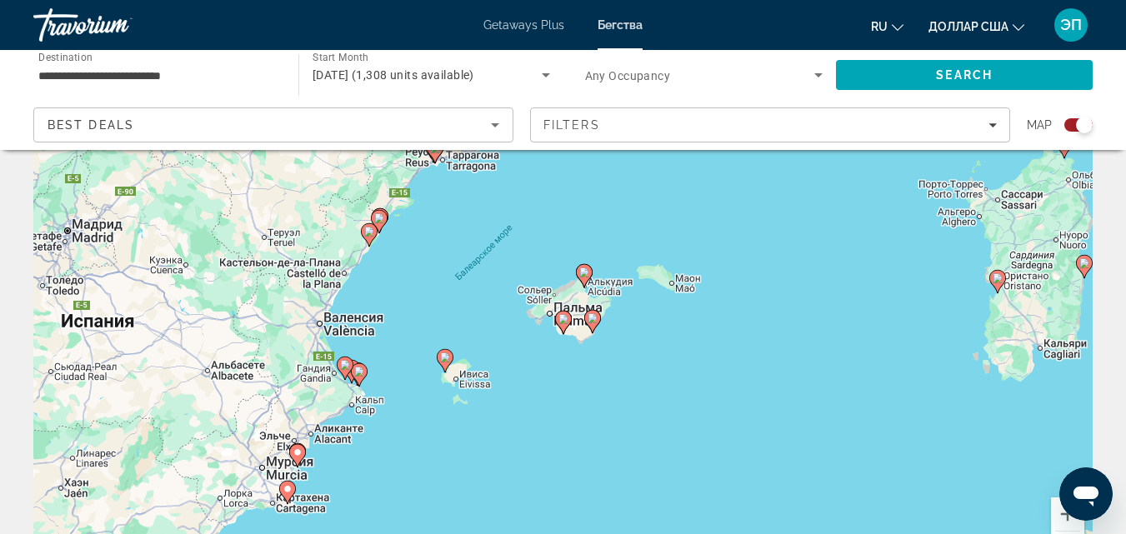
click at [564, 322] on image "Основное содержание" at bounding box center [564, 319] width 10 height 10
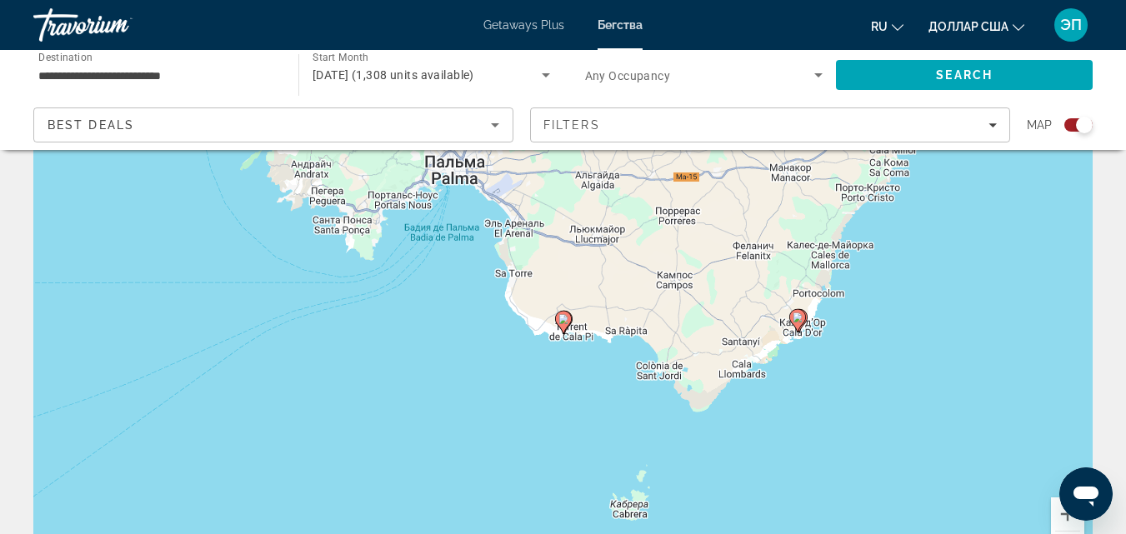
click at [564, 322] on image "Основное содержание" at bounding box center [564, 319] width 10 height 10
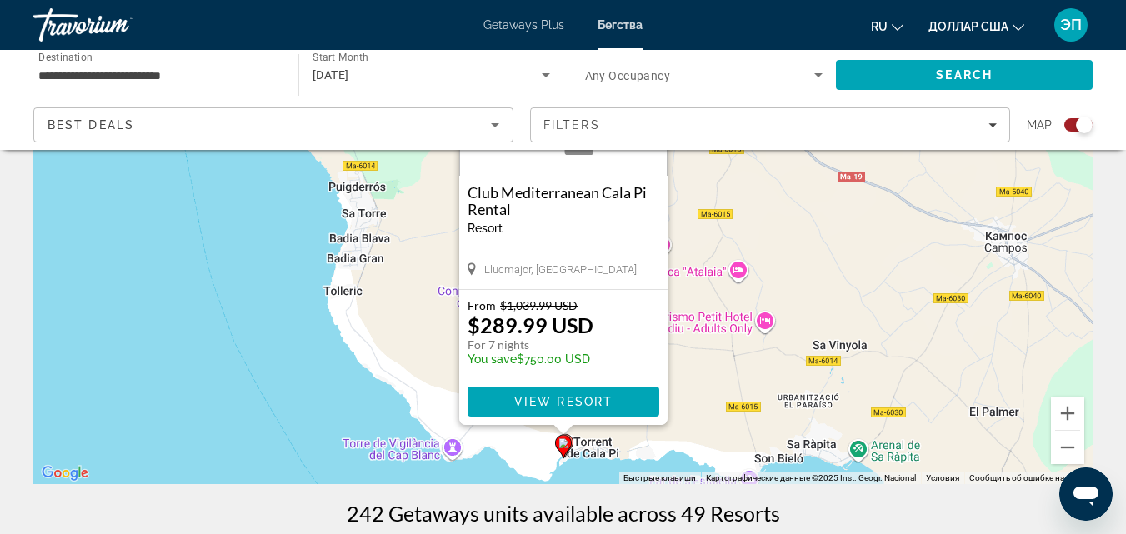
scroll to position [188, 0]
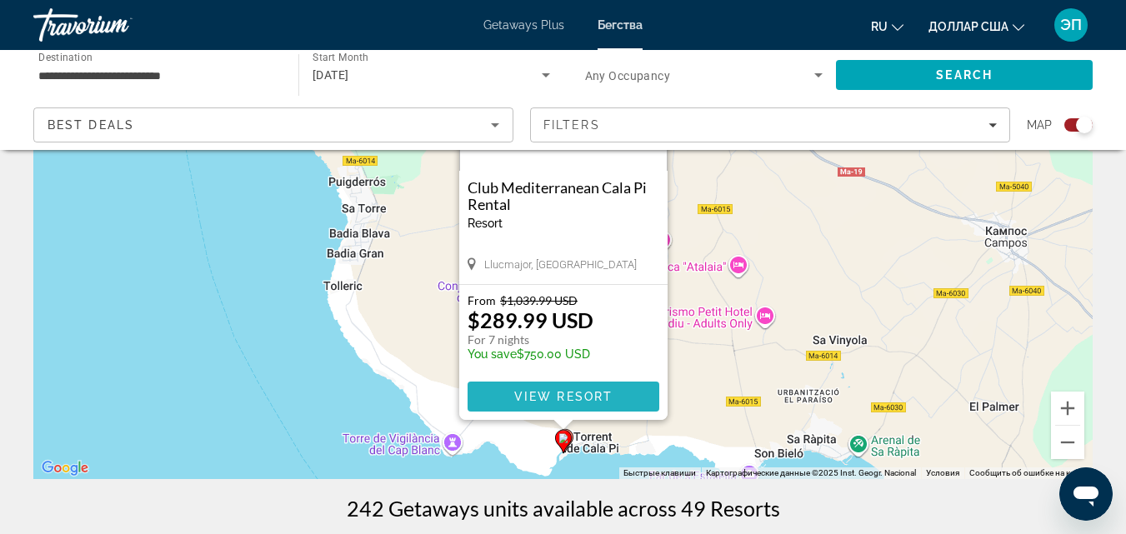
click at [582, 398] on span "View Resort" at bounding box center [563, 396] width 98 height 13
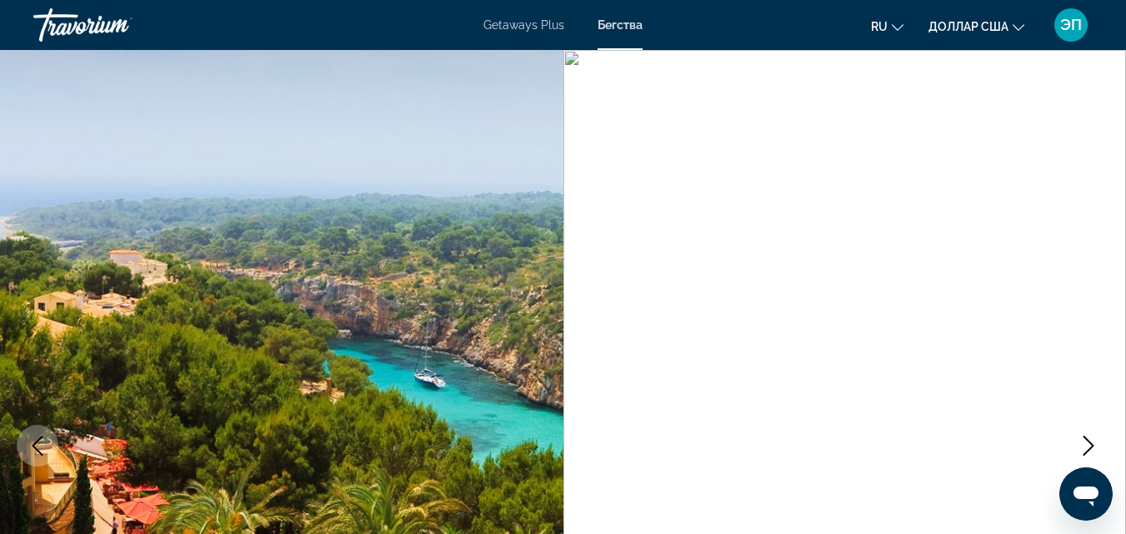
click at [509, 22] on font "Getaways Plus" at bounding box center [524, 24] width 81 height 13
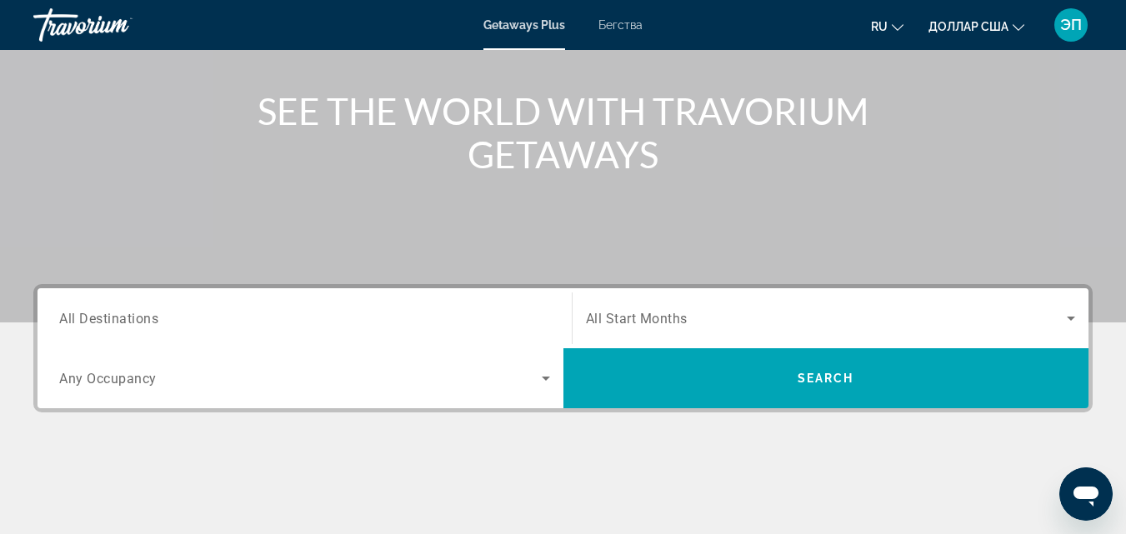
scroll to position [176, 0]
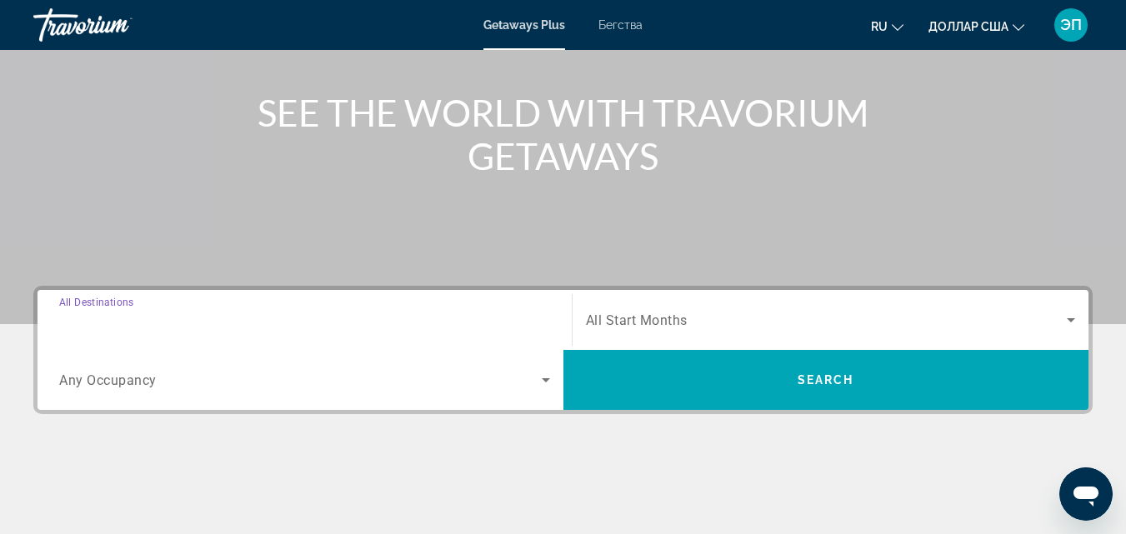
click at [228, 316] on input "Destination All Destinations" at bounding box center [304, 321] width 491 height 20
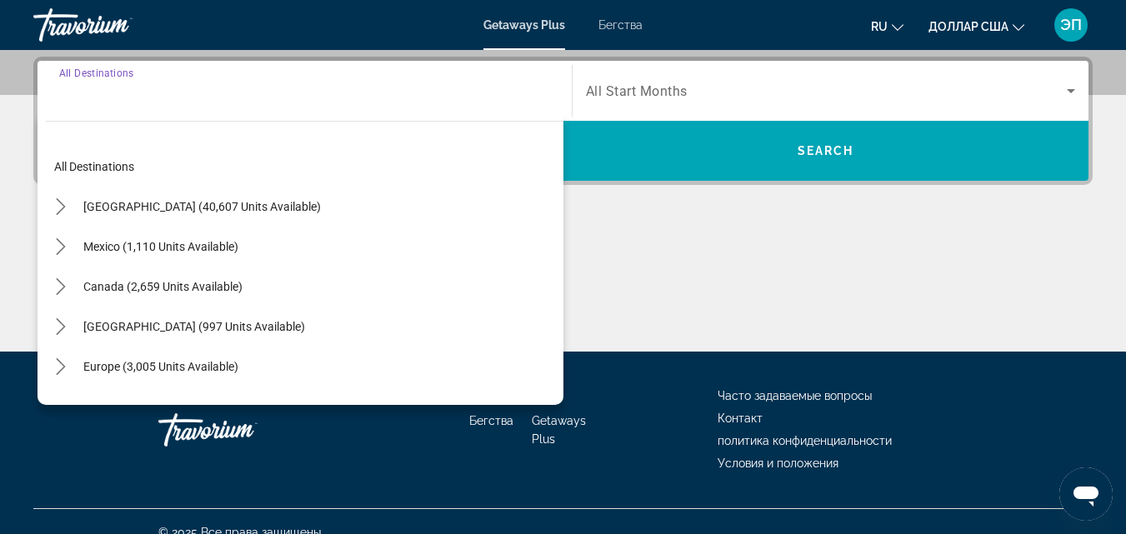
scroll to position [408, 0]
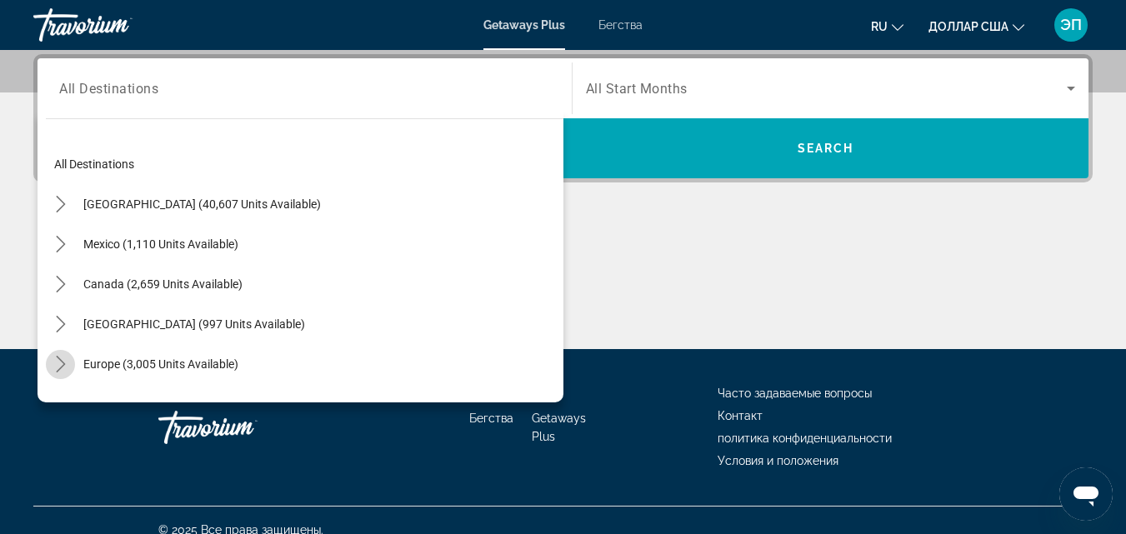
click at [66, 357] on icon "Toggle Europe (3,005 units available) submenu" at bounding box center [61, 364] width 17 height 17
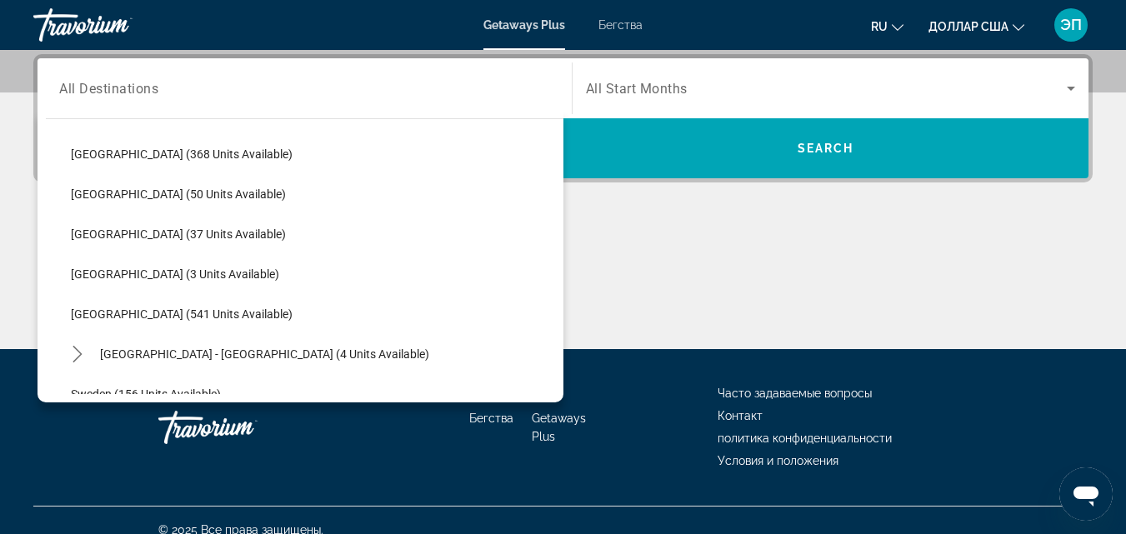
scroll to position [615, 0]
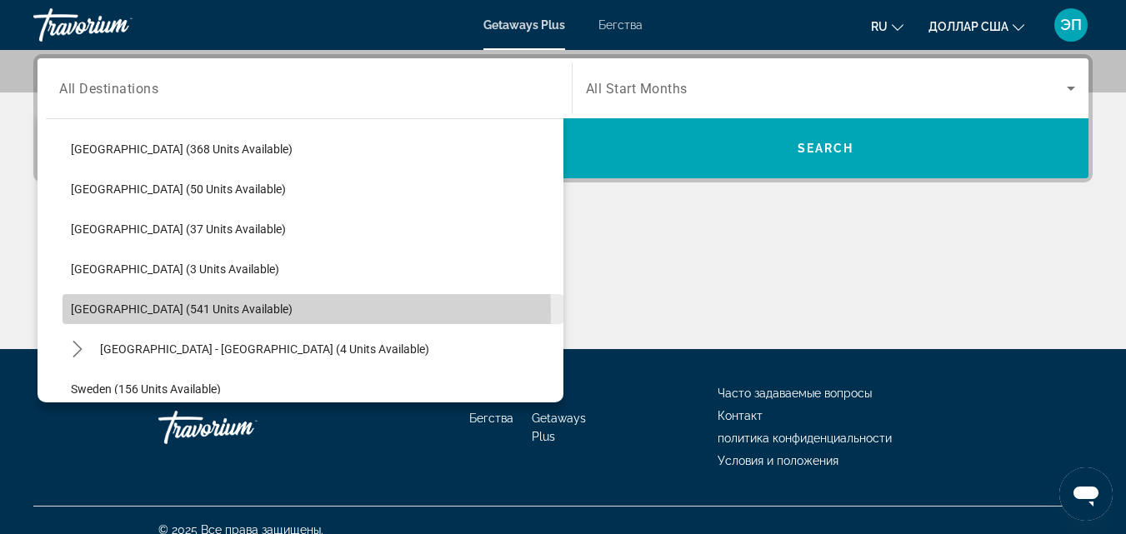
click at [90, 314] on span "[GEOGRAPHIC_DATA] (541 units available)" at bounding box center [182, 309] width 222 height 13
type input "**********"
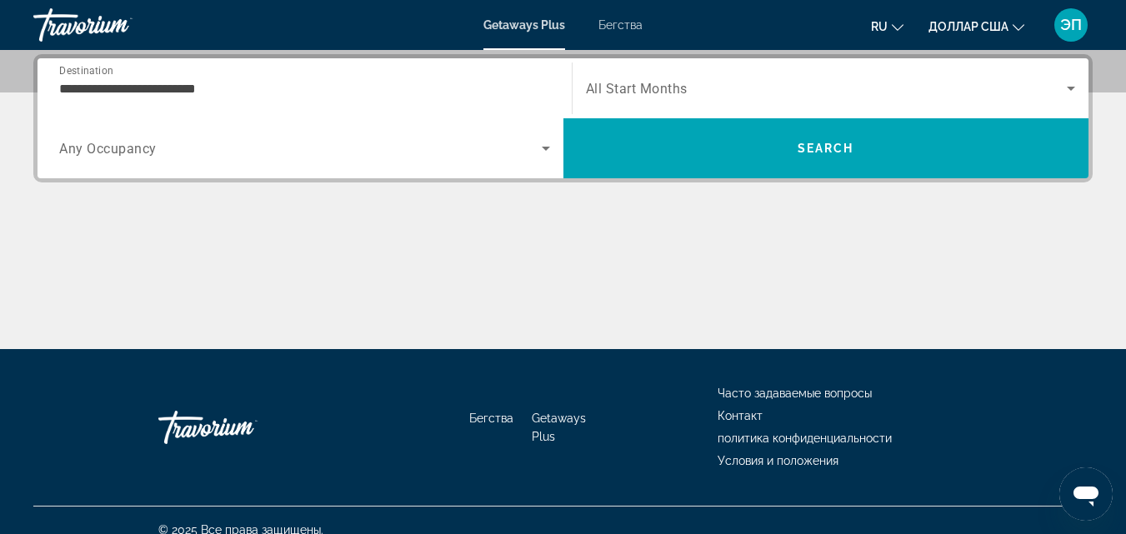
click at [630, 87] on span "All Start Months" at bounding box center [637, 89] width 102 height 16
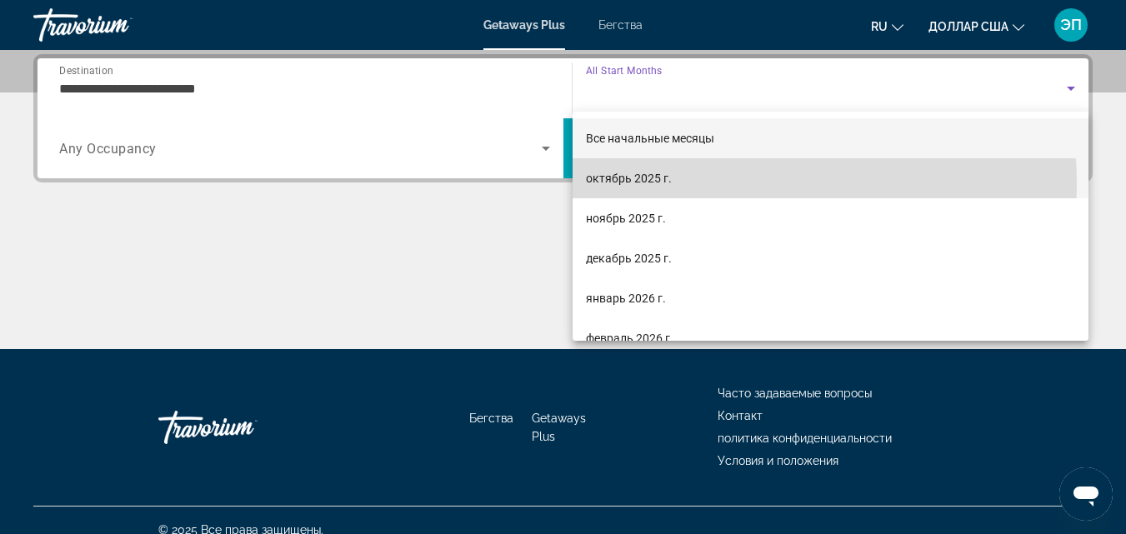
click at [622, 185] on span "октябрь 2025 г." at bounding box center [629, 178] width 86 height 20
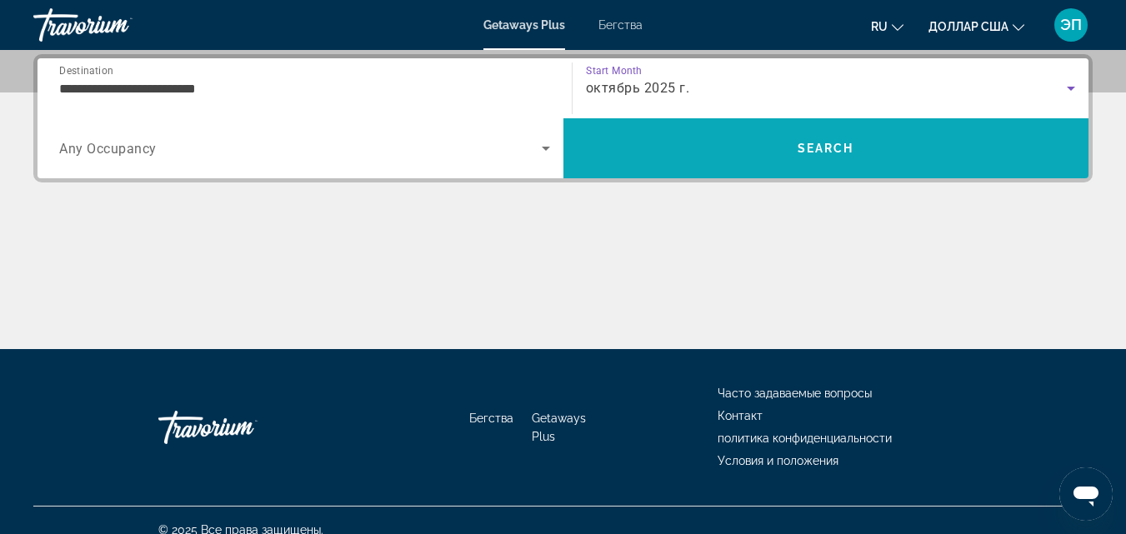
click at [815, 153] on span "Search" at bounding box center [826, 148] width 57 height 13
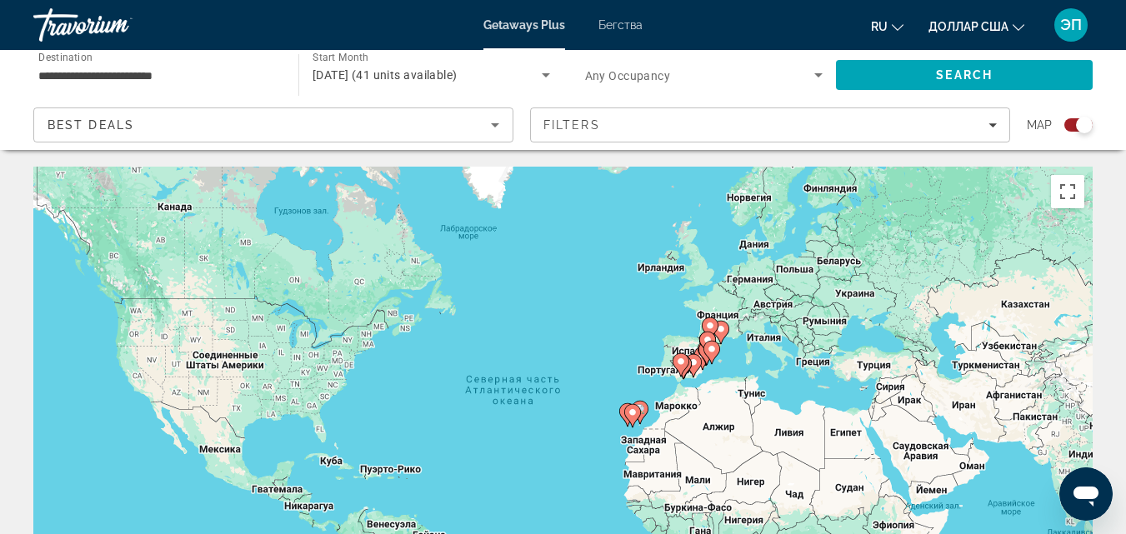
click at [709, 363] on gmp-advanced-marker "Основное содержание" at bounding box center [712, 352] width 17 height 25
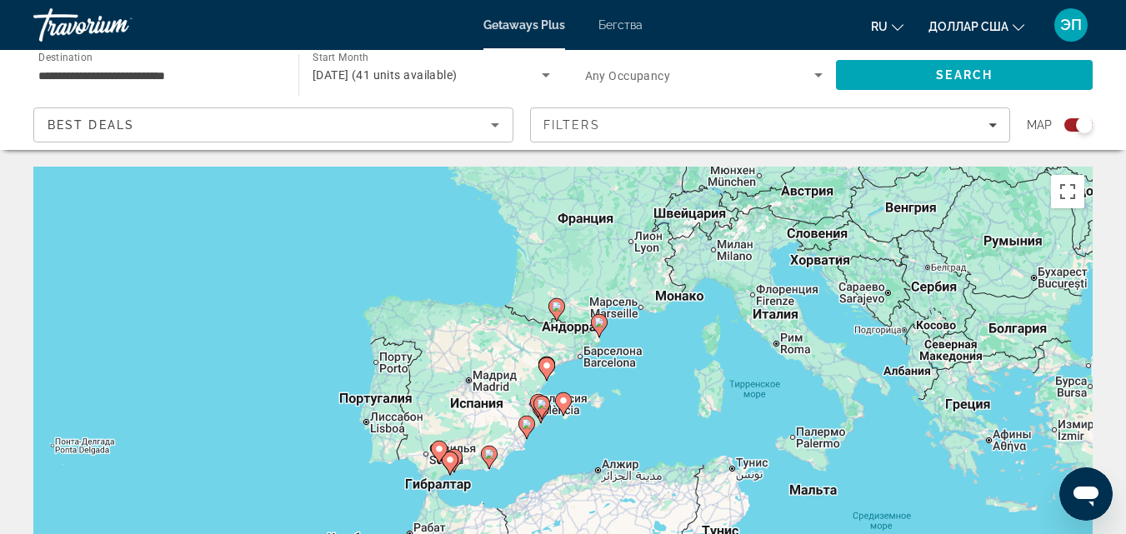
click at [564, 403] on image "Основное содержание" at bounding box center [564, 401] width 10 height 10
type input "**********"
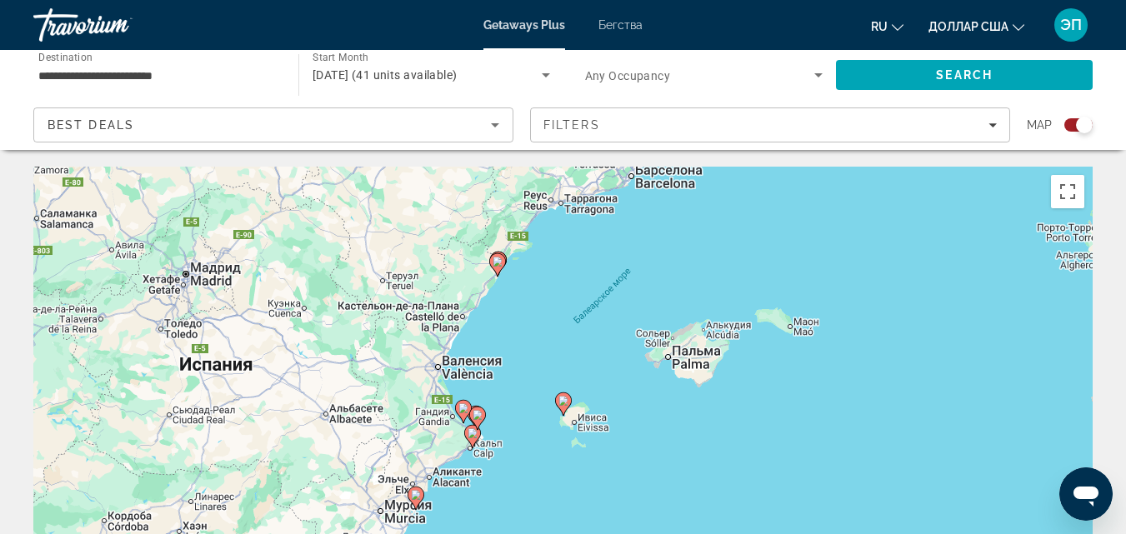
click at [561, 404] on image "Основное содержание" at bounding box center [564, 401] width 10 height 10
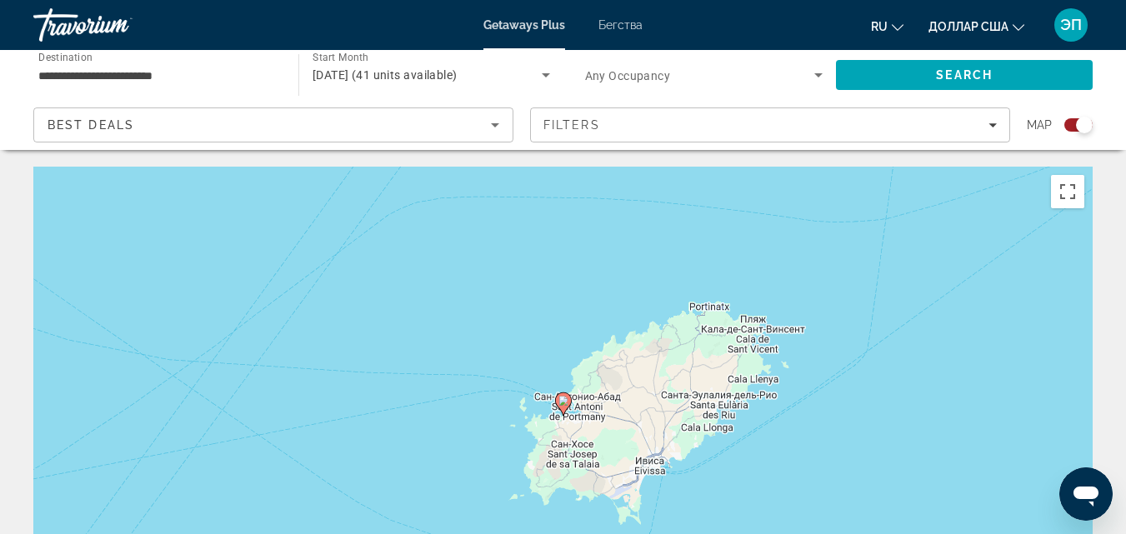
click at [562, 402] on image "Основное содержание" at bounding box center [564, 401] width 10 height 10
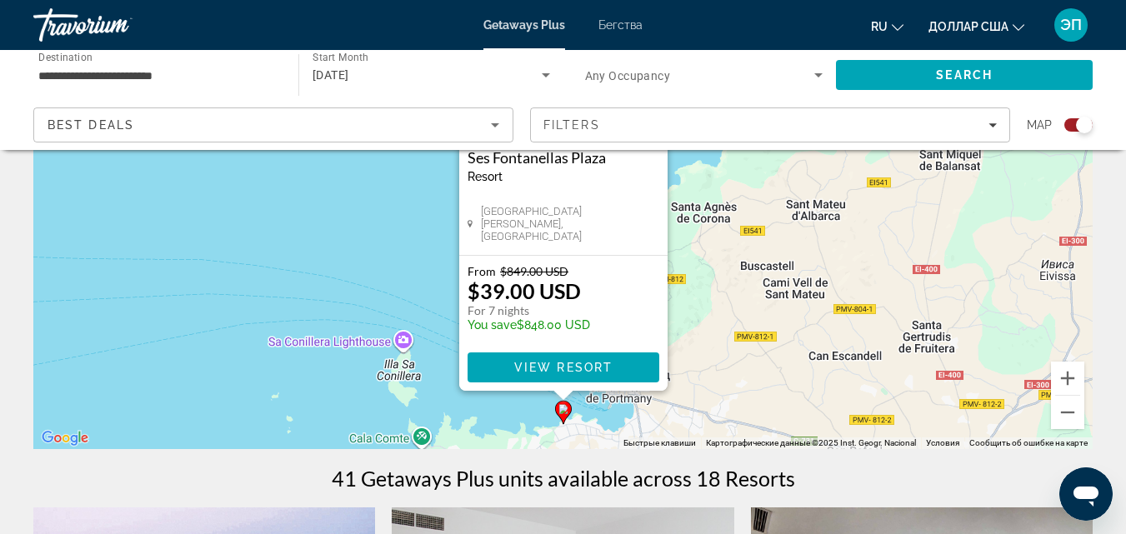
scroll to position [228, 0]
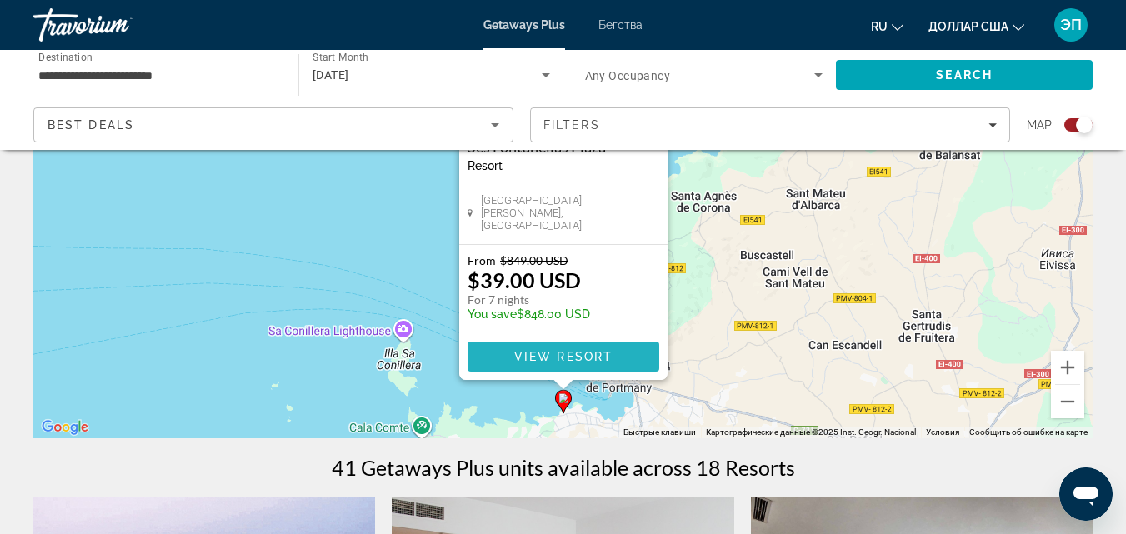
click at [564, 356] on span "View Resort" at bounding box center [563, 356] width 98 height 13
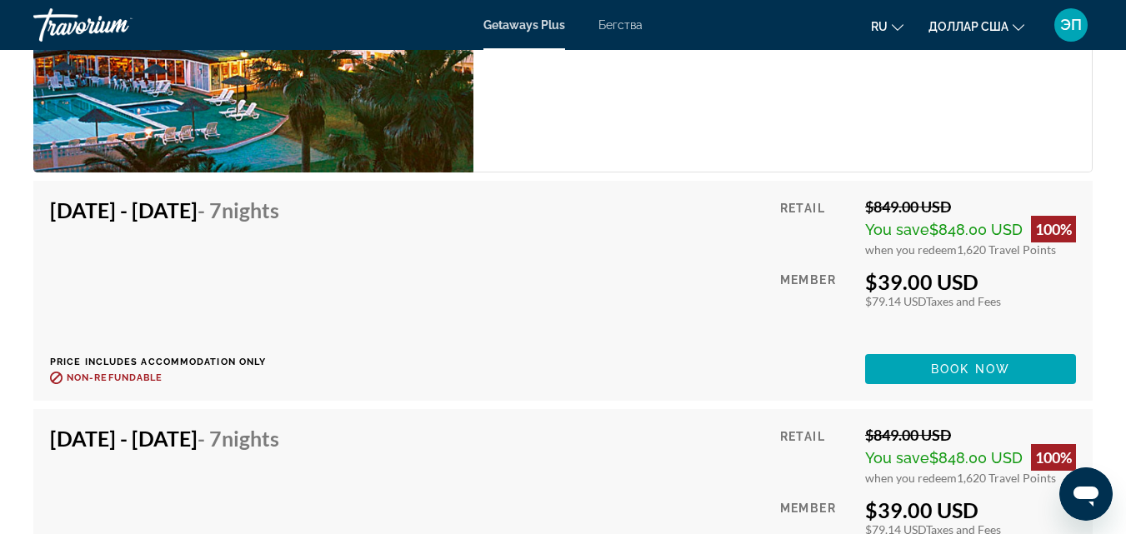
scroll to position [3364, 0]
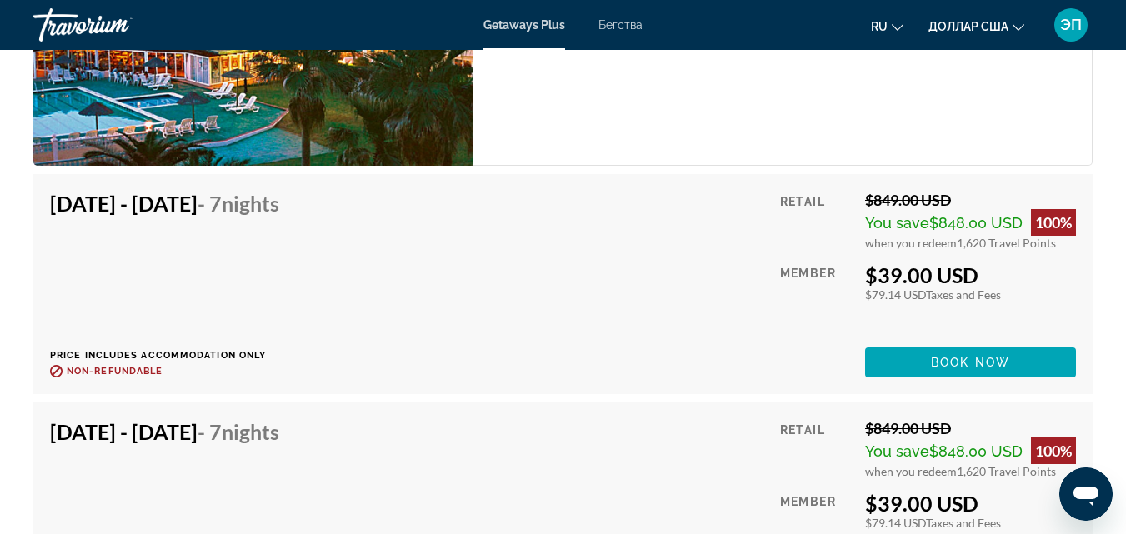
click at [618, 28] on font "Бегства" at bounding box center [621, 24] width 44 height 13
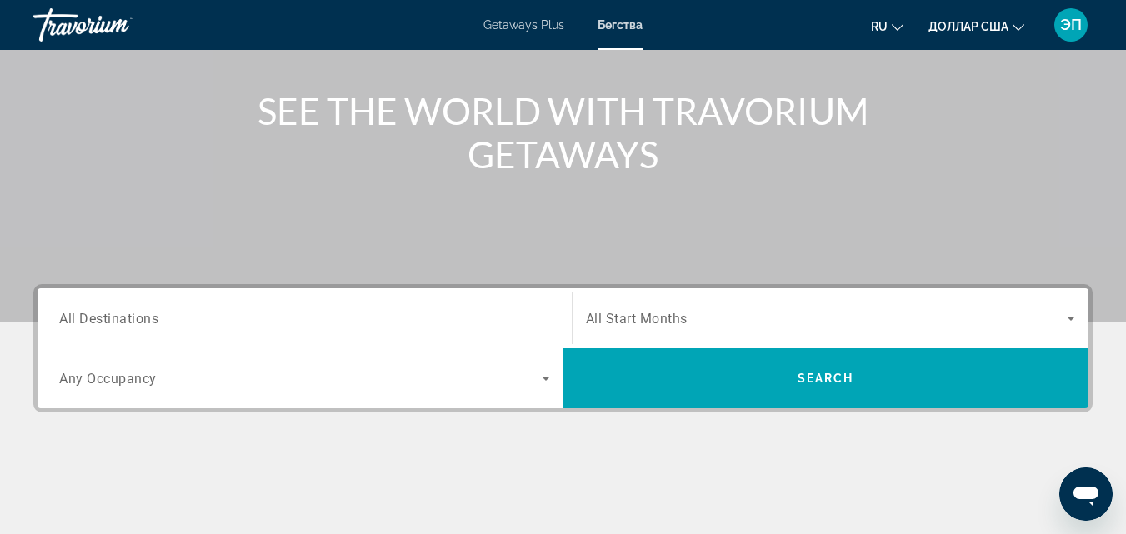
scroll to position [188, 0]
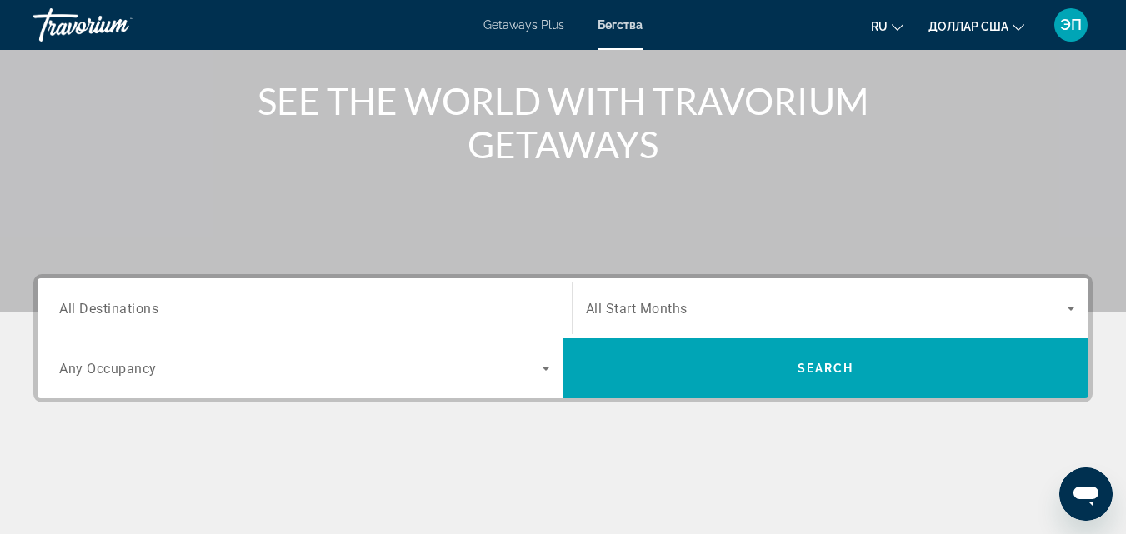
click at [139, 307] on span "All Destinations" at bounding box center [108, 308] width 99 height 16
click at [139, 307] on input "Destination All Destinations" at bounding box center [304, 309] width 491 height 20
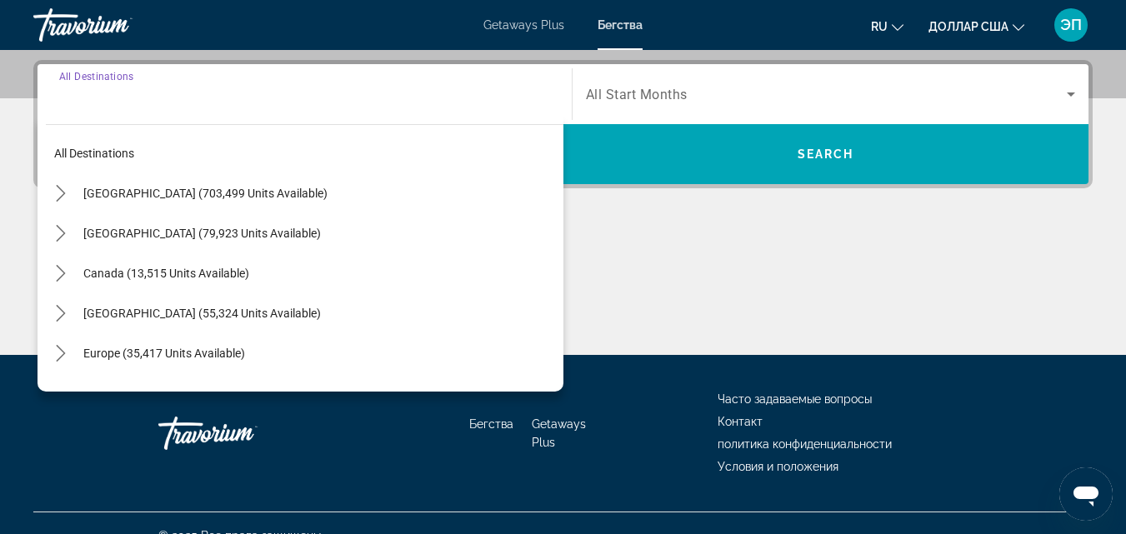
scroll to position [408, 0]
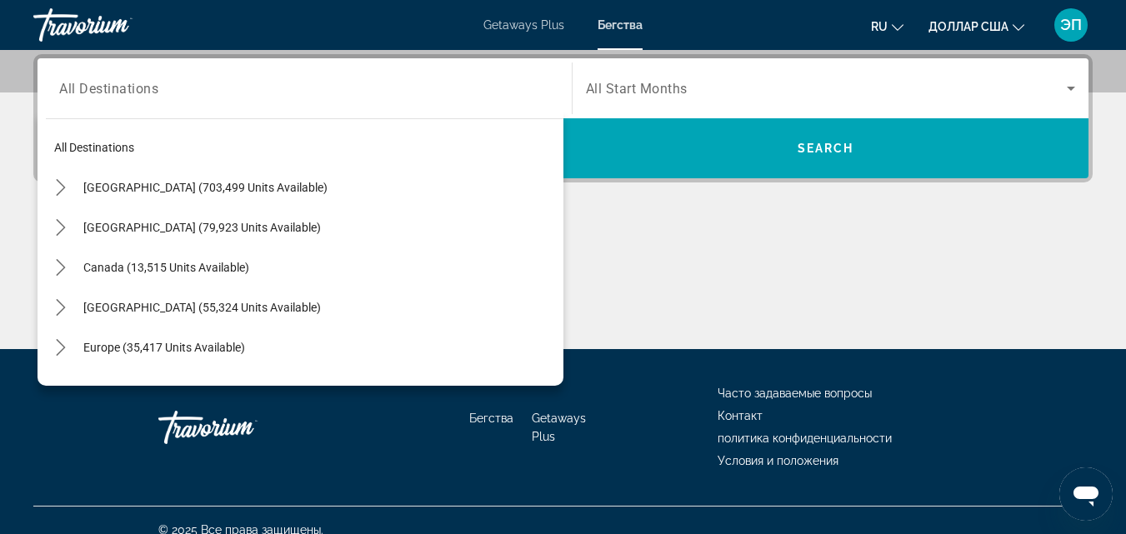
click at [83, 31] on div "Травориум" at bounding box center [116, 24] width 167 height 43
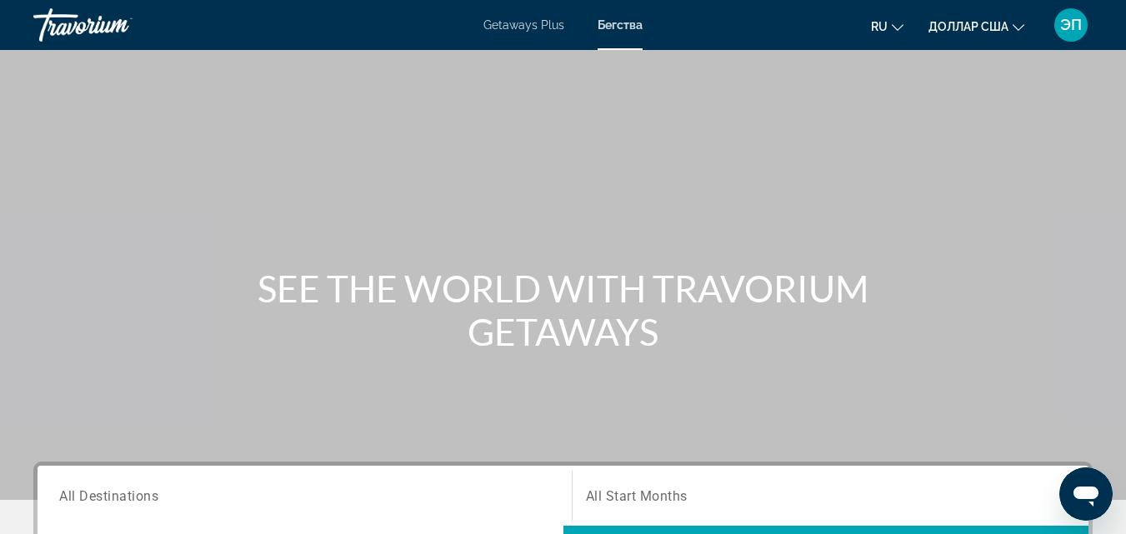
click at [83, 31] on div "Травориум" at bounding box center [116, 24] width 167 height 43
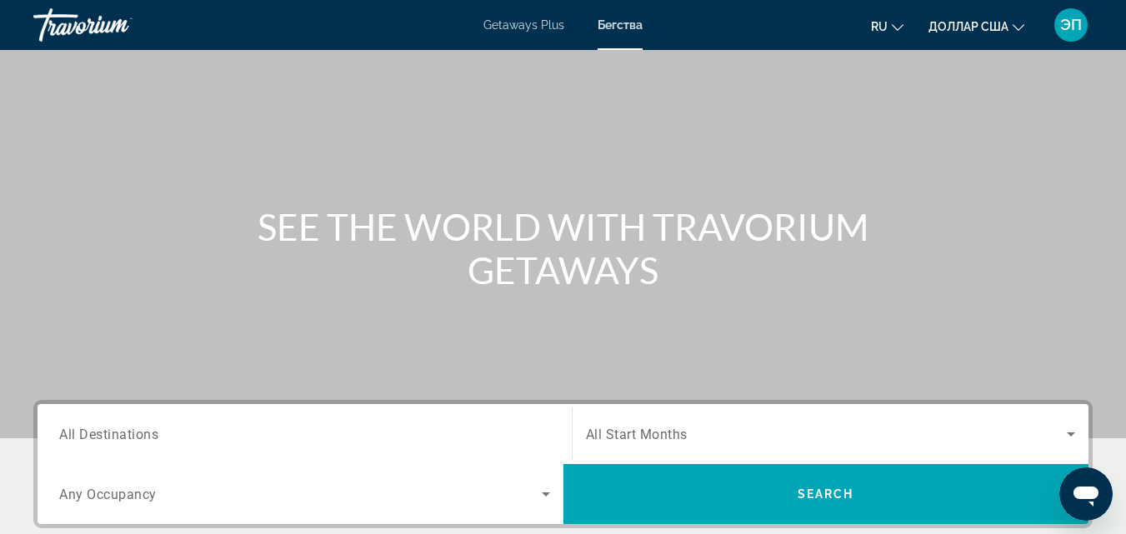
scroll to position [58, 0]
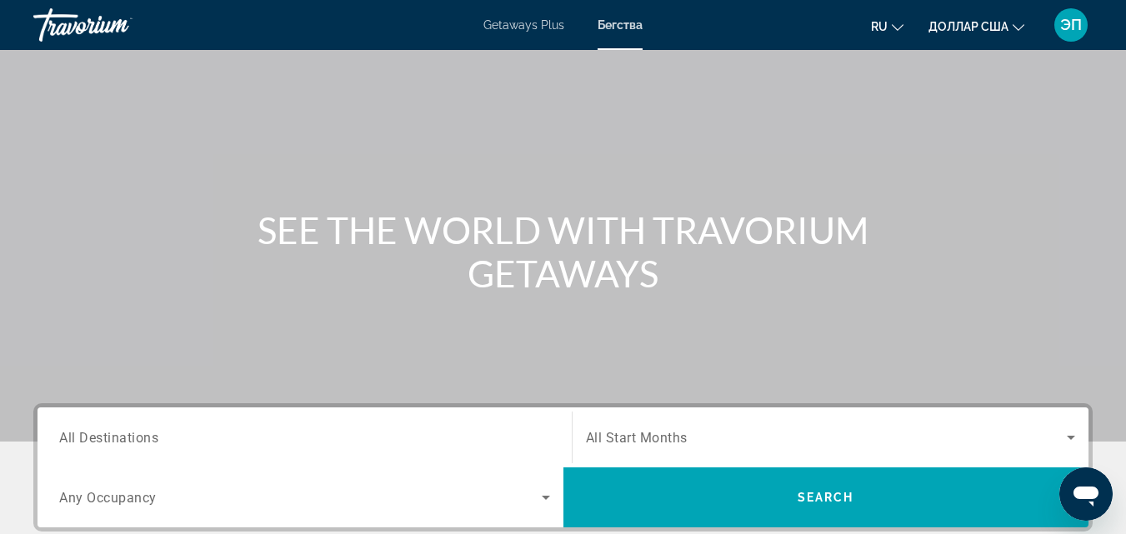
click at [53, 24] on div "Травориум" at bounding box center [116, 24] width 167 height 43
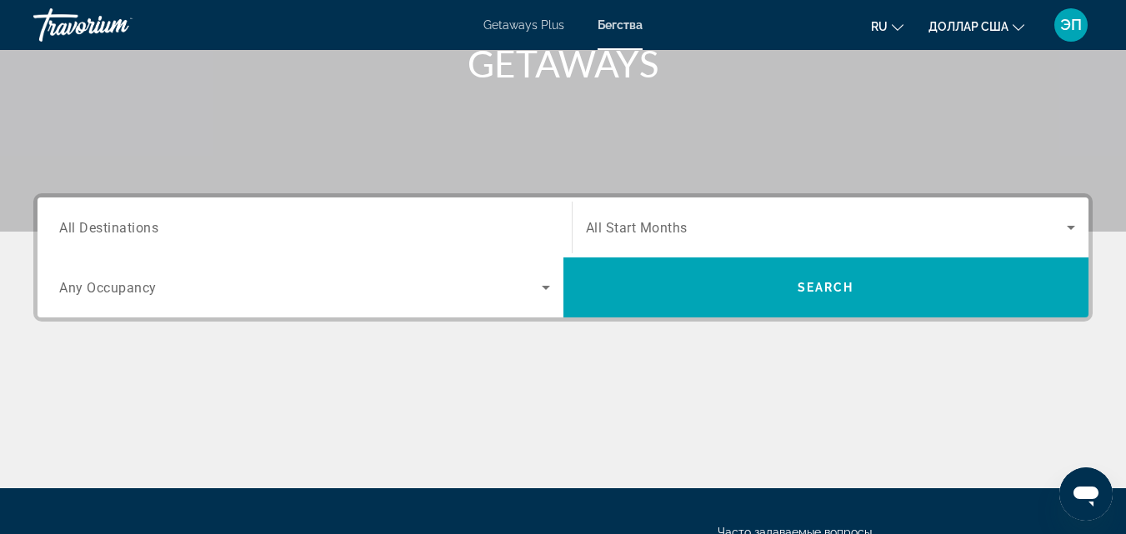
scroll to position [272, 0]
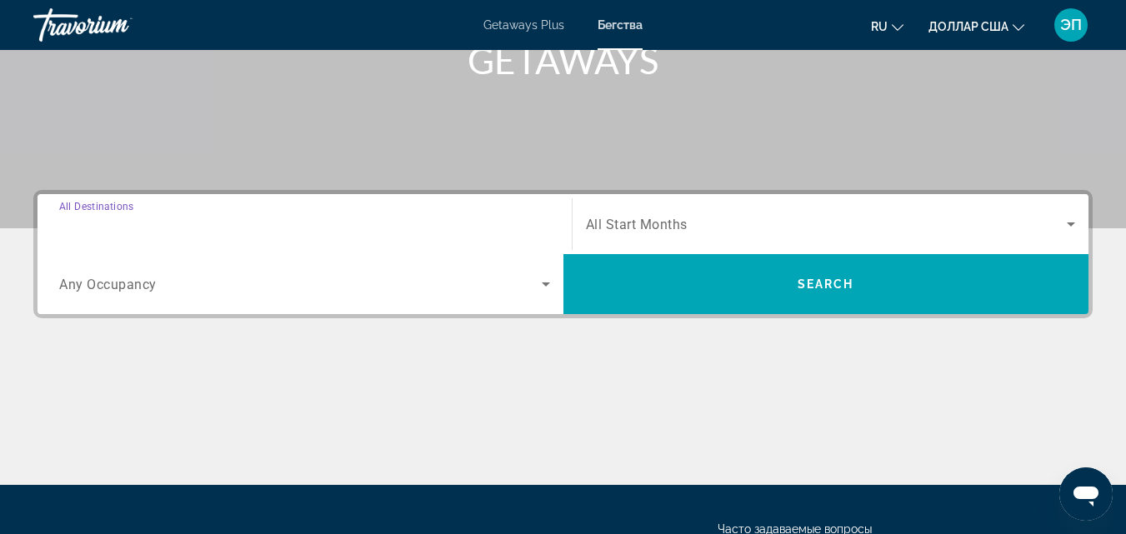
click at [216, 223] on input "Destination All Destinations" at bounding box center [304, 225] width 491 height 20
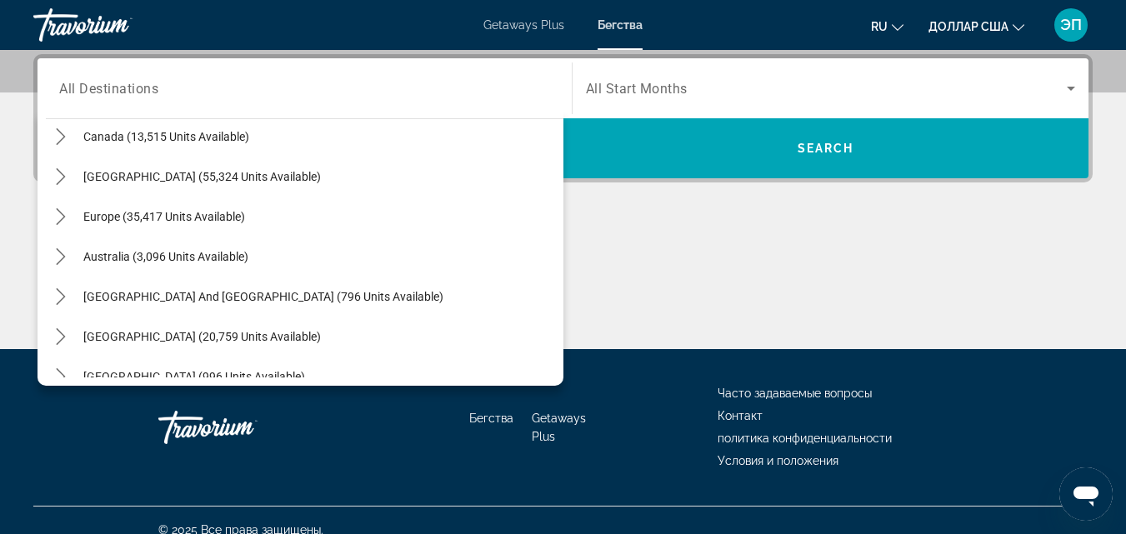
scroll to position [148, 0]
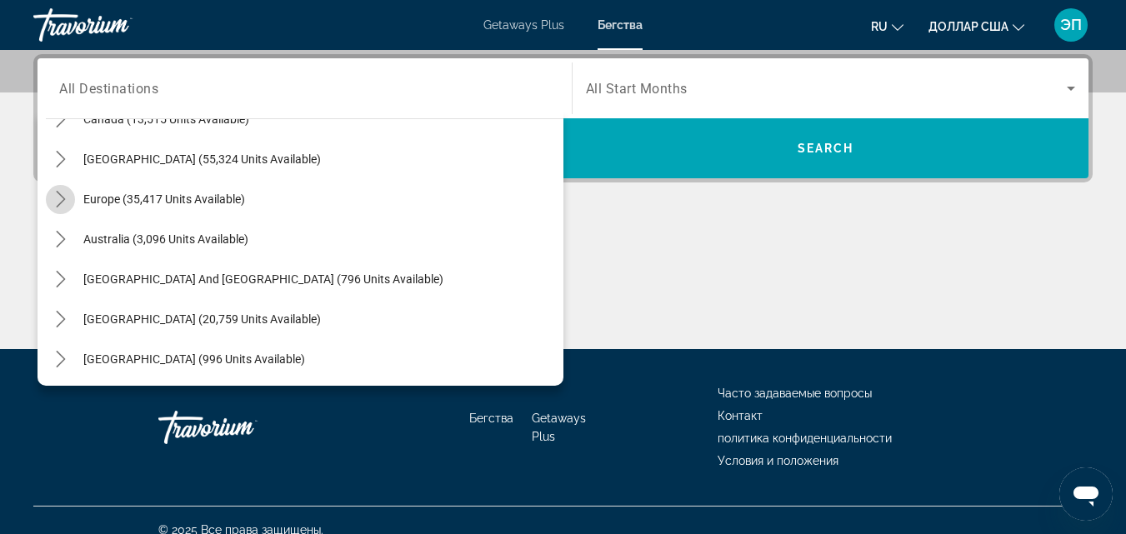
click at [64, 195] on icon "Toggle Europe (35,417 units available) submenu" at bounding box center [61, 199] width 17 height 17
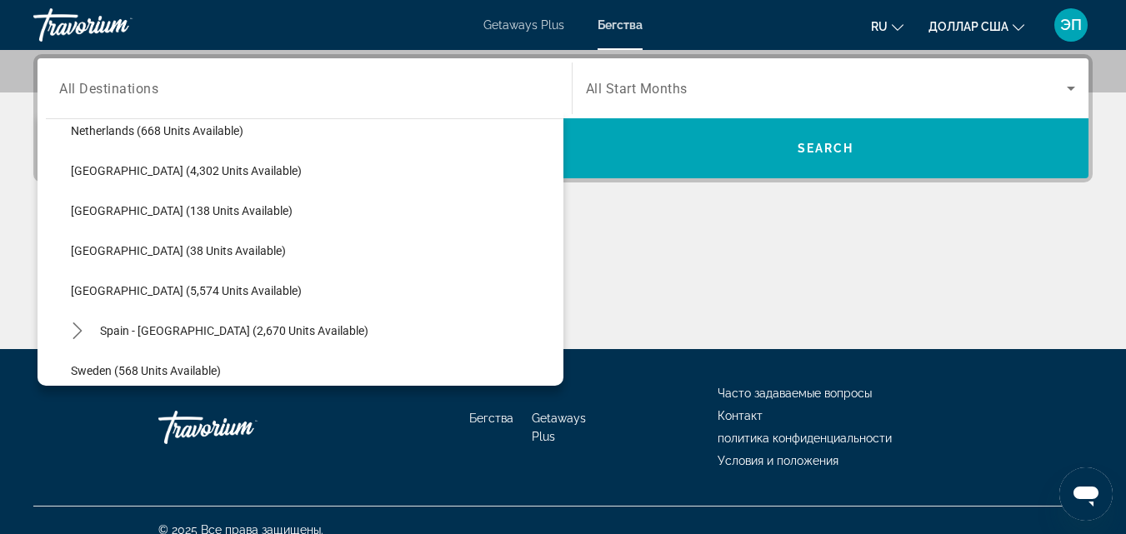
scroll to position [810, 0]
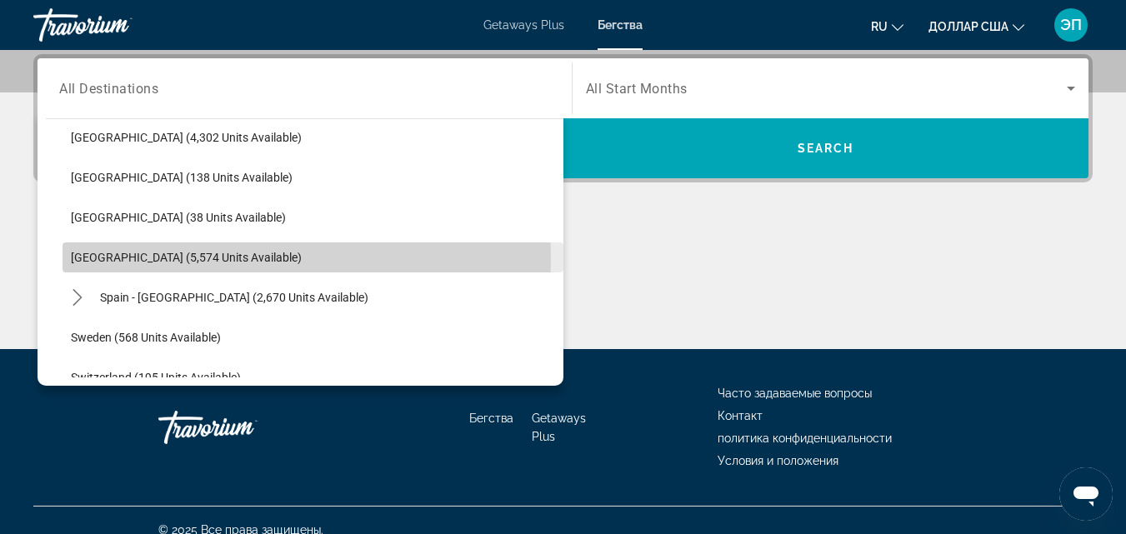
click at [90, 258] on span "[GEOGRAPHIC_DATA] (5,574 units available)" at bounding box center [186, 257] width 231 height 13
type input "**********"
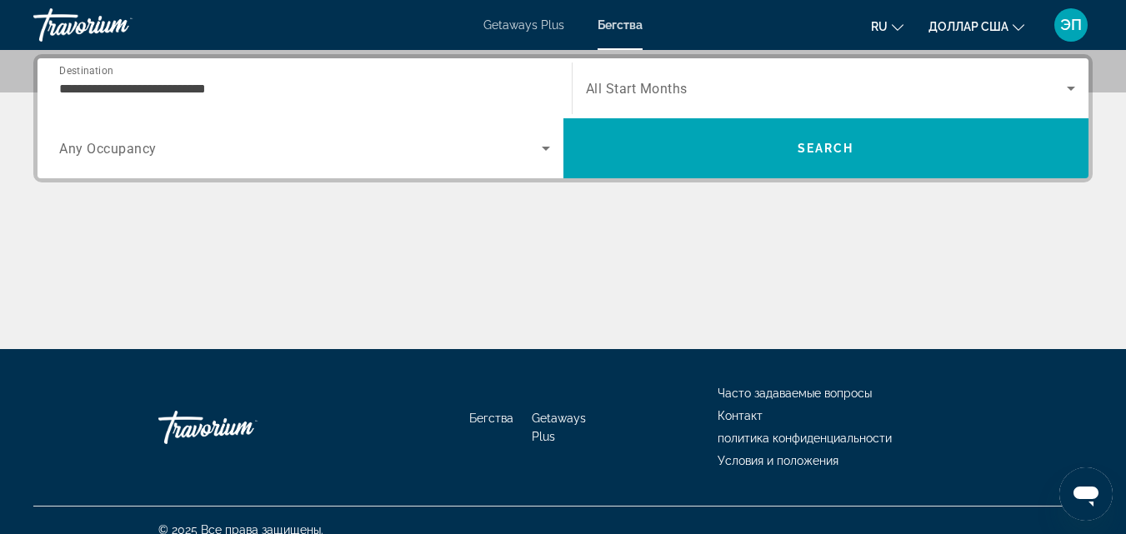
click at [655, 87] on span "All Start Months" at bounding box center [637, 89] width 102 height 16
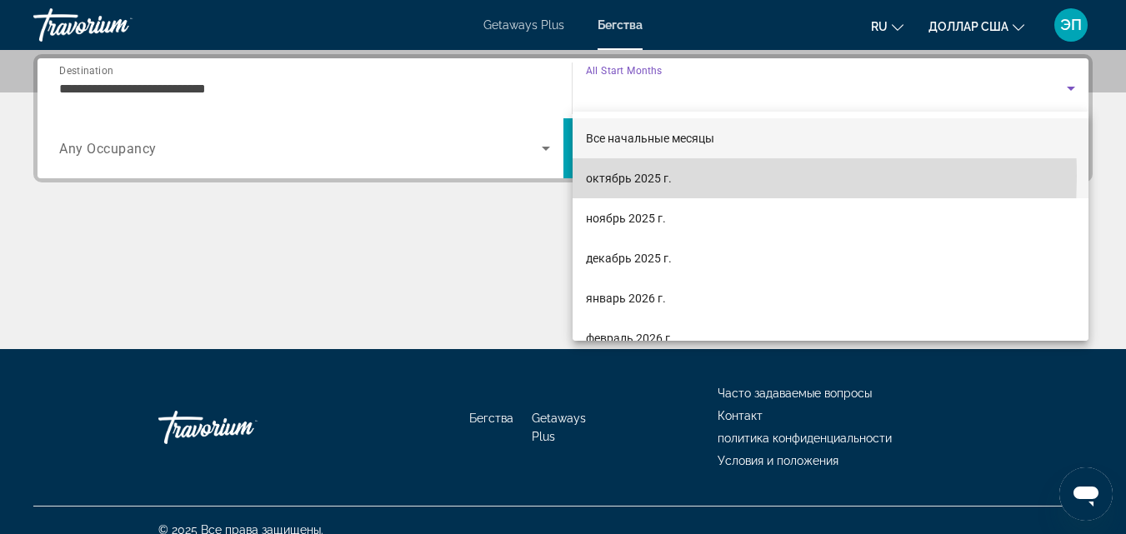
click at [632, 177] on font "октябрь 2025 г." at bounding box center [629, 178] width 86 height 13
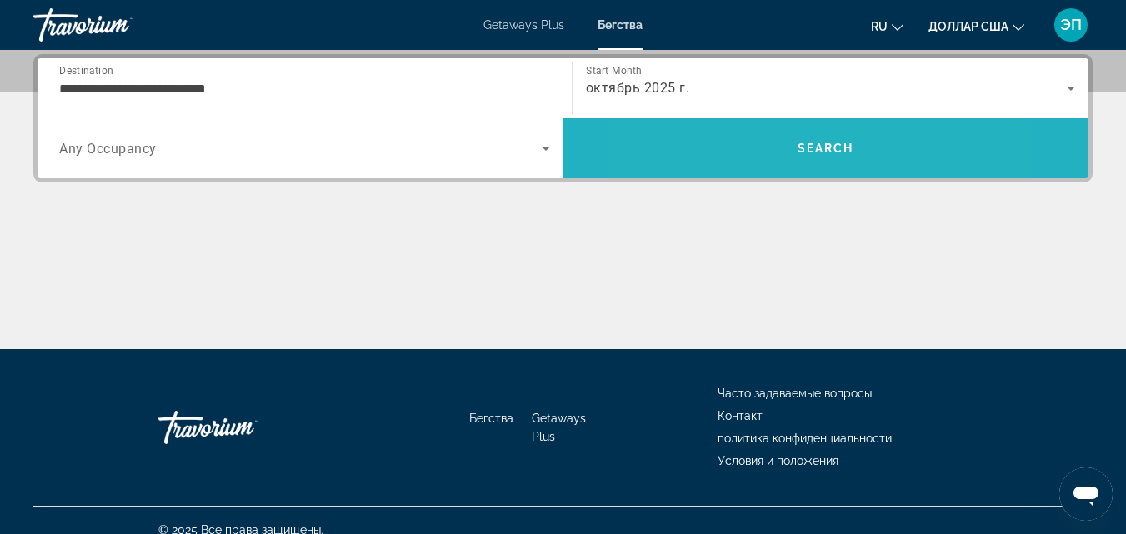
click at [743, 154] on span "Search" at bounding box center [827, 148] width 526 height 40
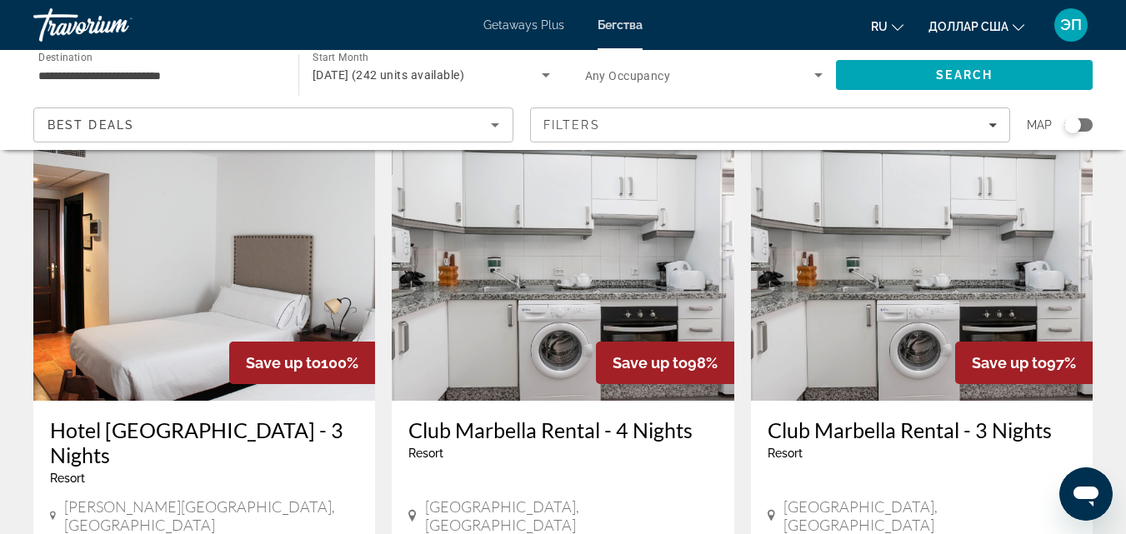
scroll to position [162, 0]
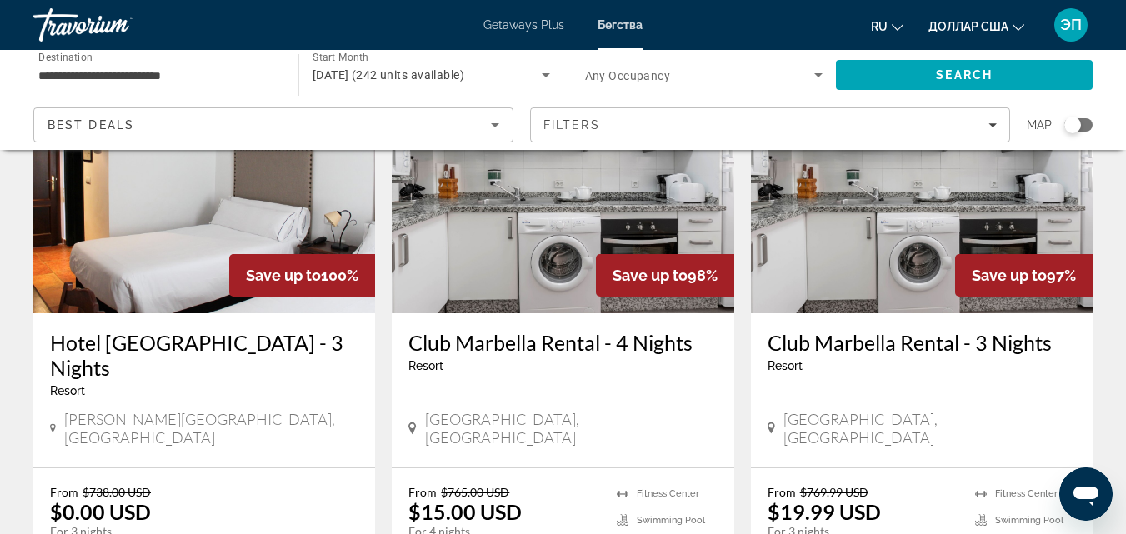
click at [1086, 125] on div "Search widget" at bounding box center [1079, 124] width 28 height 13
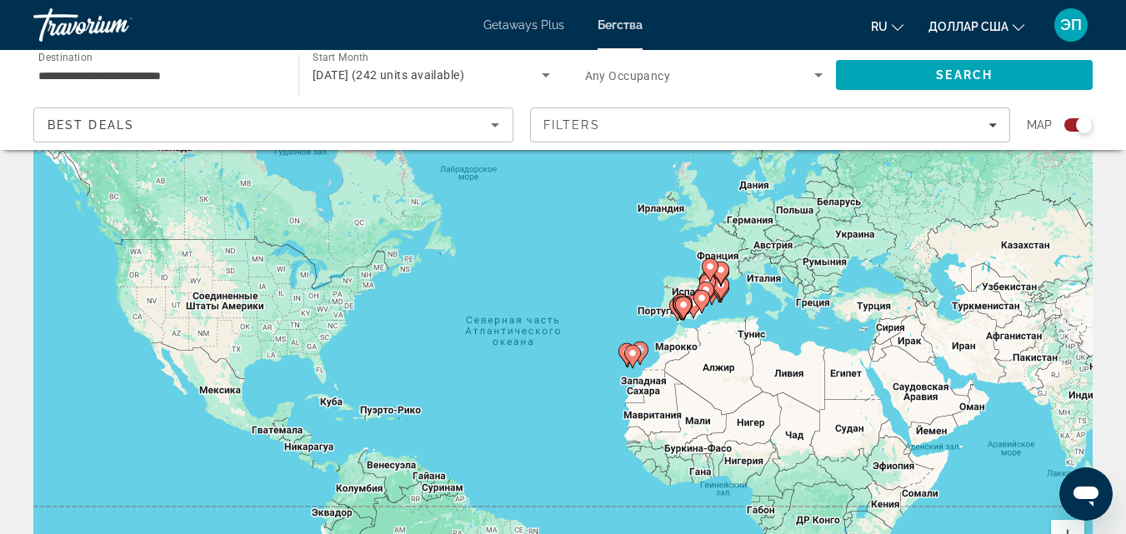
scroll to position [54, 0]
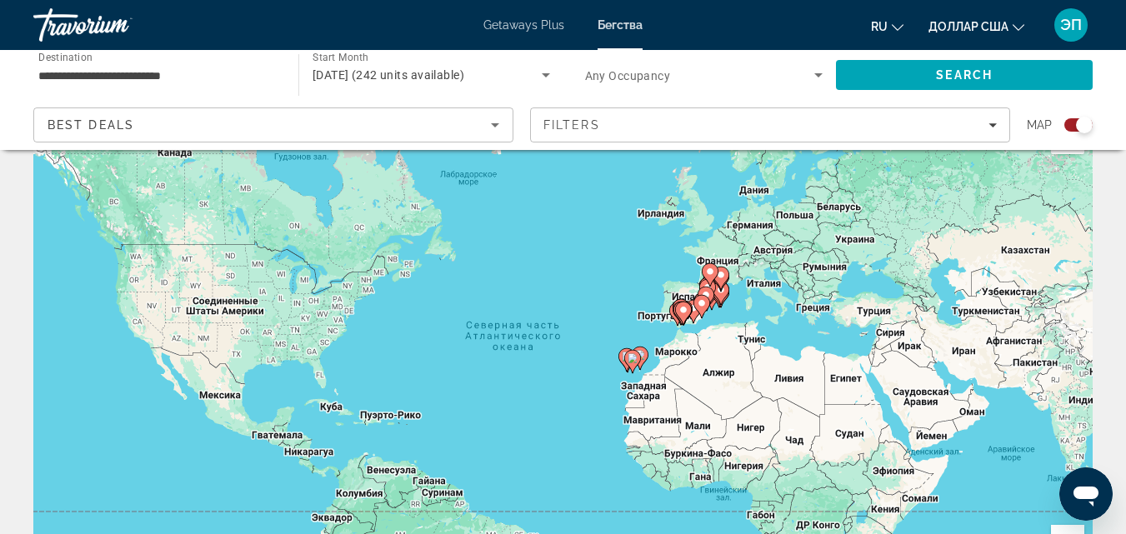
click at [722, 299] on icon "Основное содержание" at bounding box center [720, 294] width 15 height 22
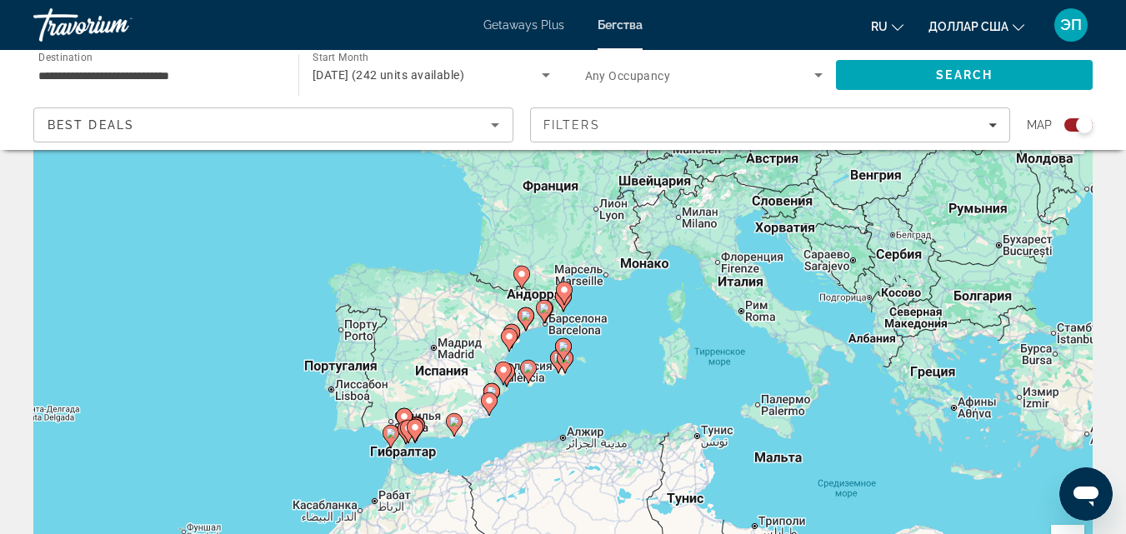
click at [558, 358] on gmp-advanced-marker "Основное содержание" at bounding box center [563, 350] width 17 height 25
type input "**********"
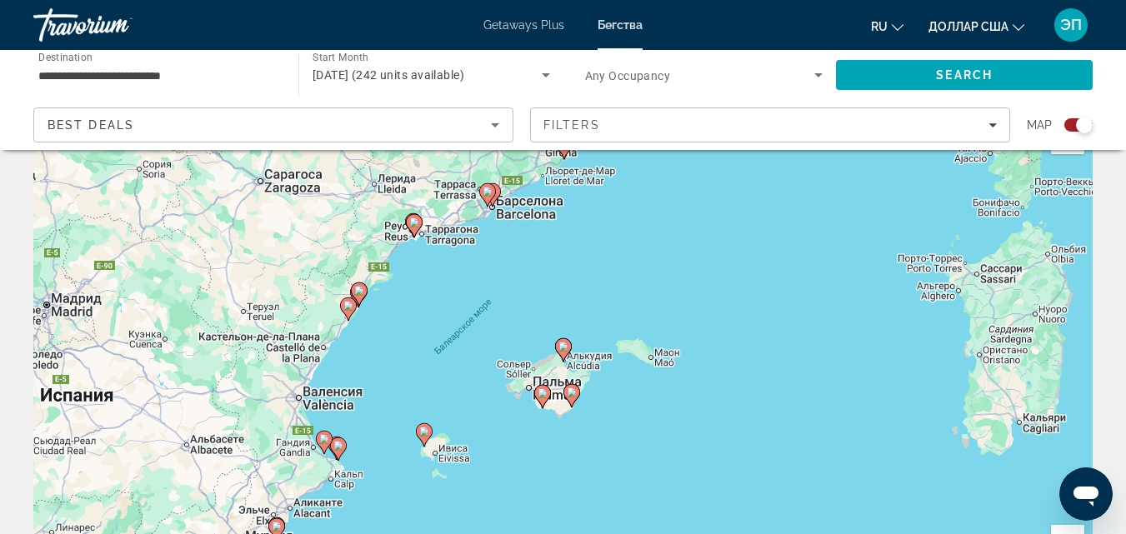
click at [540, 400] on icon "Основное содержание" at bounding box center [541, 397] width 15 height 22
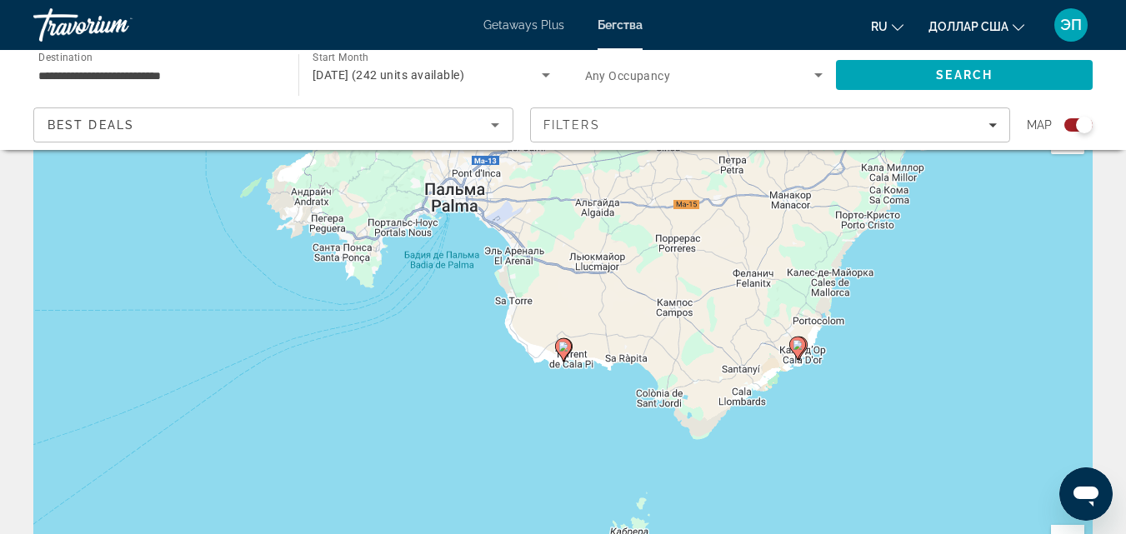
click at [564, 348] on image "Основное содержание" at bounding box center [564, 347] width 10 height 10
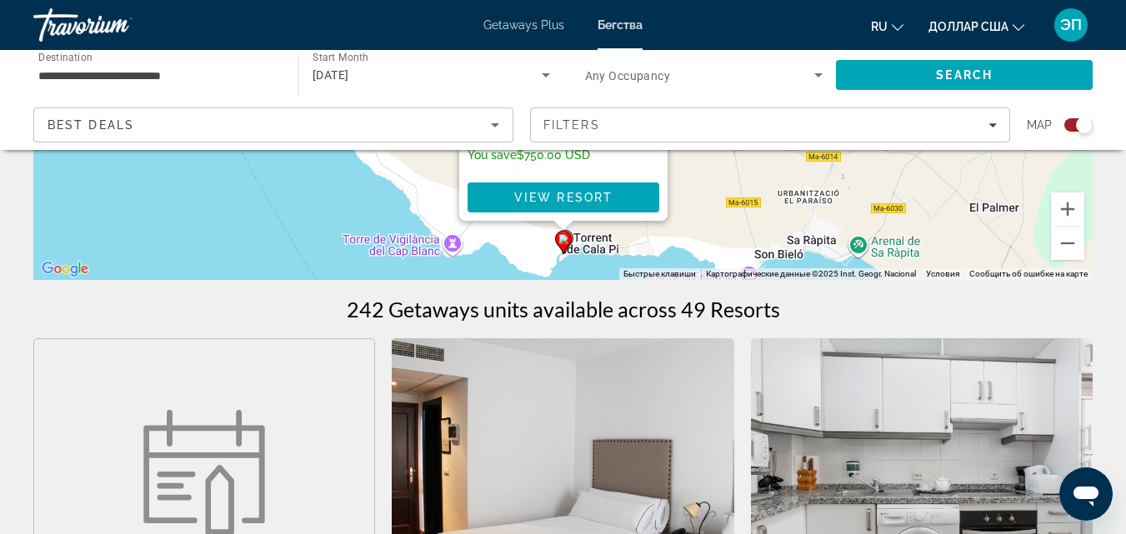
scroll to position [359, 0]
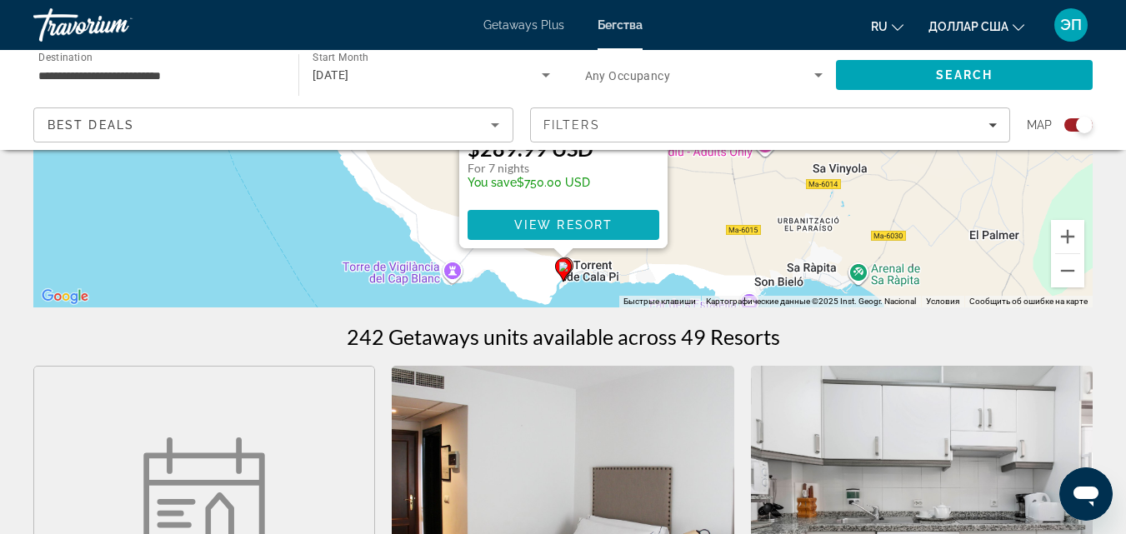
click at [583, 221] on span "View Resort" at bounding box center [563, 224] width 98 height 13
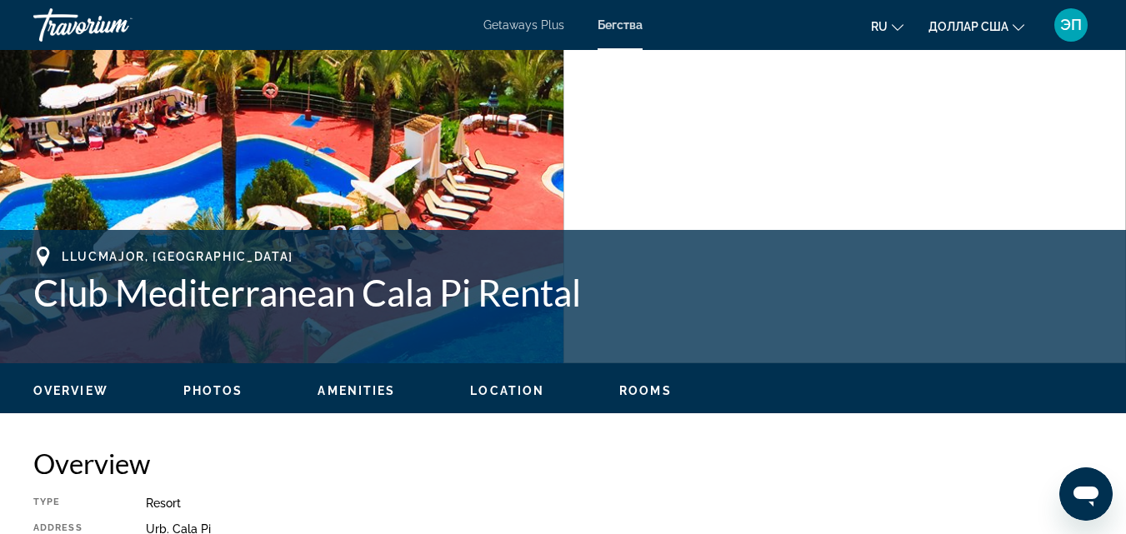
scroll to position [528, 0]
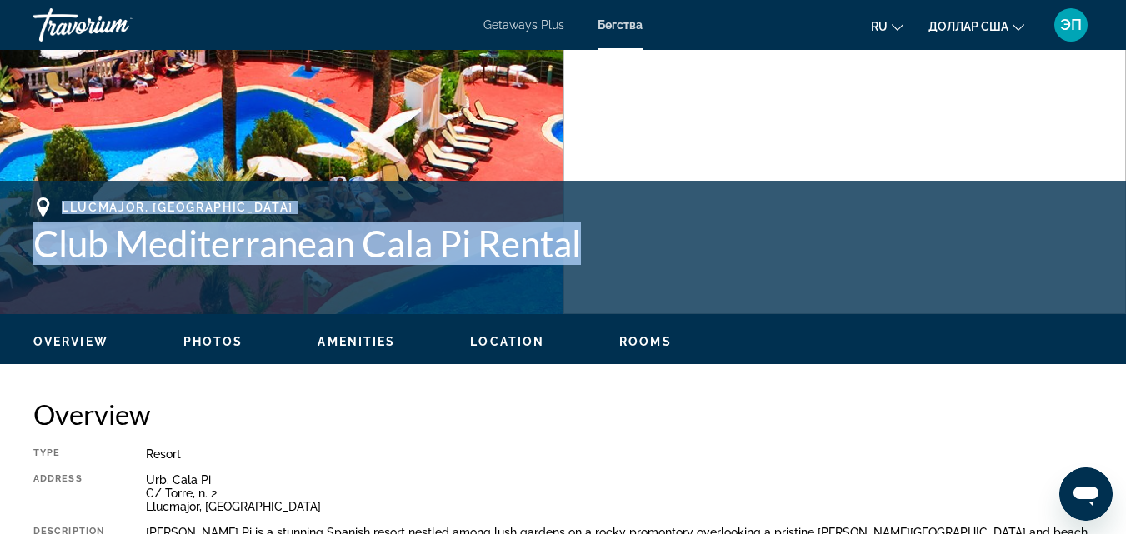
drag, startPoint x: 585, startPoint y: 241, endPoint x: 50, endPoint y: 207, distance: 536.4
click at [50, 207] on div "Llucmajor, [GEOGRAPHIC_DATA] Club Mediterranean Cala Pi Rental" at bounding box center [563, 232] width 1060 height 68
copy div "Llucmajor, [GEOGRAPHIC_DATA] Club Mediterranean Cala Pi Rental"
